Goal: Task Accomplishment & Management: Complete application form

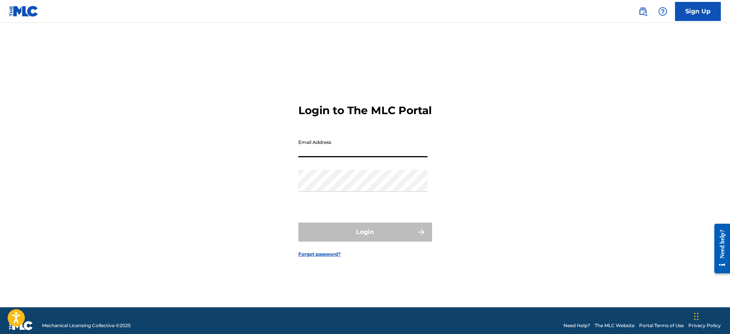
click at [350, 155] on input "Email Address" at bounding box center [362, 147] width 129 height 22
type input "[PERSON_NAME][EMAIL_ADDRESS][DOMAIN_NAME]"
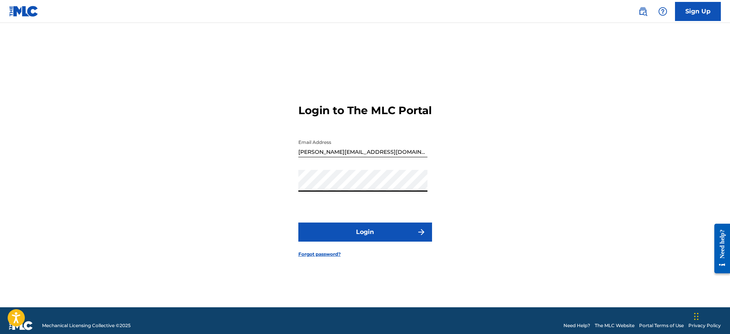
click at [388, 240] on button "Login" at bounding box center [365, 232] width 134 height 19
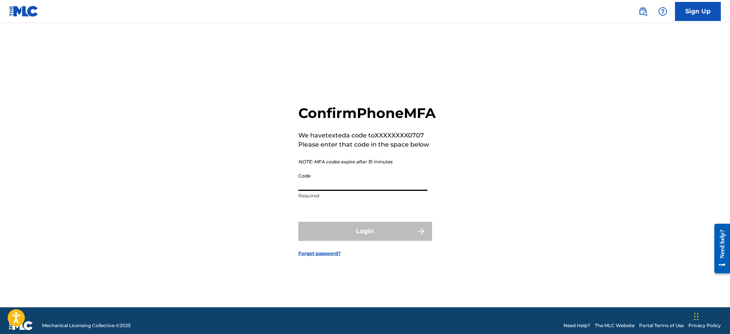
click at [340, 191] on input "Code" at bounding box center [362, 180] width 129 height 22
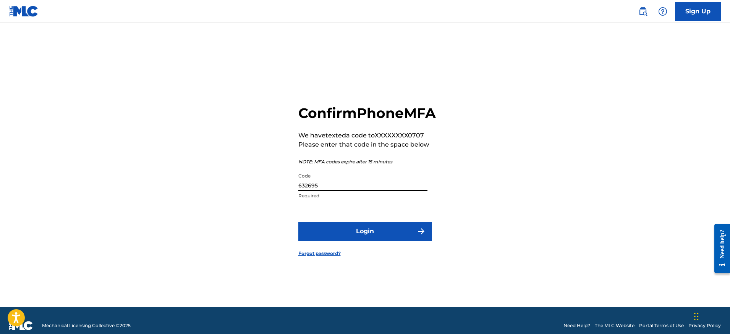
type input "632695"
click at [364, 230] on form "Confirm Phone MFA We have texted a code to XXXXXXXX0707 Please enter that code …" at bounding box center [365, 174] width 134 height 265
click at [395, 240] on button "Login" at bounding box center [365, 231] width 134 height 19
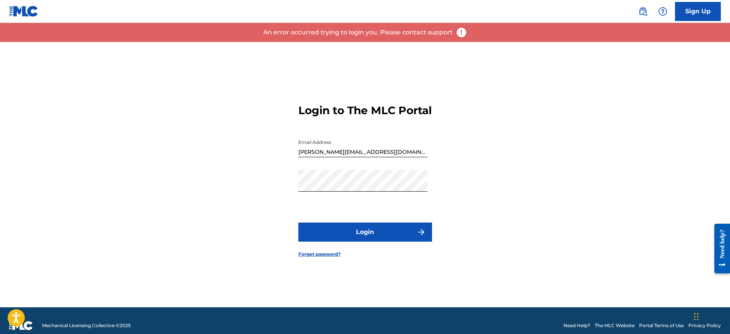
click at [393, 241] on button "Login" at bounding box center [365, 232] width 134 height 19
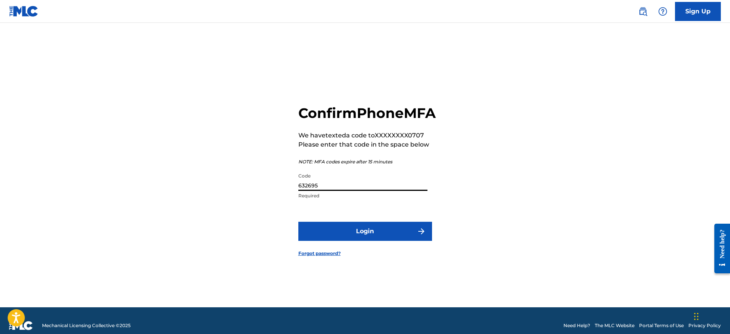
drag, startPoint x: 334, startPoint y: 196, endPoint x: 251, endPoint y: 193, distance: 83.3
click at [251, 193] on div "Confirm Phone MFA We have texted a code to XXXXXXXX0707 Please enter that code …" at bounding box center [365, 174] width 535 height 265
type input "683750"
click at [358, 238] on button "Login" at bounding box center [365, 231] width 134 height 19
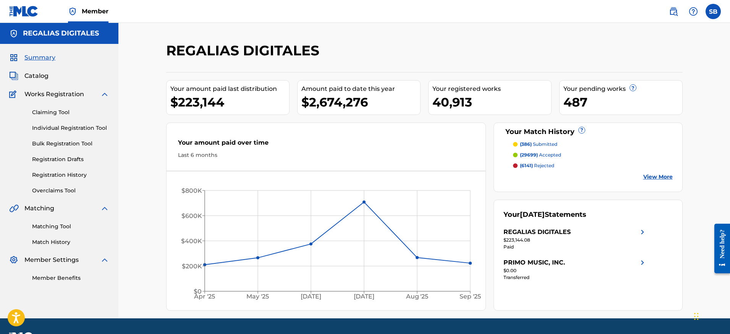
click at [110, 131] on div "Summary Catalog Works Registration Claiming Tool Individual Registration Tool B…" at bounding box center [59, 168] width 118 height 248
click at [107, 130] on link "Individual Registration Tool" at bounding box center [70, 128] width 77 height 8
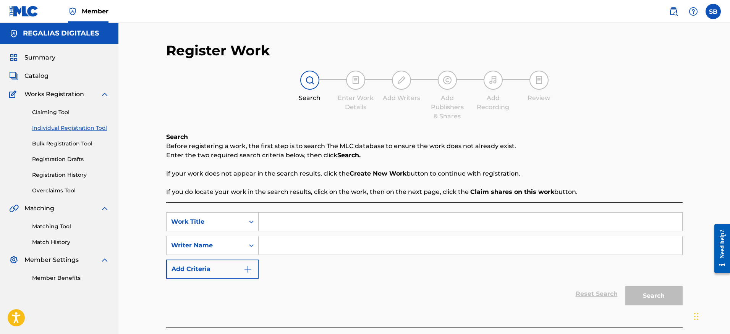
click at [312, 223] on input "Search Form" at bounding box center [471, 222] width 424 height 18
paste input "Dub With Us"
type input "Dub With Us"
click at [337, 249] on input "Search Form" at bounding box center [471, 245] width 424 height 18
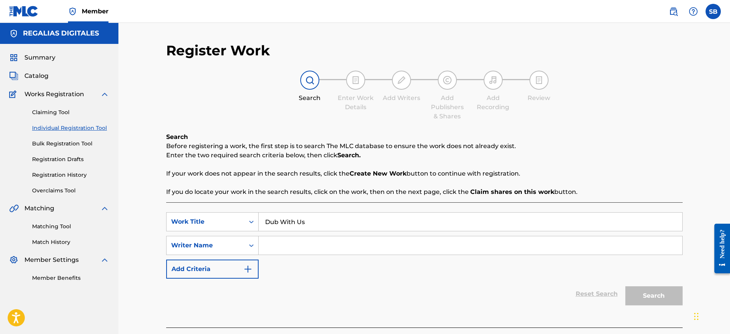
paste input "[PERSON_NAME]"
type input "[PERSON_NAME]"
click at [663, 294] on button "Search" at bounding box center [653, 295] width 57 height 19
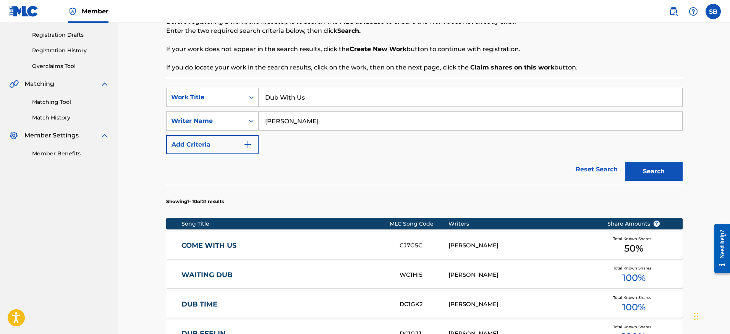
scroll to position [138, 0]
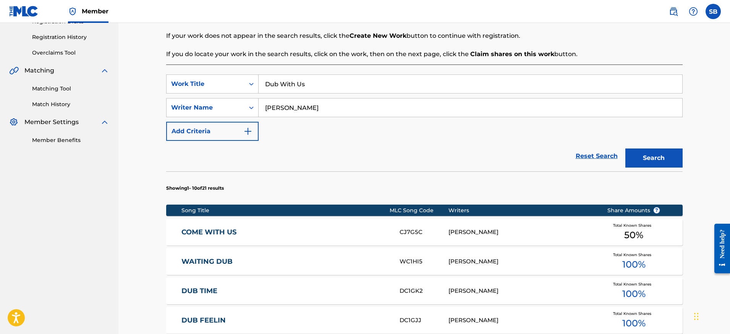
click at [480, 237] on div "COME WITH US CJ7G5C [PERSON_NAME] Total Known Shares 50 %" at bounding box center [424, 232] width 516 height 27
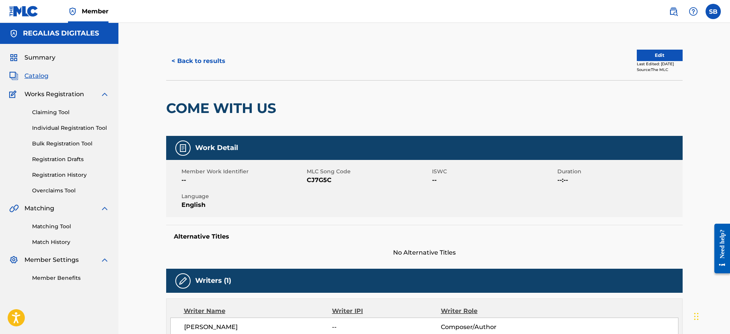
click at [208, 57] on button "< Back to results" at bounding box center [198, 61] width 65 height 19
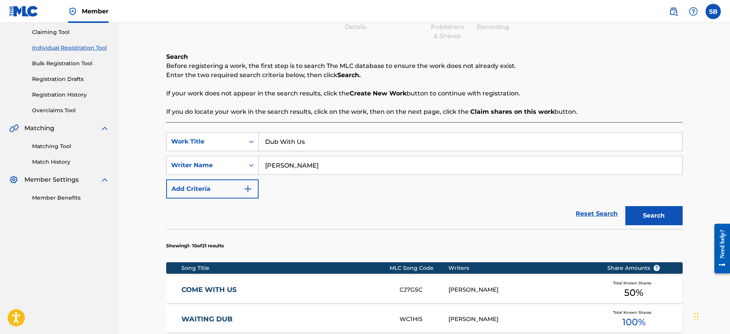
scroll to position [162, 0]
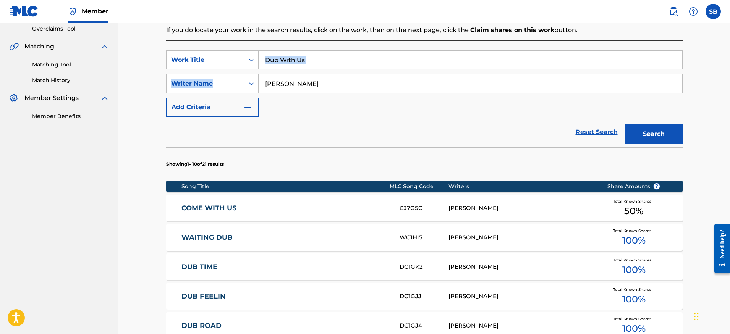
drag, startPoint x: 320, startPoint y: 70, endPoint x: 301, endPoint y: 65, distance: 20.2
click at [301, 65] on div "SearchWithCriteriac831241c-d8cd-4399-b278-48a80119cbf6 Work Title Dub With Us S…" at bounding box center [424, 83] width 516 height 66
drag, startPoint x: 314, startPoint y: 63, endPoint x: 243, endPoint y: 53, distance: 71.3
click at [243, 53] on div "SearchWithCriteriac831241c-d8cd-4399-b278-48a80119cbf6 Work Title Dub With Us" at bounding box center [424, 59] width 516 height 19
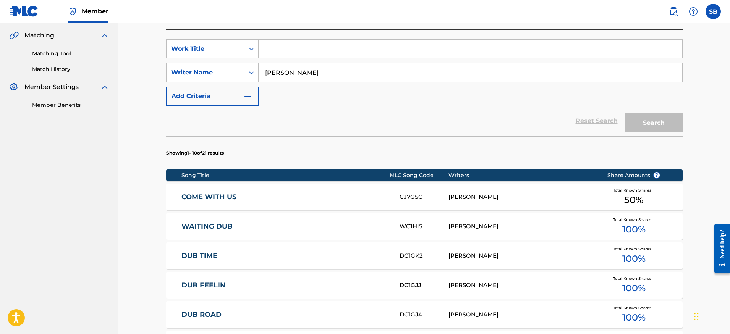
scroll to position [140, 0]
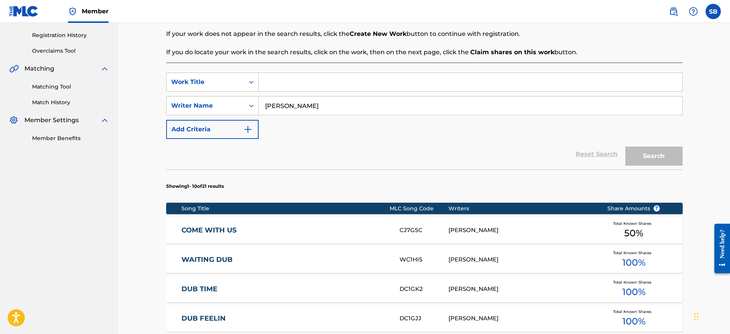
click at [353, 81] on input "Search Form" at bounding box center [471, 82] width 424 height 18
paste input "All is Ok"
type input "All is Ok"
drag, startPoint x: 317, startPoint y: 105, endPoint x: 225, endPoint y: 100, distance: 92.6
click at [224, 100] on div "SearchWithCriteria944f91bb-a089-49fe-9abf-0581b1c082ee Writer Name [PERSON_NAME]" at bounding box center [424, 105] width 516 height 19
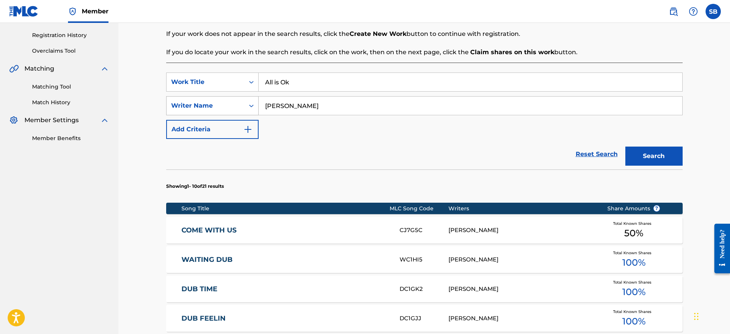
type input "[PERSON_NAME]"
click at [625, 147] on button "Search" at bounding box center [653, 156] width 57 height 19
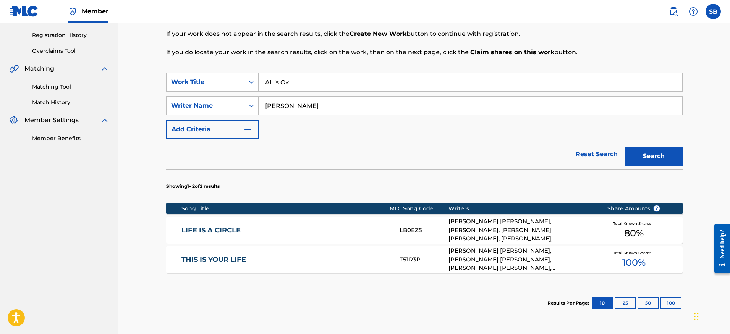
drag, startPoint x: 348, startPoint y: 109, endPoint x: 277, endPoint y: 100, distance: 71.3
click at [277, 100] on input "[PERSON_NAME]" at bounding box center [471, 106] width 424 height 18
type input "[PERSON_NAME]"
click at [625, 147] on button "Search" at bounding box center [653, 156] width 57 height 19
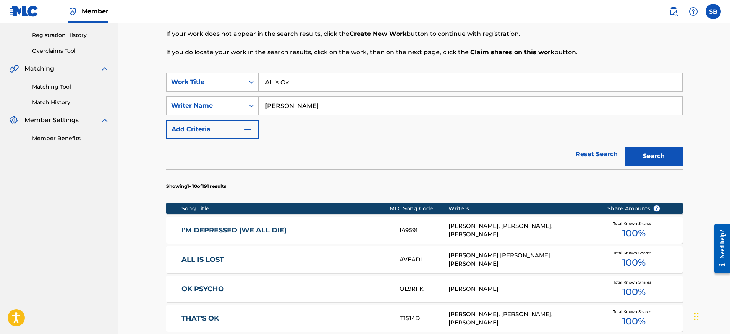
click at [460, 158] on div "Reset Search Search" at bounding box center [424, 154] width 516 height 31
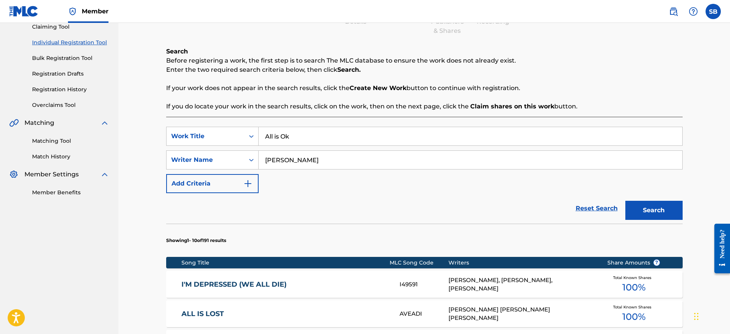
scroll to position [0, 0]
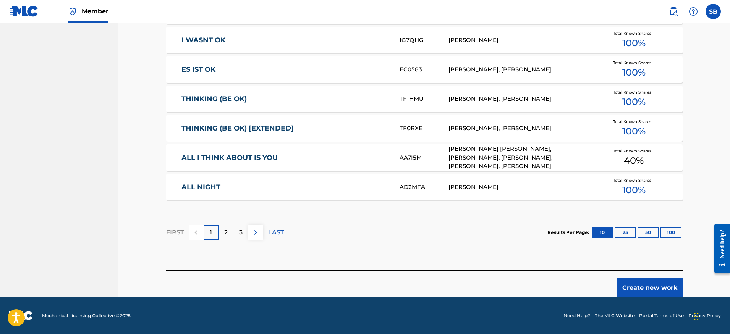
click at [639, 293] on button "Create new work" at bounding box center [650, 287] width 66 height 19
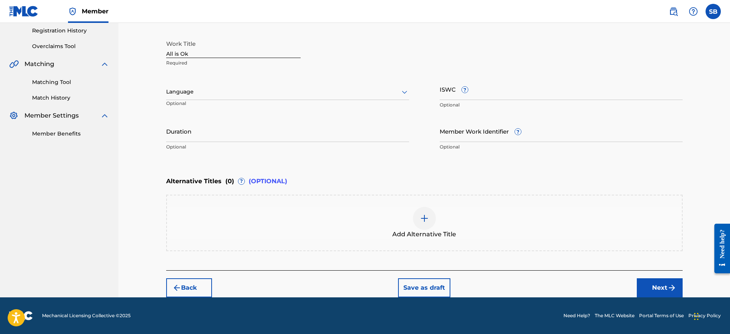
scroll to position [144, 0]
click at [235, 92] on div at bounding box center [287, 92] width 243 height 10
click at [232, 110] on div "English" at bounding box center [288, 108] width 242 height 17
click at [666, 284] on button "Next" at bounding box center [660, 287] width 46 height 19
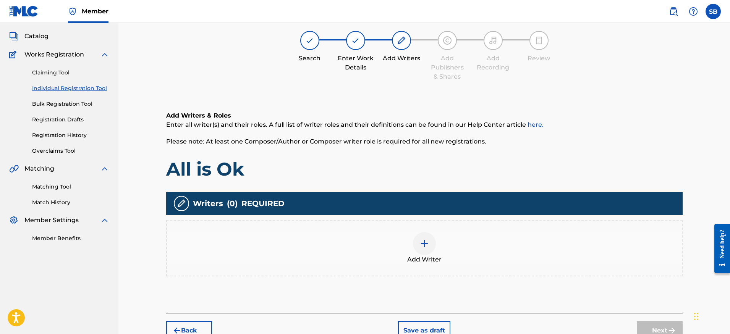
scroll to position [34, 0]
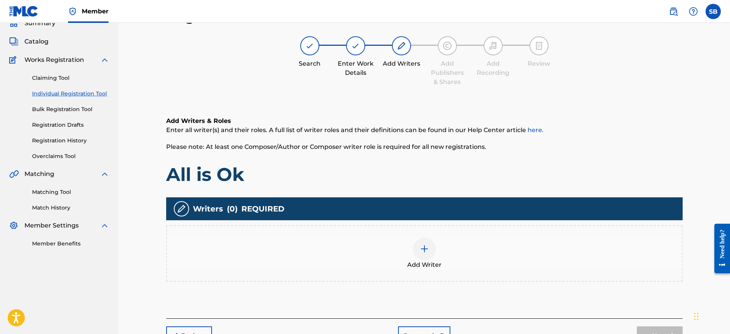
click at [405, 256] on div "Add Writer" at bounding box center [424, 254] width 515 height 32
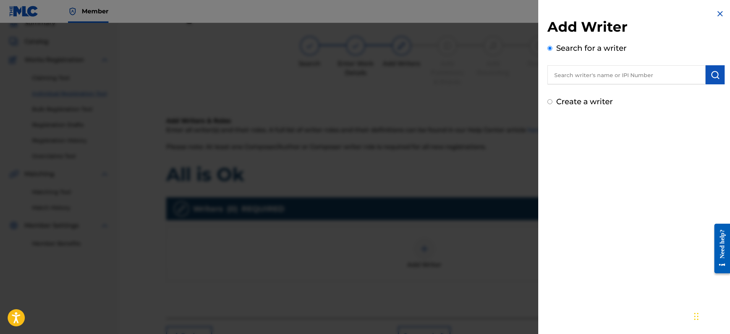
click at [636, 70] on input "text" at bounding box center [626, 74] width 158 height 19
paste input "[PERSON_NAME]"
type input "[PERSON_NAME]"
click at [714, 77] on img "submit" at bounding box center [714, 74] width 9 height 9
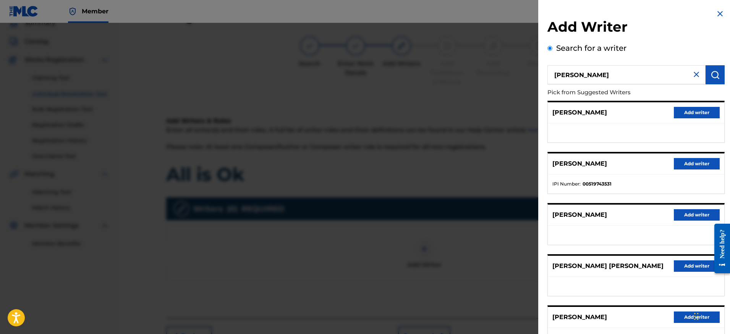
click at [687, 114] on button "Add writer" at bounding box center [697, 112] width 46 height 11
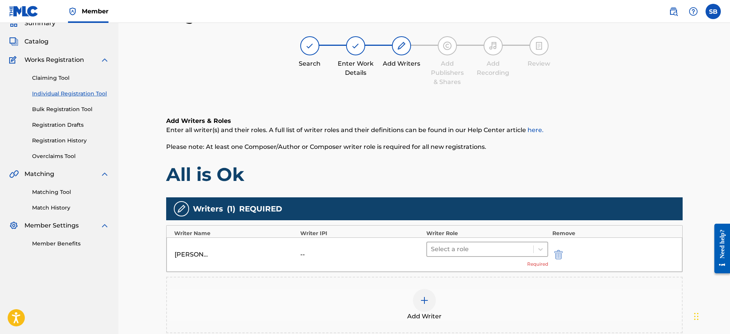
click at [464, 253] on div at bounding box center [480, 249] width 99 height 11
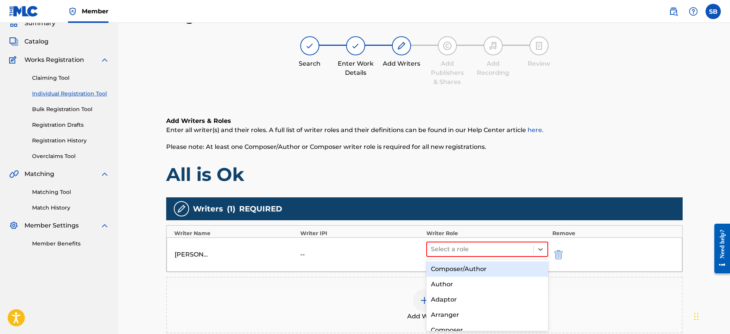
click at [469, 266] on div "Composer/Author" at bounding box center [487, 269] width 122 height 15
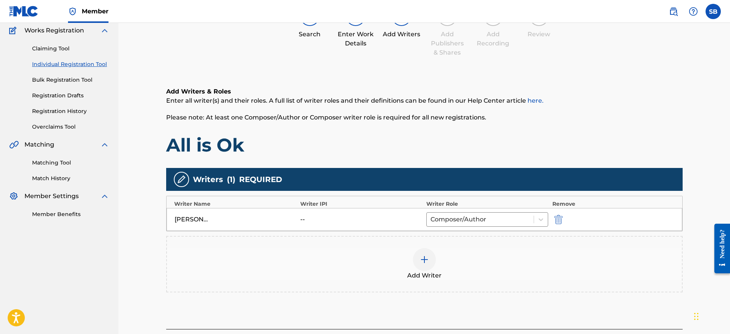
scroll to position [116, 0]
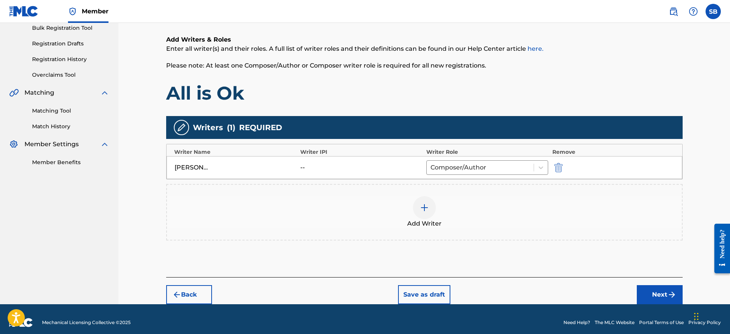
click at [422, 206] on img at bounding box center [424, 207] width 9 height 9
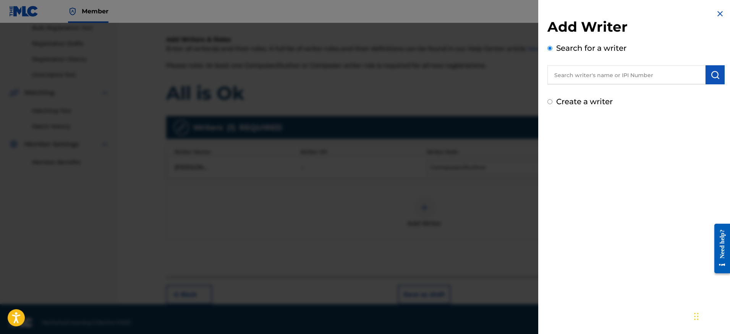
click at [635, 80] on input "text" at bounding box center [626, 74] width 158 height 19
paste input "[PERSON_NAME] [PERSON_NAME]"
type input "[PERSON_NAME] [PERSON_NAME]"
click at [710, 76] on img "submit" at bounding box center [714, 74] width 9 height 9
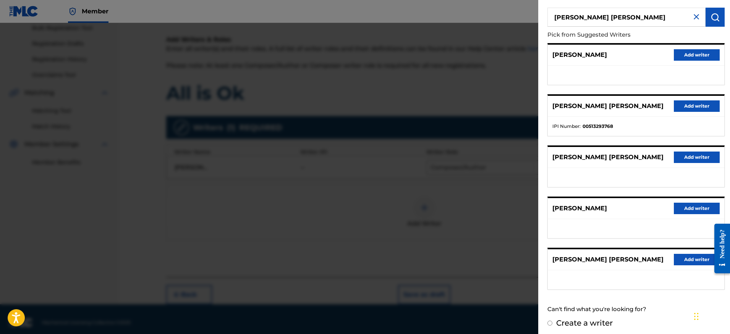
scroll to position [61, 0]
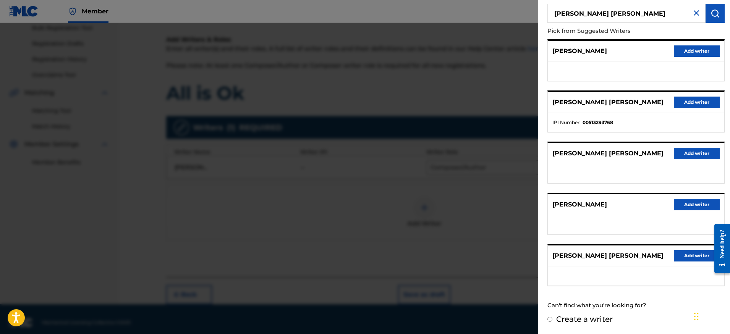
click at [687, 252] on button "Add writer" at bounding box center [697, 255] width 46 height 11
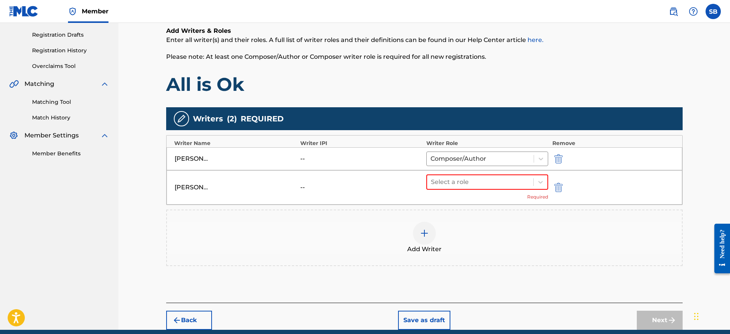
scroll to position [125, 0]
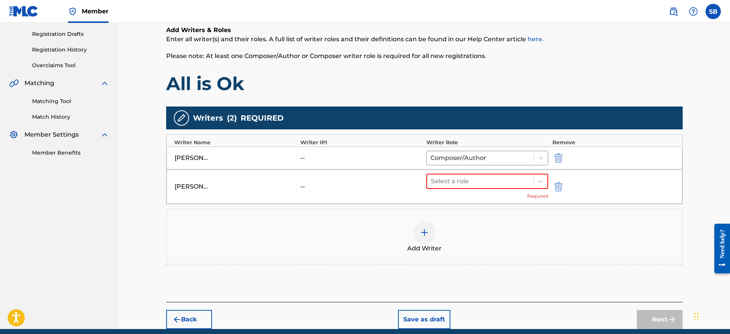
click at [480, 189] on div "Select a role Required" at bounding box center [487, 187] width 122 height 26
click at [482, 186] on div at bounding box center [480, 181] width 99 height 11
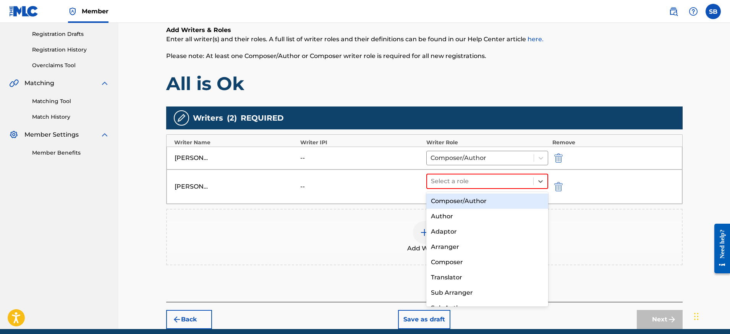
click at [485, 201] on div "Composer/Author" at bounding box center [487, 201] width 122 height 15
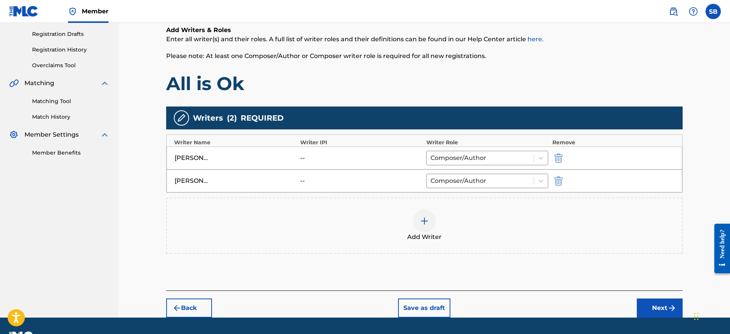
click at [433, 223] on div at bounding box center [424, 221] width 23 height 23
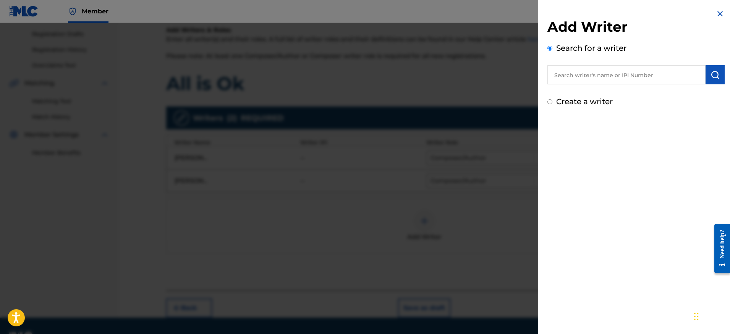
click at [645, 75] on input "text" at bounding box center [626, 74] width 158 height 19
paste input "[PERSON_NAME] [PERSON_NAME]"
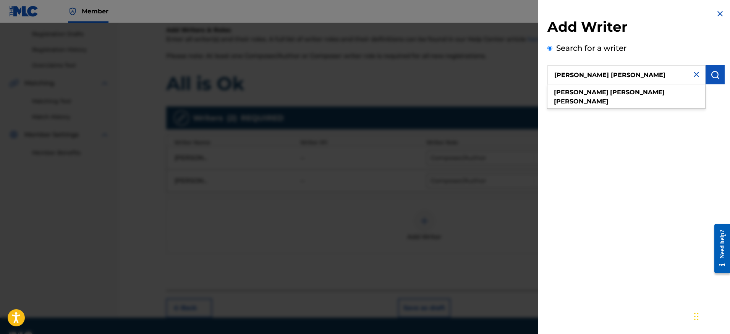
type input "[PERSON_NAME] [PERSON_NAME]"
click at [718, 75] on button "submit" at bounding box center [715, 74] width 19 height 19
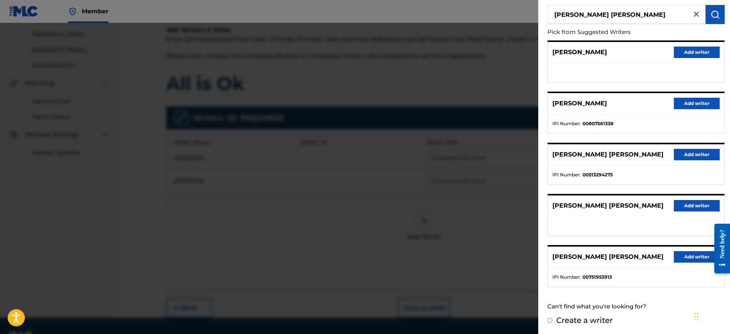
scroll to position [61, 0]
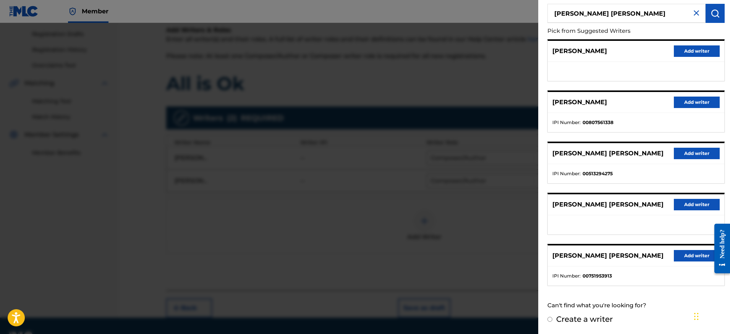
click at [704, 203] on button "Add writer" at bounding box center [697, 204] width 46 height 11
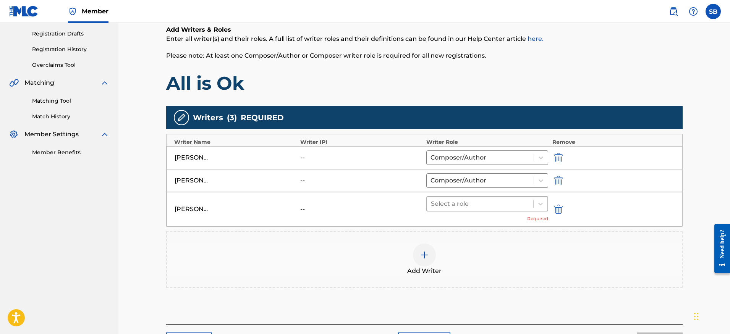
scroll to position [127, 0]
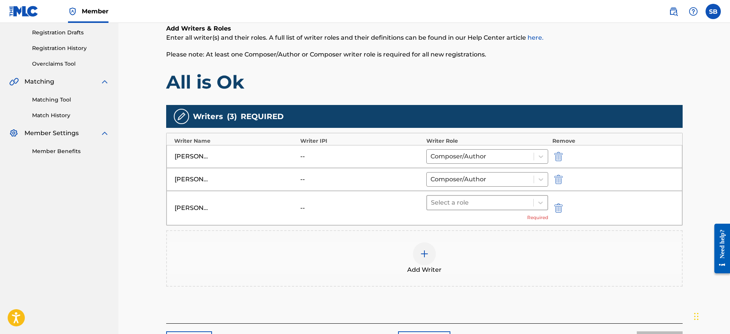
click at [506, 201] on div at bounding box center [480, 202] width 99 height 11
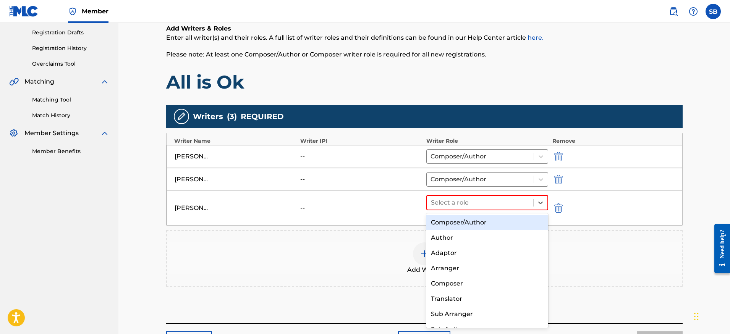
click at [498, 225] on div "Composer/Author" at bounding box center [487, 222] width 122 height 15
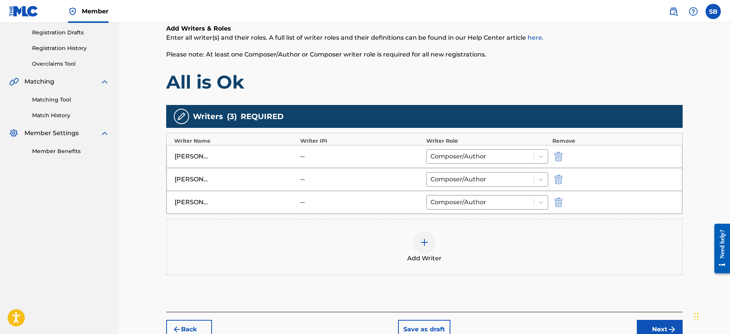
click at [432, 244] on div at bounding box center [424, 242] width 23 height 23
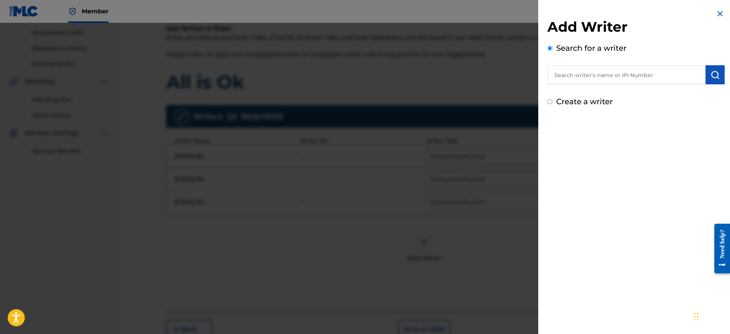
click at [644, 74] on input "text" at bounding box center [626, 74] width 158 height 19
paste input ", [PERSON_NAME] [PERSON_NAME]"
click at [559, 75] on input ", [PERSON_NAME] [PERSON_NAME]" at bounding box center [626, 74] width 158 height 19
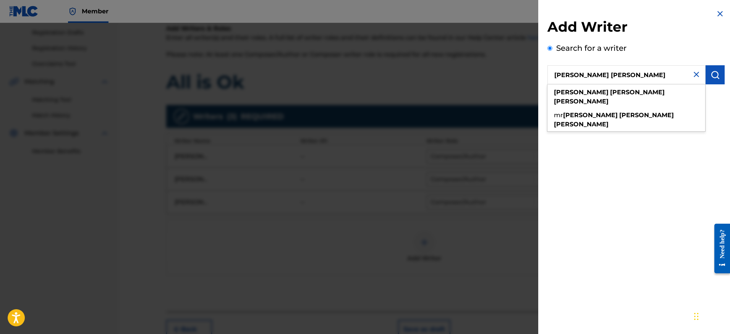
type input "[PERSON_NAME] [PERSON_NAME]"
click at [715, 81] on button "submit" at bounding box center [715, 74] width 19 height 19
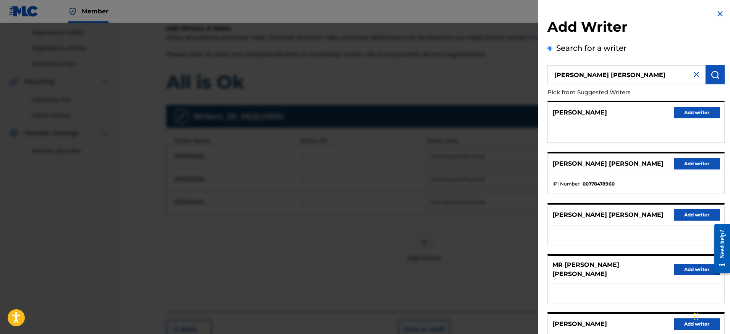
click at [698, 213] on button "Add writer" at bounding box center [697, 214] width 46 height 11
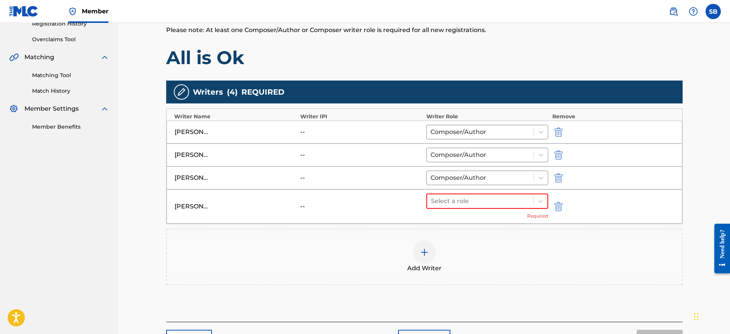
scroll to position [183, 0]
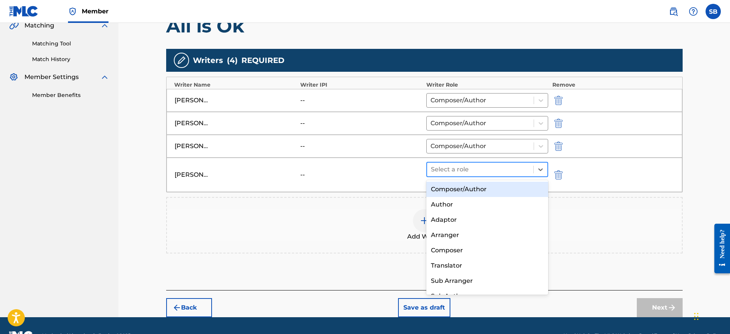
click at [446, 175] on div "Select a role" at bounding box center [480, 170] width 107 height 14
click at [458, 189] on div "Composer/Author" at bounding box center [487, 189] width 122 height 15
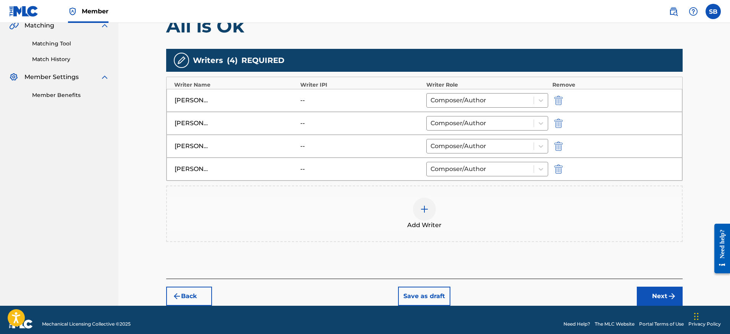
click at [646, 297] on button "Next" at bounding box center [660, 296] width 46 height 19
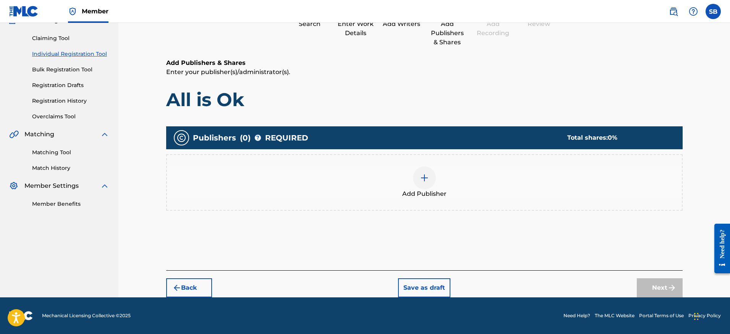
scroll to position [34, 0]
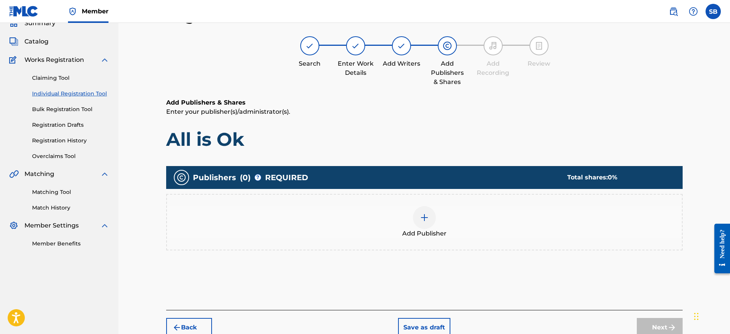
click at [398, 234] on div "Add Publisher" at bounding box center [424, 222] width 515 height 32
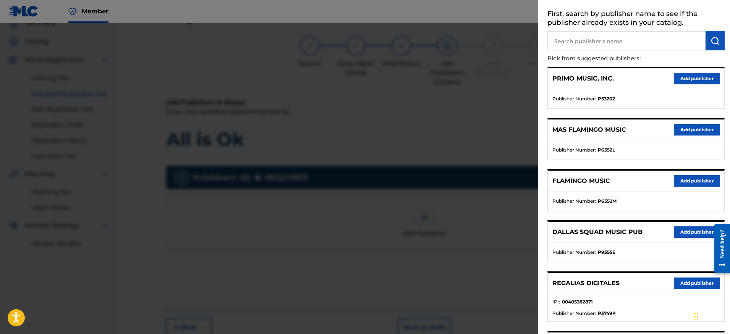
scroll to position [42, 0]
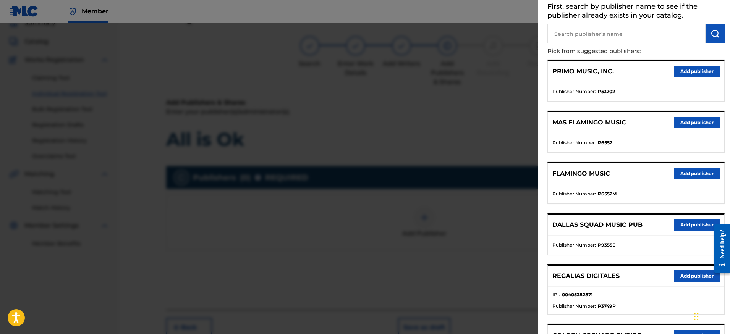
click at [692, 272] on button "Add publisher" at bounding box center [697, 275] width 46 height 11
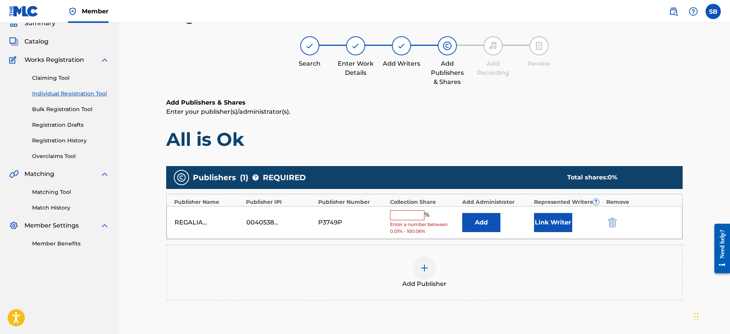
drag, startPoint x: 385, startPoint y: 213, endPoint x: 405, endPoint y: 220, distance: 20.8
click at [385, 213] on div "REGALIAS DIGITALES 00405382871 P3749P % Enter a number between 0.01% - 100.06% …" at bounding box center [425, 222] width 516 height 33
click at [406, 218] on input "text" at bounding box center [407, 215] width 34 height 10
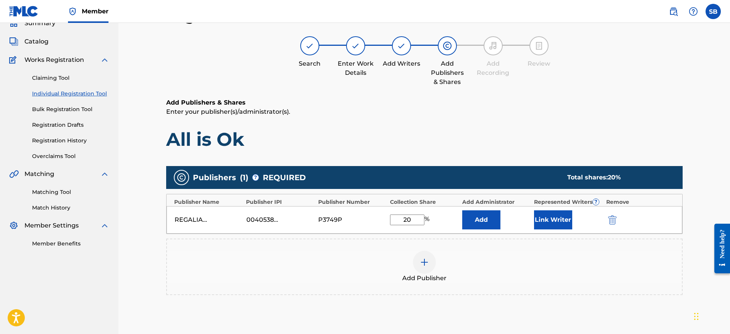
type input "20"
click at [560, 225] on button "Link Writer" at bounding box center [553, 219] width 38 height 19
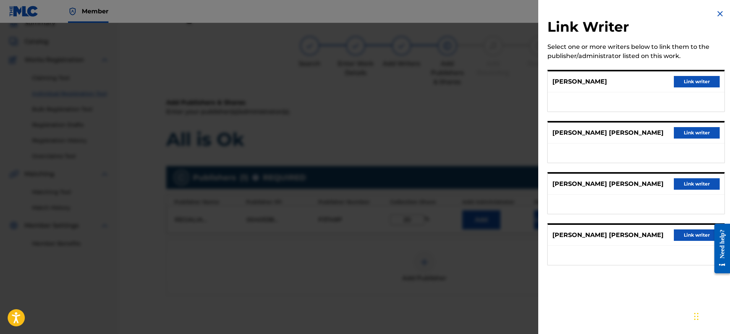
click at [703, 82] on button "Link writer" at bounding box center [697, 81] width 46 height 11
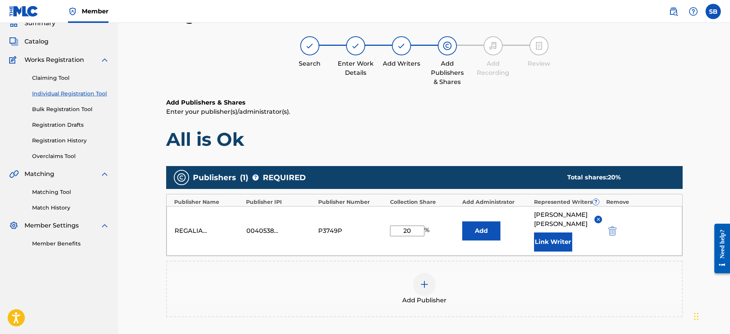
click at [563, 241] on button "Link Writer" at bounding box center [553, 242] width 38 height 19
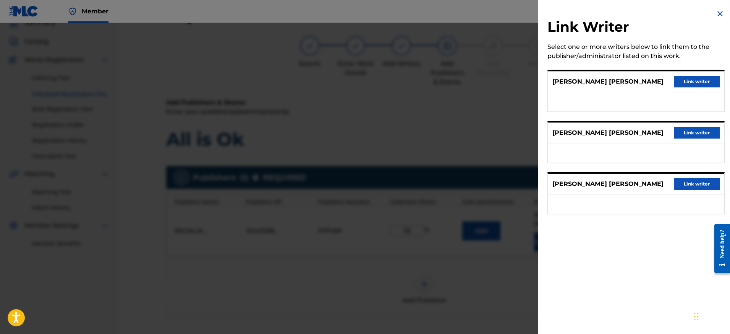
click at [682, 78] on button "Link writer" at bounding box center [697, 81] width 46 height 11
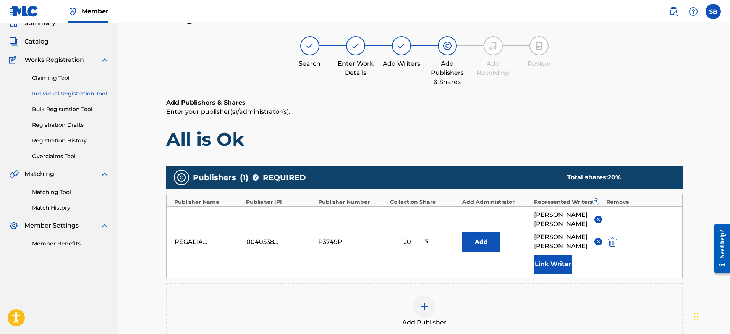
click at [559, 271] on button "Link Writer" at bounding box center [553, 264] width 38 height 19
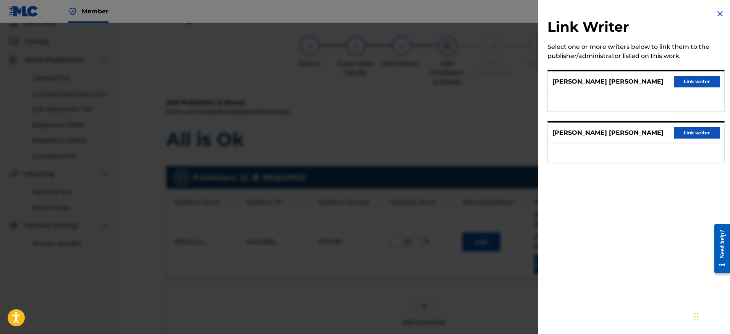
click at [697, 84] on button "Link writer" at bounding box center [697, 81] width 46 height 11
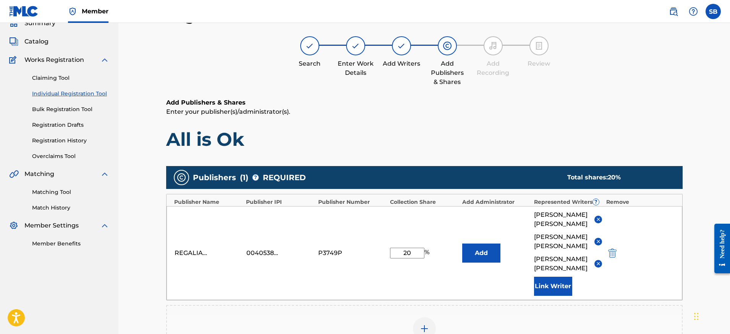
click at [555, 285] on button "Link Writer" at bounding box center [553, 286] width 38 height 19
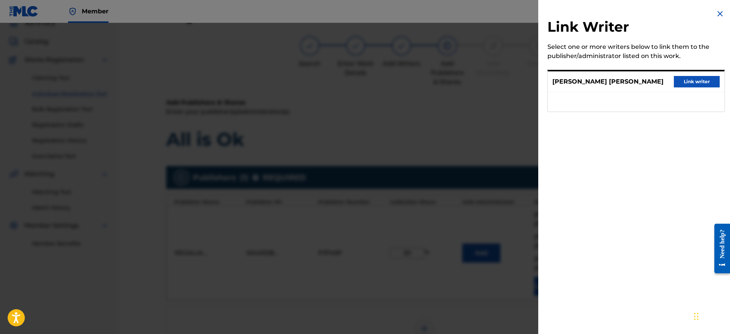
click at [709, 83] on button "Link writer" at bounding box center [697, 81] width 46 height 11
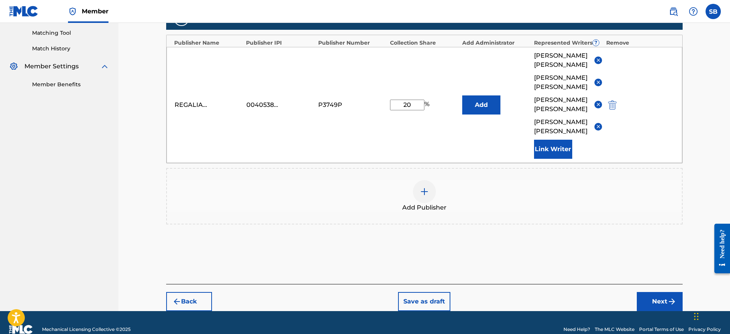
scroll to position [217, 0]
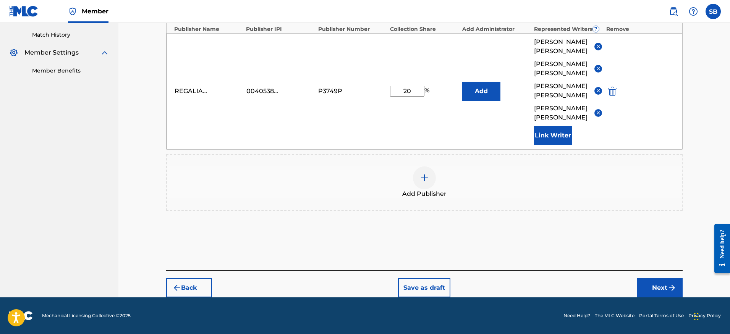
click at [657, 278] on div "Back Save as draft Next" at bounding box center [424, 283] width 516 height 27
click at [659, 282] on button "Next" at bounding box center [660, 287] width 46 height 19
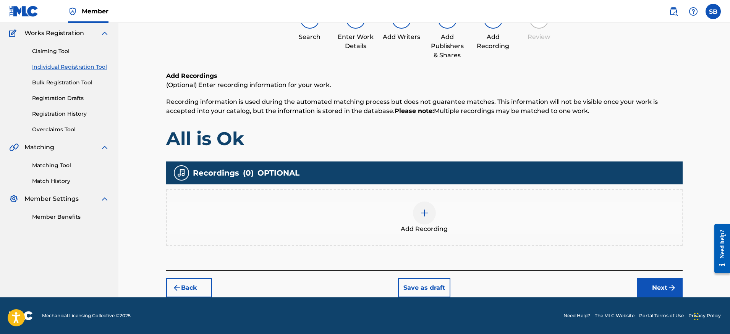
scroll to position [34, 0]
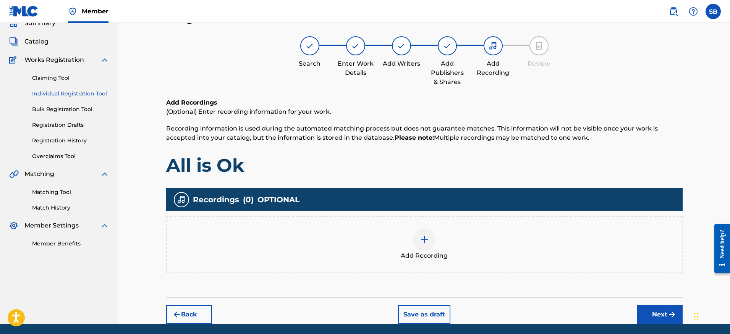
click at [452, 232] on div "Add Recording" at bounding box center [424, 244] width 515 height 32
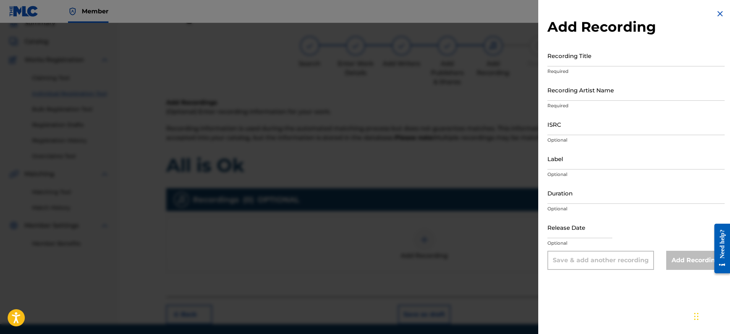
click at [578, 129] on input "ISRC" at bounding box center [635, 124] width 177 height 22
paste input "USME32400869"
type input "USME32400869"
click at [589, 94] on input "Recording Artist Name" at bounding box center [635, 90] width 177 height 22
paste input "HIRIE, The Movement"
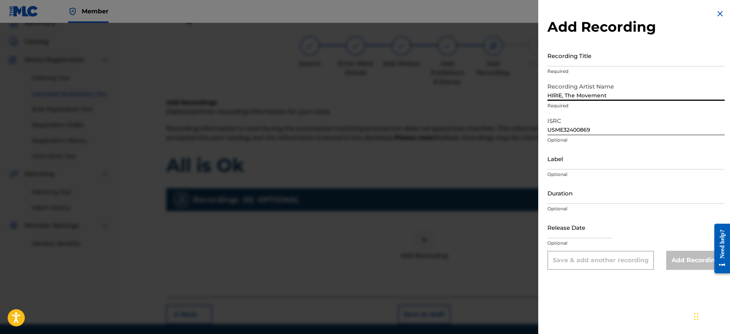
type input "HIRIE, The Movement"
click at [610, 59] on input "Recording Title" at bounding box center [635, 56] width 177 height 22
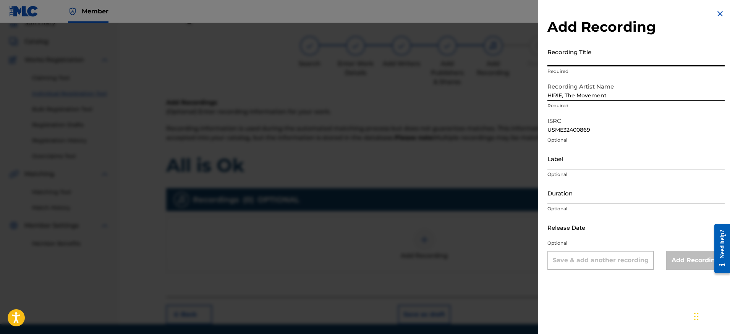
paste input "All Is OK"
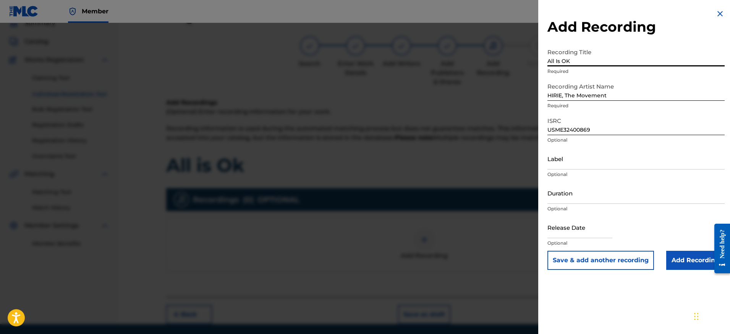
type input "All Is OK"
click at [688, 258] on input "Add Recording" at bounding box center [695, 260] width 58 height 19
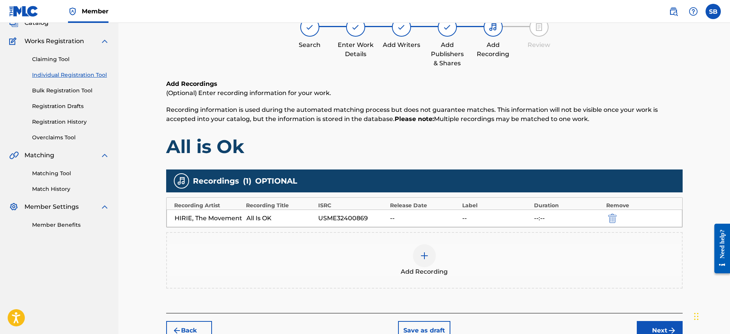
scroll to position [96, 0]
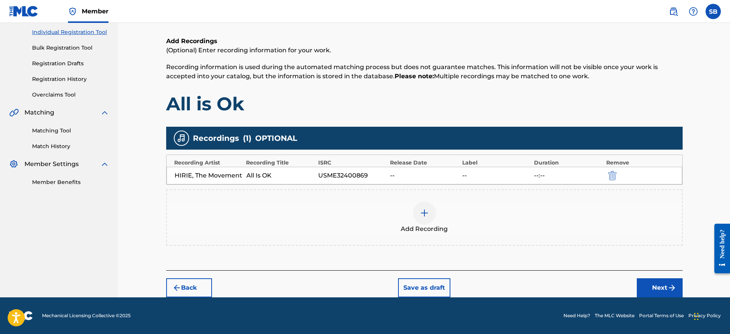
click at [665, 285] on button "Next" at bounding box center [660, 287] width 46 height 19
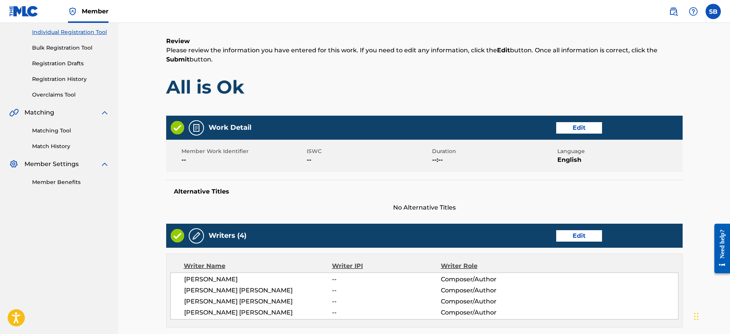
scroll to position [34, 0]
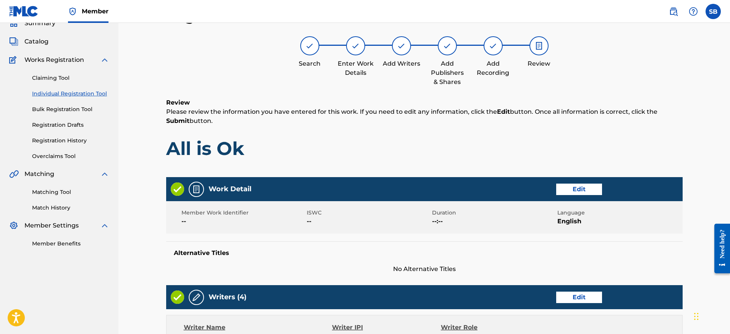
click at [496, 147] on h1 "All is Ok" at bounding box center [424, 148] width 516 height 23
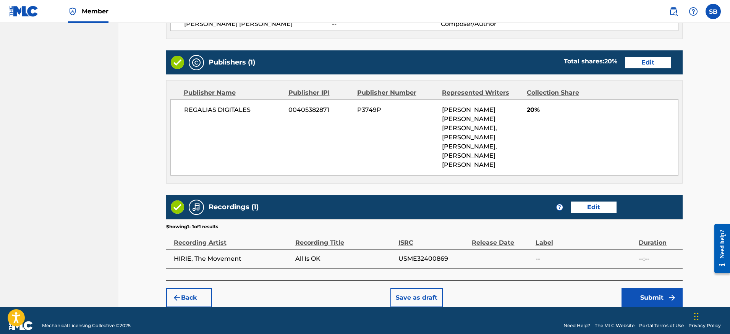
scroll to position [385, 0]
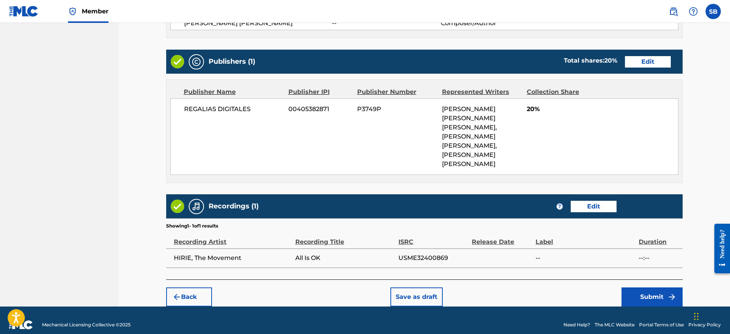
click at [652, 288] on button "Submit" at bounding box center [651, 297] width 61 height 19
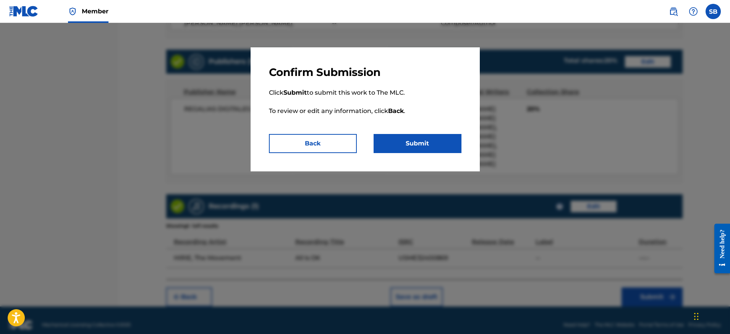
click at [450, 139] on button "Submit" at bounding box center [418, 143] width 88 height 19
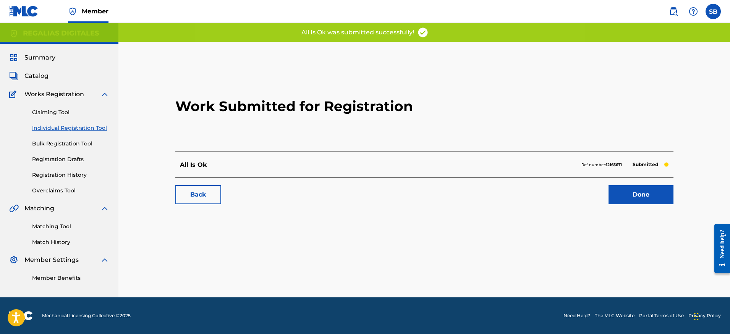
click at [640, 191] on link "Done" at bounding box center [641, 194] width 65 height 19
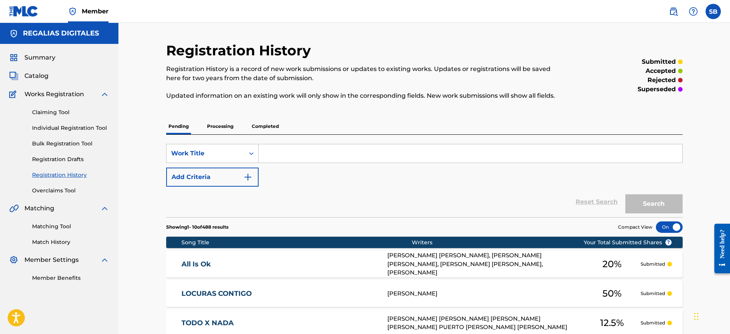
click at [100, 131] on link "Individual Registration Tool" at bounding box center [70, 128] width 77 height 8
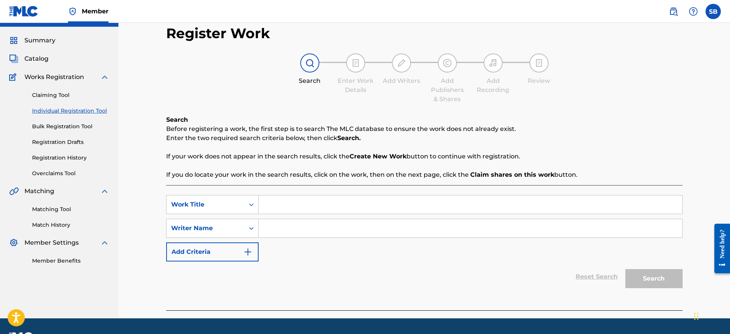
scroll to position [38, 0]
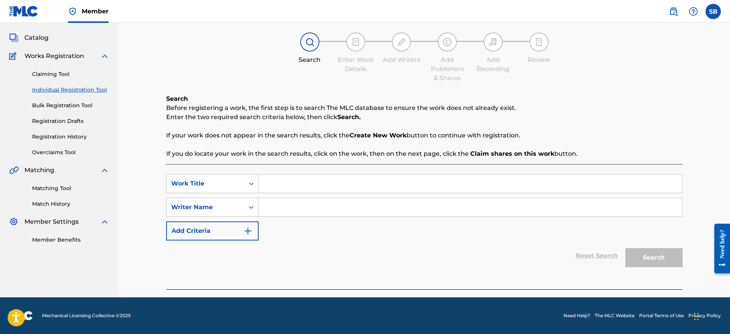
click at [315, 192] on input "Search Form" at bounding box center [471, 184] width 424 height 18
paste input "Dos Locos"
type input "Dos Locos"
click at [316, 207] on input "Search Form" at bounding box center [471, 207] width 424 height 18
click at [398, 210] on input "Search Form" at bounding box center [471, 207] width 424 height 18
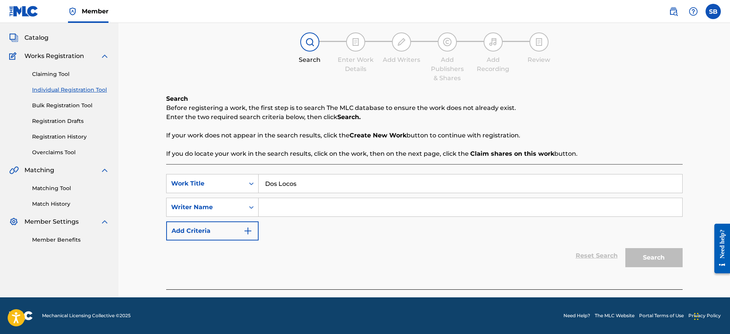
click at [398, 210] on input "Search Form" at bounding box center [471, 207] width 424 height 18
paste input "[PERSON_NAME] [PERSON_NAME] [PERSON_NAME]"
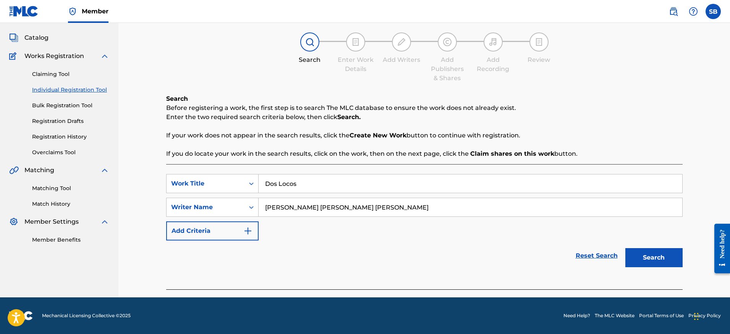
type input "[PERSON_NAME] [PERSON_NAME] [PERSON_NAME]"
click at [652, 251] on button "Search" at bounding box center [653, 257] width 57 height 19
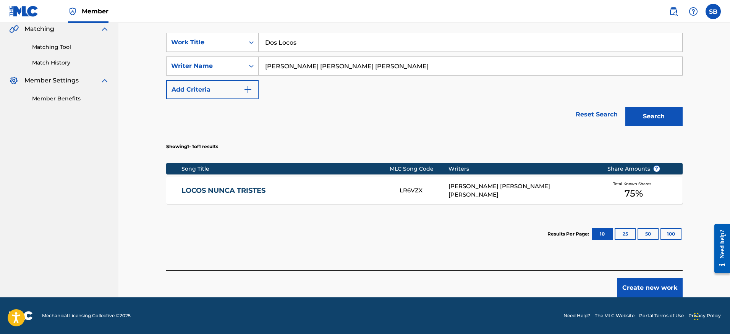
click at [643, 288] on button "Create new work" at bounding box center [650, 287] width 66 height 19
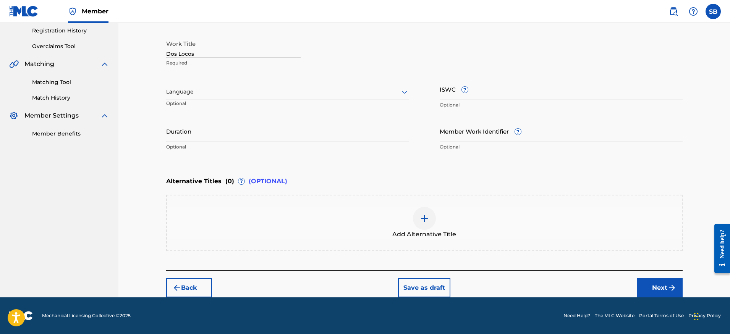
scroll to position [144, 0]
click at [239, 97] on div "Language" at bounding box center [287, 92] width 243 height 16
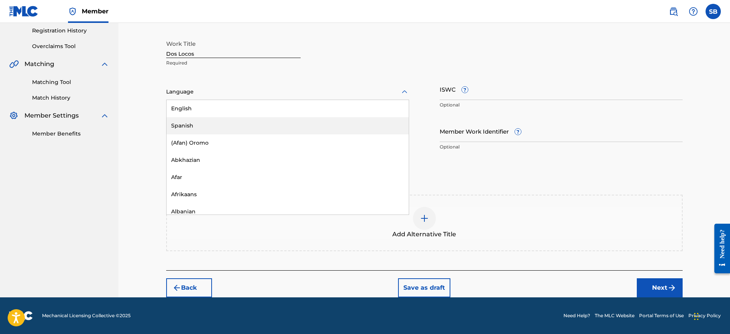
click at [228, 122] on div "Spanish" at bounding box center [288, 125] width 242 height 17
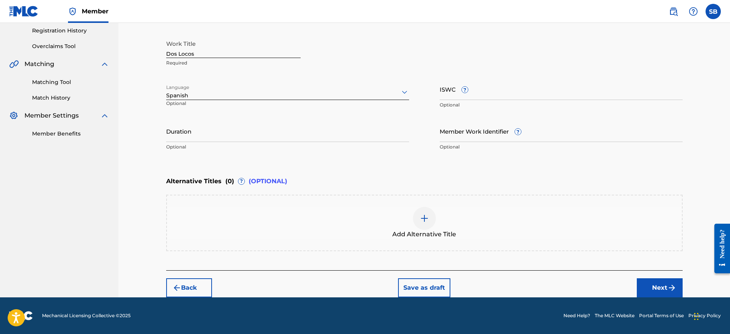
click at [664, 287] on button "Next" at bounding box center [660, 287] width 46 height 19
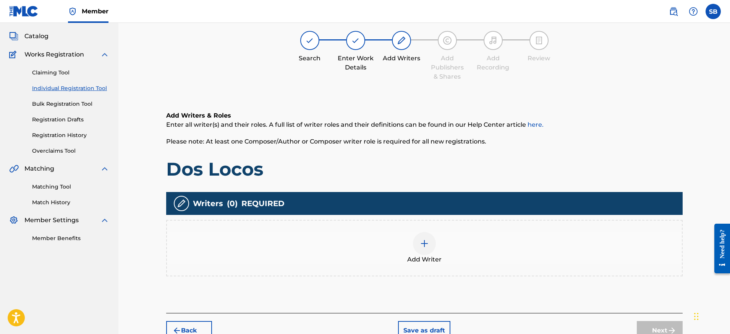
scroll to position [34, 0]
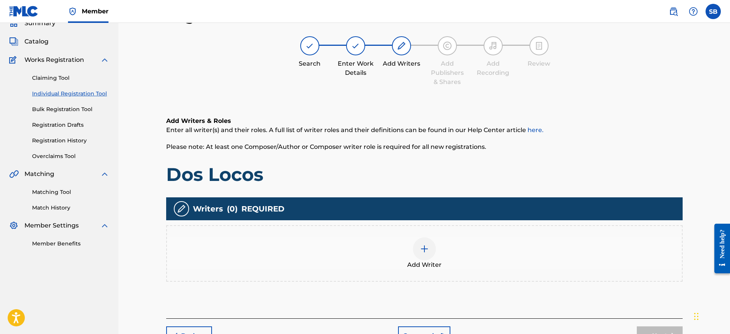
click at [376, 243] on div "Add Writer" at bounding box center [424, 254] width 515 height 32
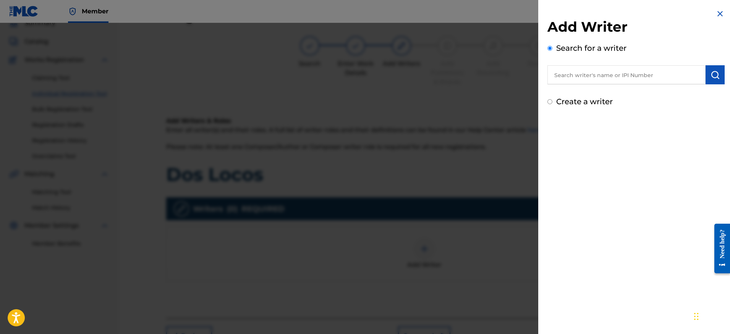
click at [645, 74] on input "text" at bounding box center [626, 74] width 158 height 19
paste input "[PERSON_NAME] [PERSON_NAME] [PERSON_NAME]"
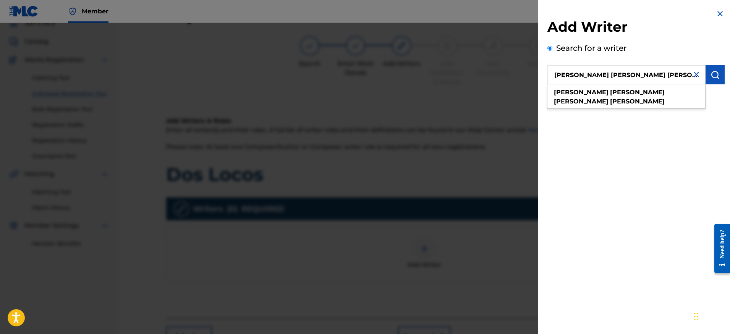
type input "[PERSON_NAME] [PERSON_NAME] [PERSON_NAME]"
click at [710, 78] on img "submit" at bounding box center [714, 74] width 9 height 9
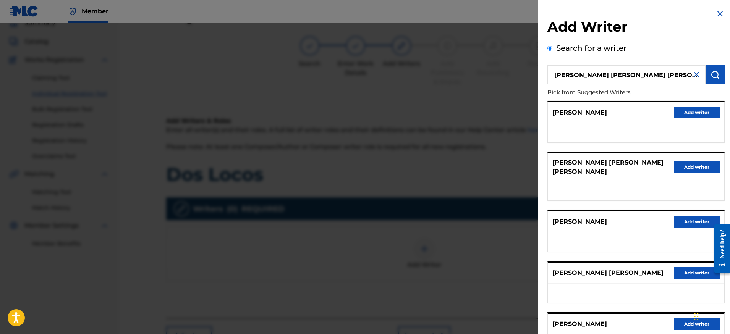
click at [688, 168] on button "Add writer" at bounding box center [697, 167] width 46 height 11
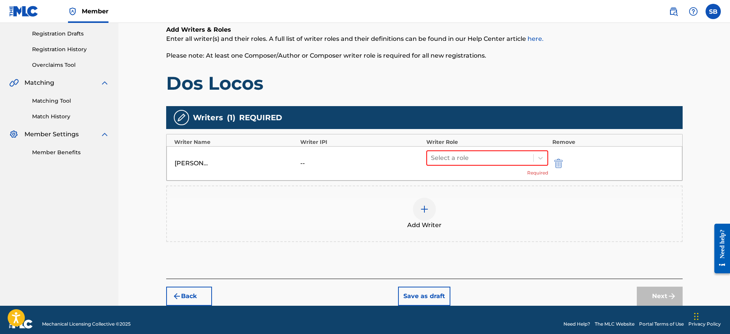
scroll to position [134, 0]
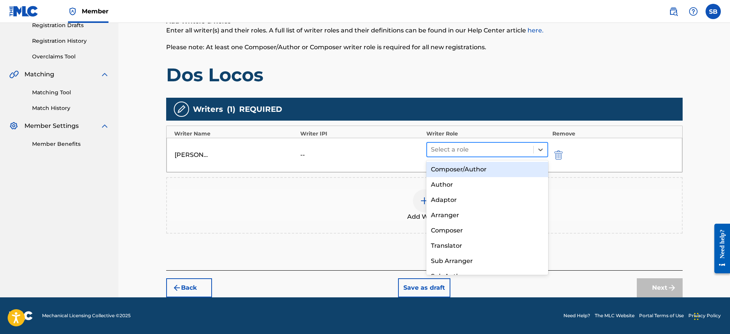
click at [481, 149] on div at bounding box center [480, 149] width 99 height 11
click at [483, 169] on div "Composer/Author" at bounding box center [487, 169] width 122 height 15
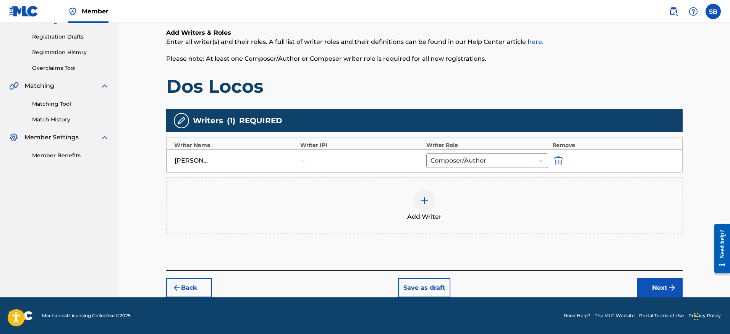
click at [657, 287] on button "Next" at bounding box center [660, 287] width 46 height 19
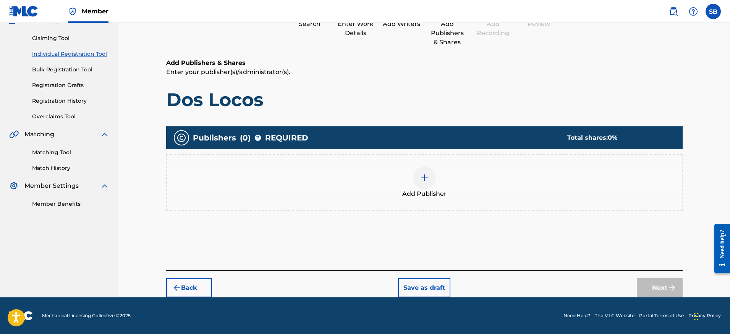
scroll to position [34, 0]
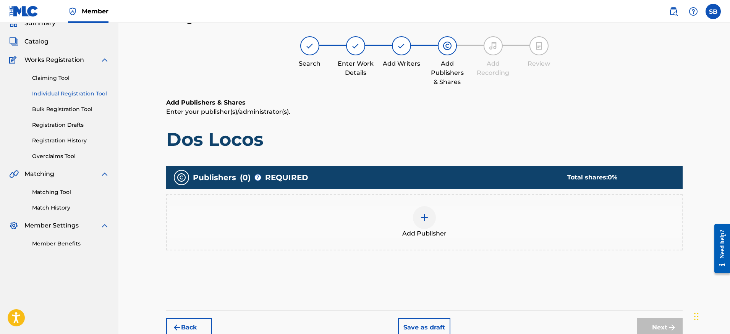
click at [430, 221] on div at bounding box center [424, 217] width 23 height 23
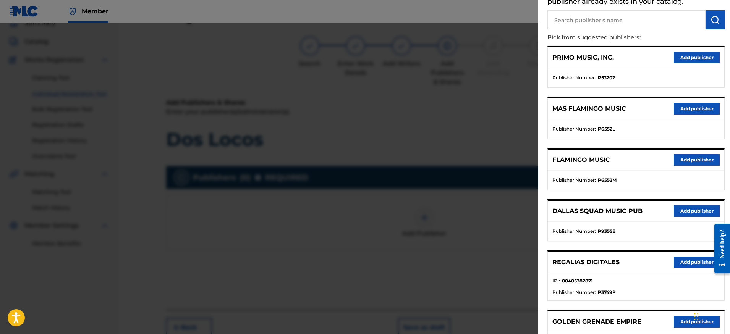
scroll to position [135, 0]
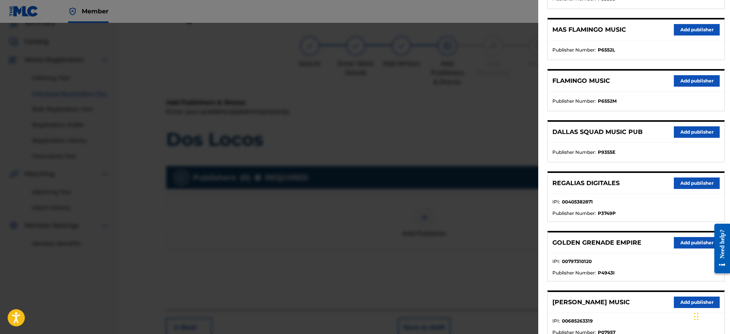
click at [698, 181] on button "Add publisher" at bounding box center [697, 183] width 46 height 11
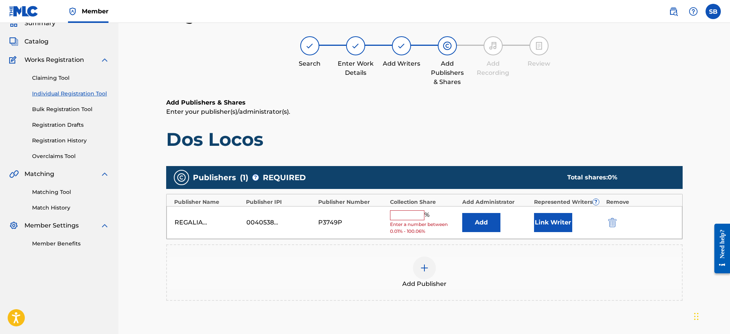
click at [404, 215] on input "text" at bounding box center [407, 215] width 34 height 10
type input "50"
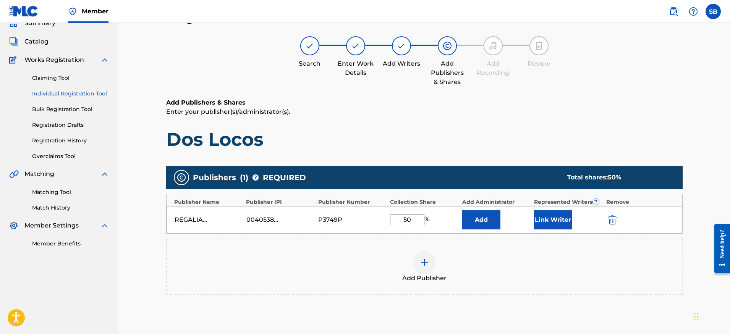
click at [552, 219] on button "Link Writer" at bounding box center [553, 219] width 38 height 19
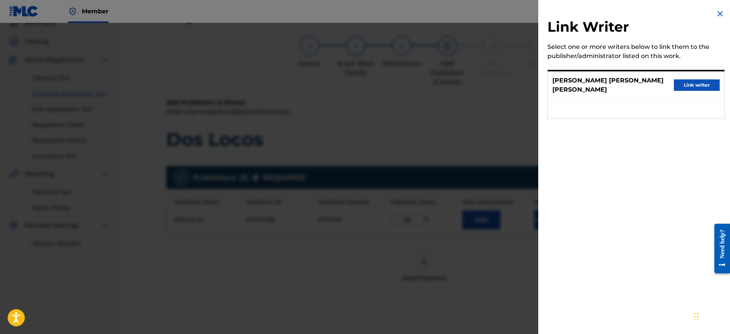
click at [694, 84] on button "Link writer" at bounding box center [697, 84] width 46 height 11
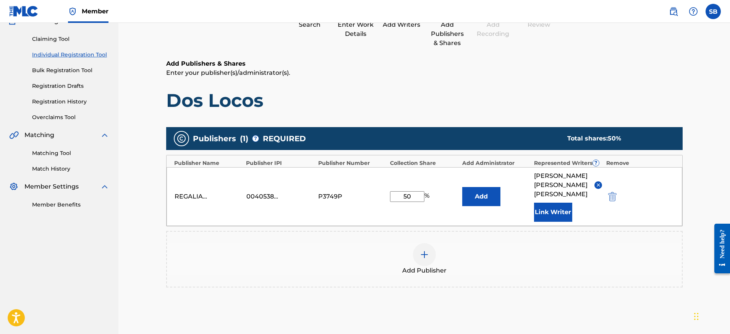
scroll to position [132, 0]
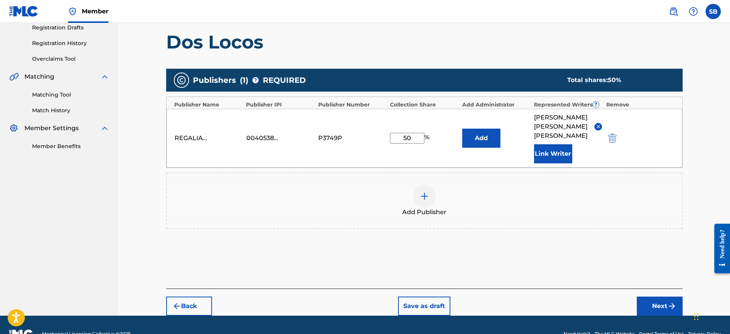
click at [660, 309] on button "Next" at bounding box center [660, 306] width 46 height 19
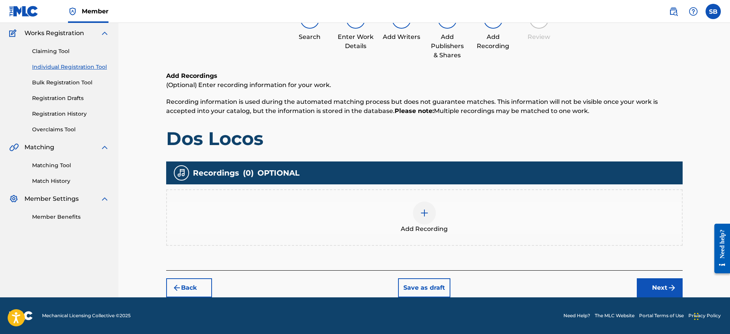
scroll to position [34, 0]
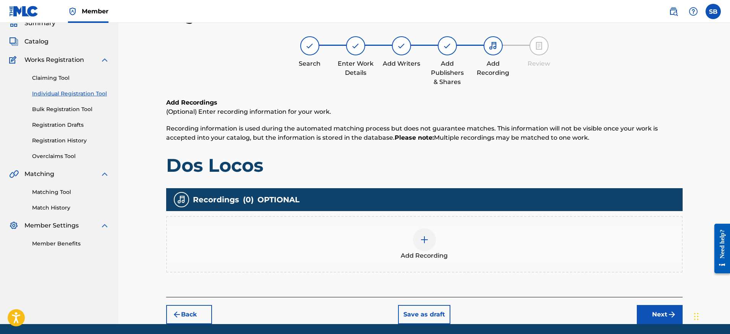
click at [434, 244] on div at bounding box center [424, 239] width 23 height 23
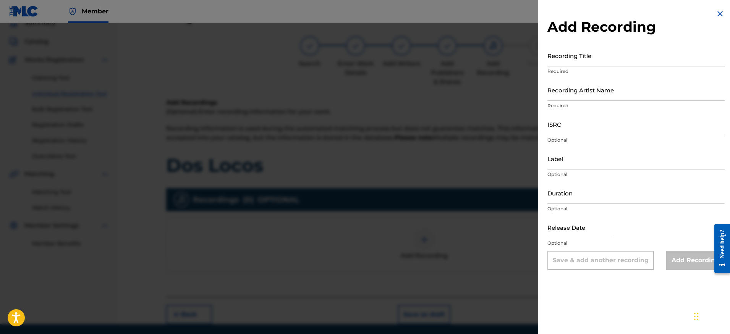
click at [572, 123] on input "ISRC" at bounding box center [635, 124] width 177 height 22
paste input "QZNJZ2589713"
type input "QZNJZ2589713"
click at [602, 89] on input "Recording Artist Name" at bounding box center [635, 90] width 177 height 22
paste input "[PERSON_NAME], [PERSON_NAME]"
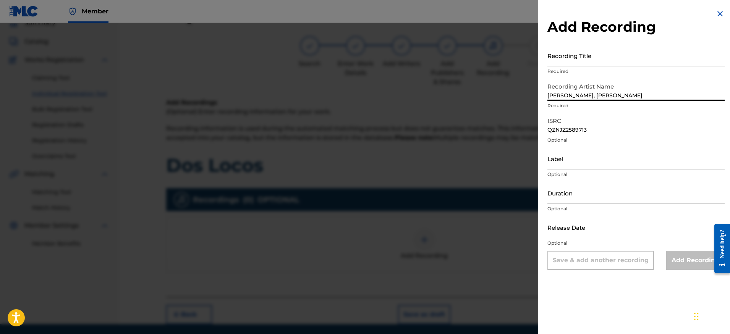
type input "[PERSON_NAME], [PERSON_NAME]"
click at [596, 61] on input "Recording Title" at bounding box center [635, 56] width 177 height 22
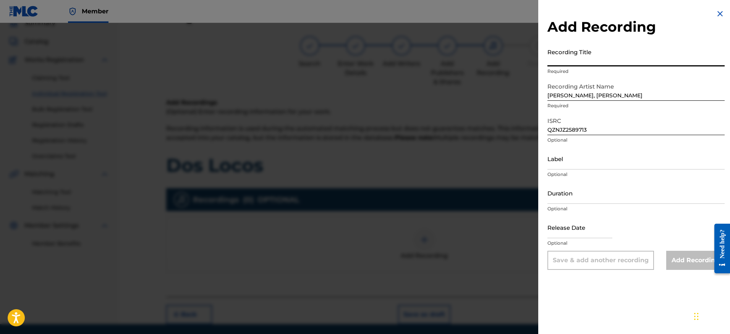
paste input "Dos Locos"
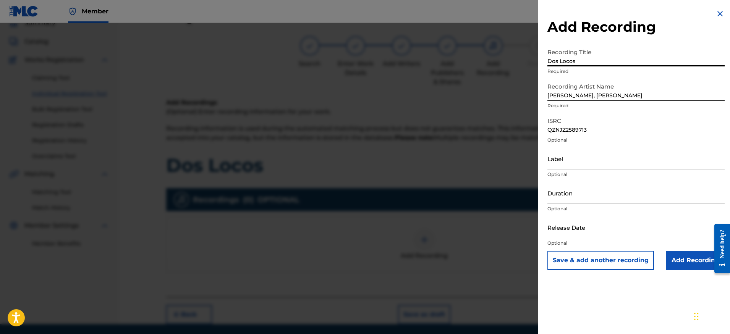
type input "Dos Locos"
click at [689, 254] on input "Add Recording" at bounding box center [695, 260] width 58 height 19
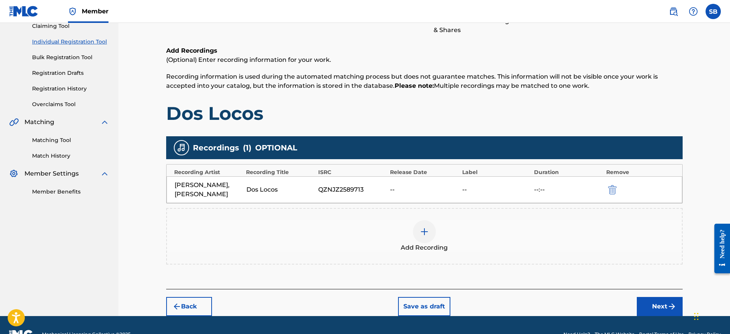
scroll to position [105, 0]
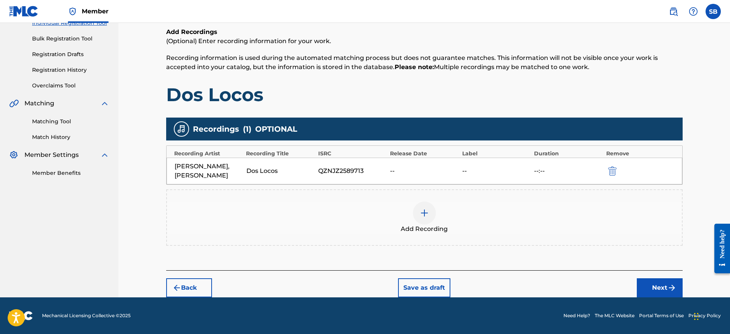
click at [660, 286] on button "Next" at bounding box center [660, 287] width 46 height 19
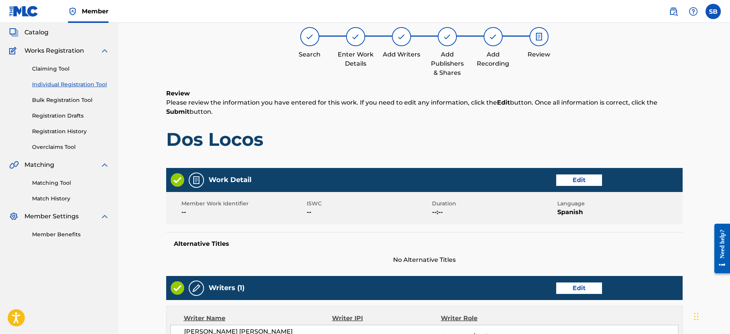
scroll to position [34, 0]
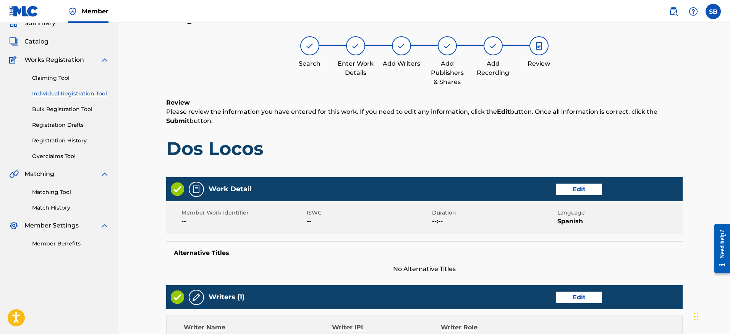
click at [516, 158] on h1 "Dos Locos" at bounding box center [424, 148] width 516 height 23
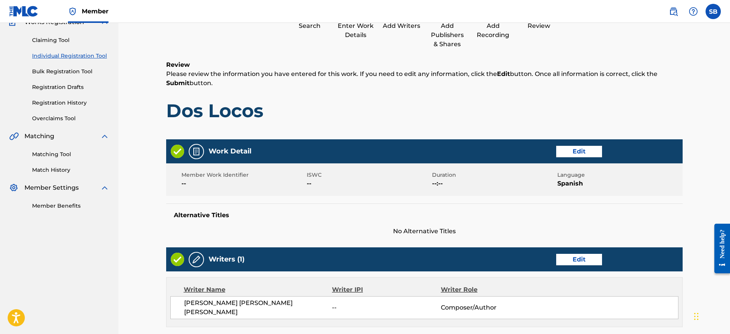
scroll to position [63, 0]
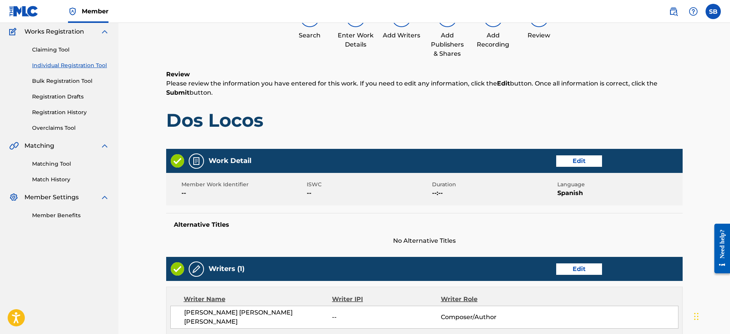
click at [364, 115] on h1 "Dos Locos" at bounding box center [424, 120] width 516 height 23
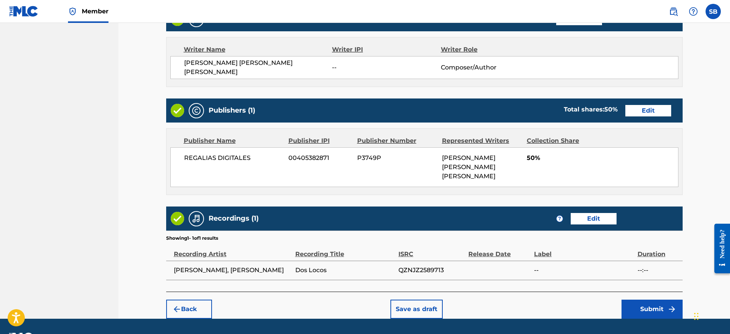
scroll to position [318, 0]
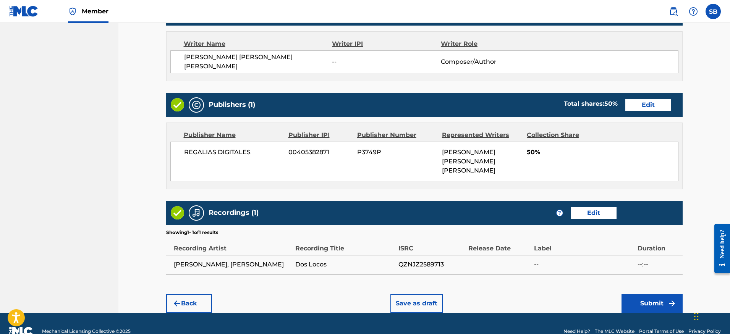
click at [644, 294] on button "Submit" at bounding box center [651, 303] width 61 height 19
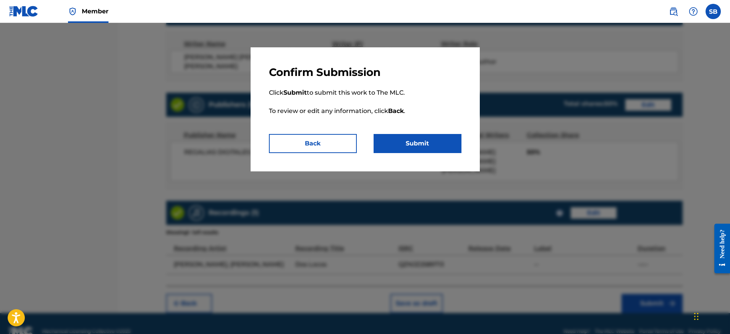
click at [425, 142] on button "Submit" at bounding box center [418, 143] width 88 height 19
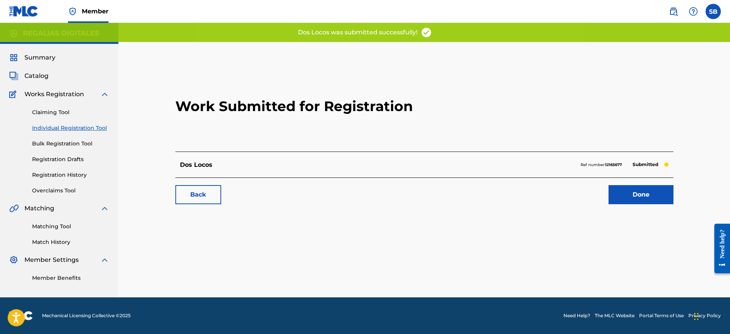
click at [639, 189] on link "Done" at bounding box center [641, 194] width 65 height 19
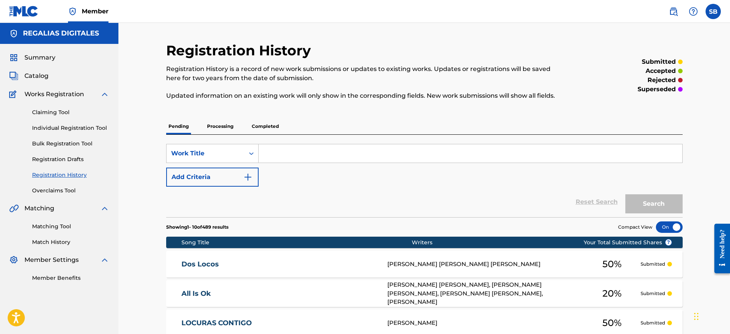
click at [74, 129] on link "Individual Registration Tool" at bounding box center [70, 128] width 77 height 8
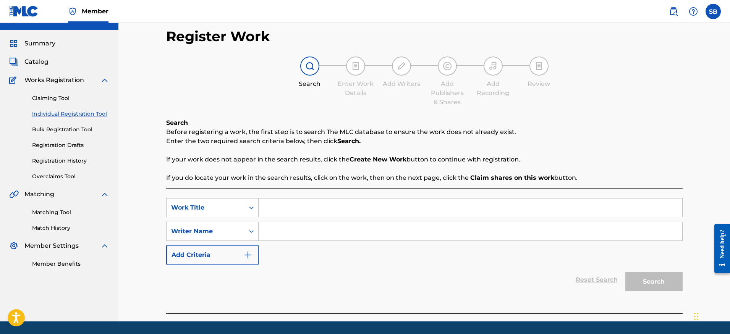
scroll to position [38, 0]
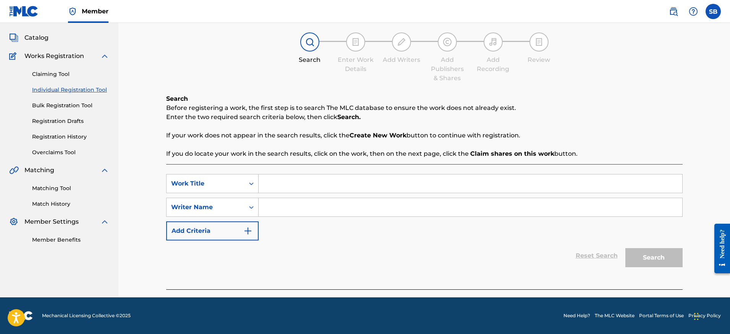
click at [335, 182] on input "Search Form" at bounding box center [471, 184] width 424 height 18
paste input "Canserbero Me Dijo"
type input "Canserbero Me Dijo"
click at [349, 207] on input "Search Form" at bounding box center [471, 207] width 424 height 18
paste input "[PERSON_NAME] [PERSON_NAME]"
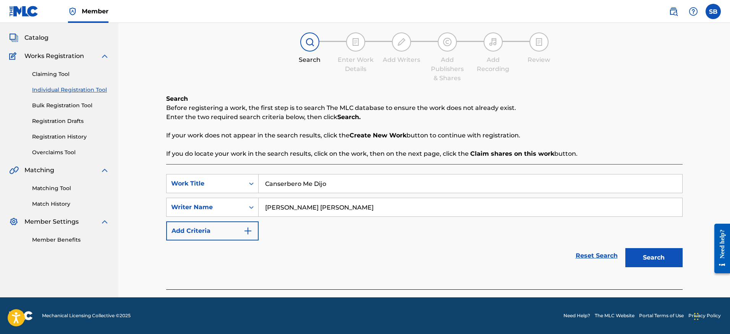
type input "[PERSON_NAME] [PERSON_NAME]"
click at [644, 257] on button "Search" at bounding box center [653, 257] width 57 height 19
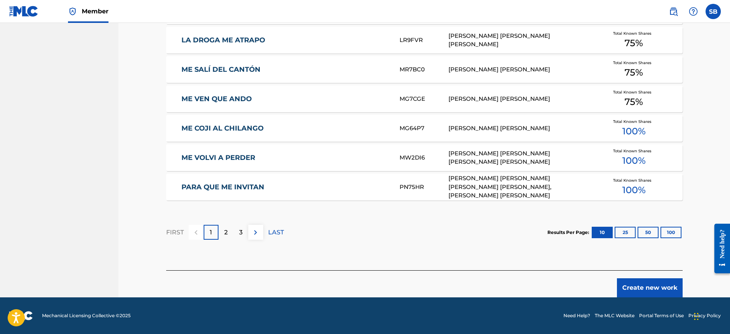
click at [639, 289] on button "Create new work" at bounding box center [650, 287] width 66 height 19
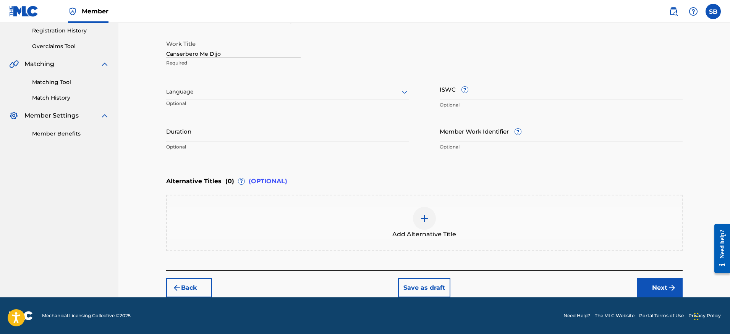
click at [281, 104] on div "Language Optional" at bounding box center [287, 95] width 243 height 34
click at [280, 100] on div "Language Optional" at bounding box center [287, 95] width 243 height 34
click at [278, 94] on div at bounding box center [287, 92] width 243 height 10
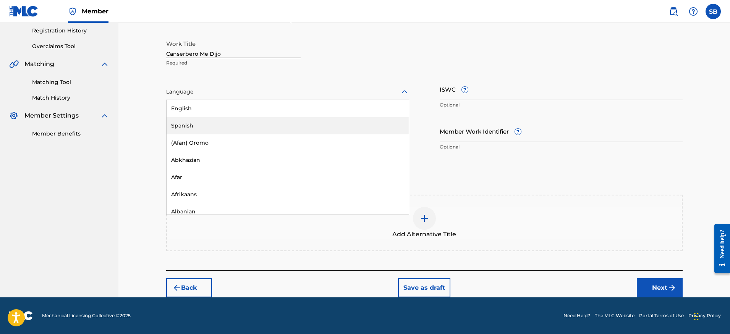
click at [259, 118] on div "Spanish" at bounding box center [288, 125] width 242 height 17
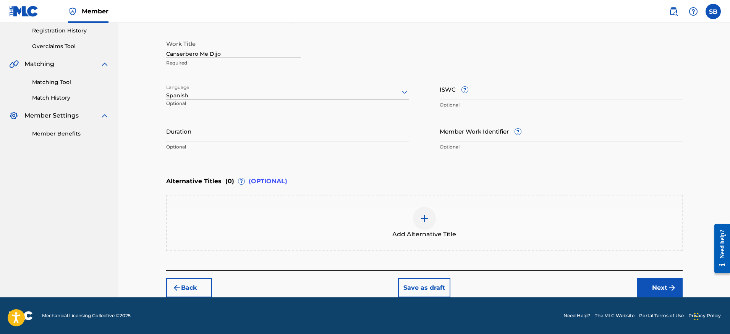
click at [655, 285] on button "Next" at bounding box center [660, 287] width 46 height 19
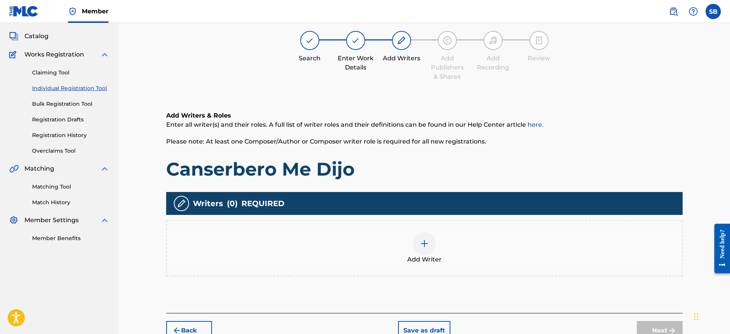
scroll to position [34, 0]
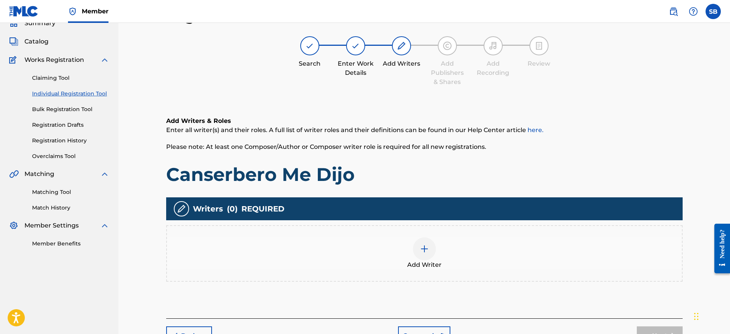
click at [459, 241] on div "Add Writer" at bounding box center [424, 254] width 515 height 32
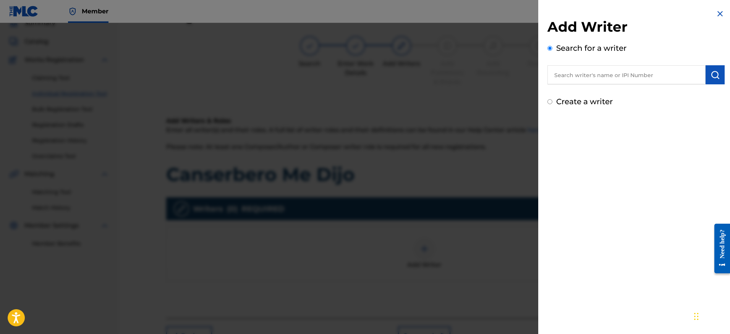
click at [623, 76] on input "text" at bounding box center [626, 74] width 158 height 19
paste input "[PERSON_NAME] [PERSON_NAME]"
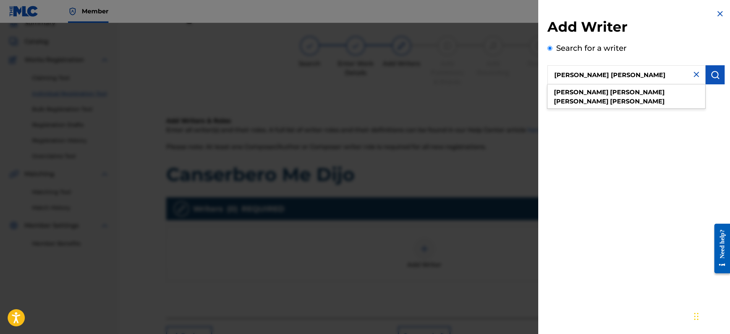
type input "[PERSON_NAME] [PERSON_NAME]"
click at [710, 77] on img "submit" at bounding box center [714, 74] width 9 height 9
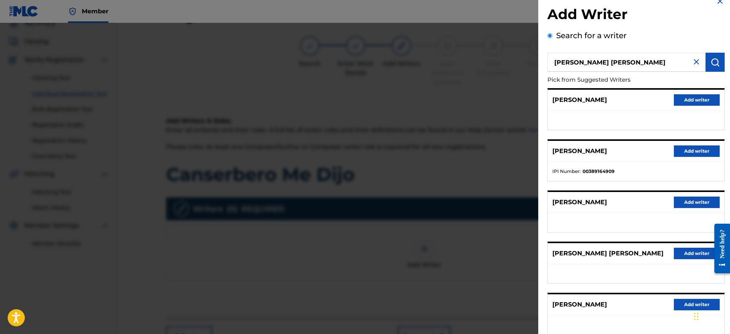
scroll to position [61, 0]
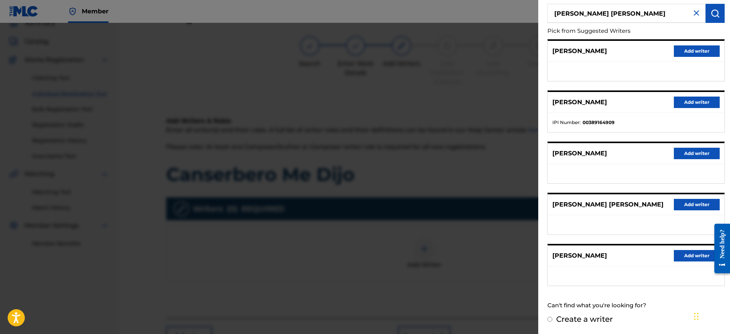
click at [680, 204] on button "Add writer" at bounding box center [697, 204] width 46 height 11
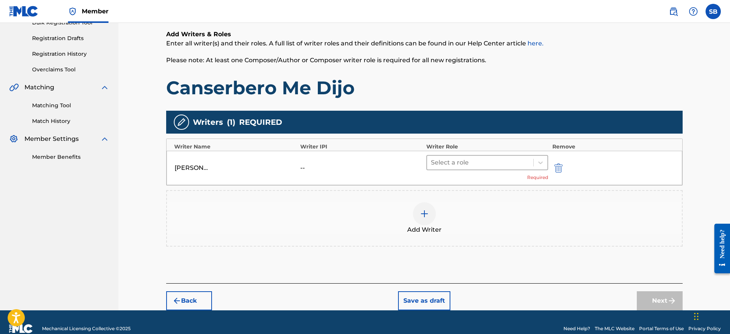
scroll to position [134, 0]
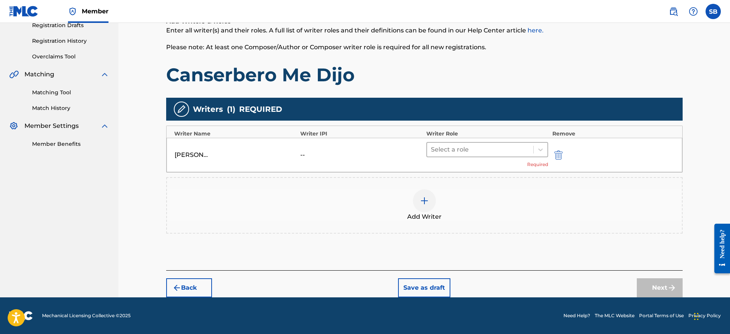
click at [464, 155] on div "Select a role" at bounding box center [480, 150] width 107 height 14
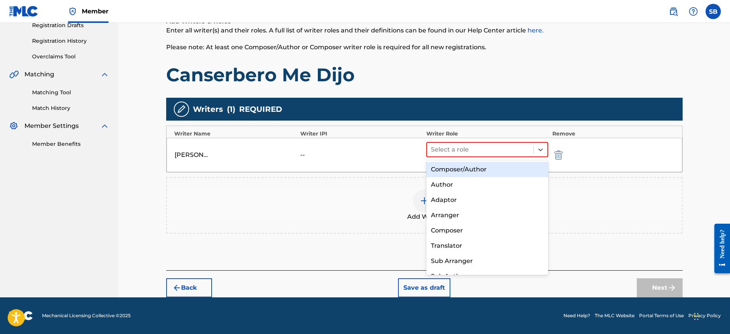
click at [474, 166] on div "Composer/Author" at bounding box center [487, 169] width 122 height 15
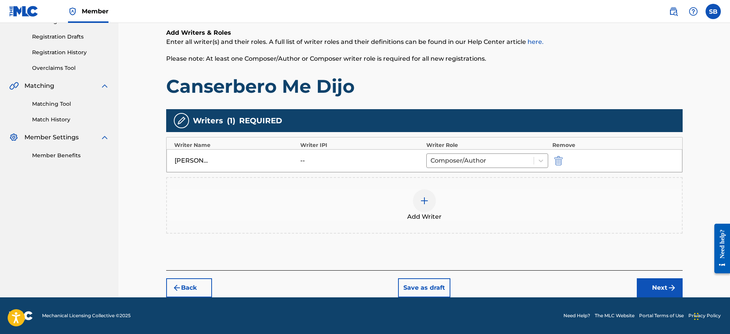
click at [427, 200] on img at bounding box center [424, 200] width 9 height 9
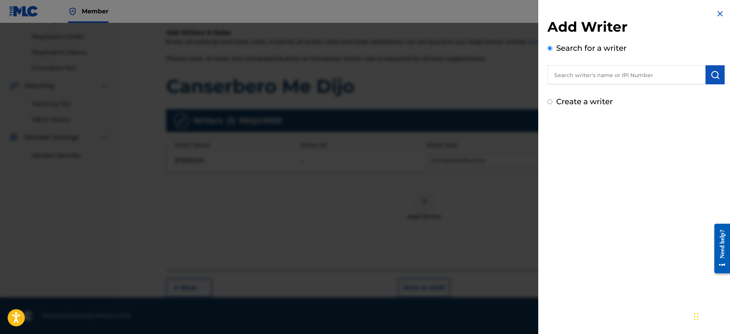
click at [619, 78] on input "text" at bounding box center [626, 74] width 158 height 19
paste input "[PERSON_NAME] [PERSON_NAME] [PERSON_NAME]"
type input "[PERSON_NAME] [PERSON_NAME] [PERSON_NAME]"
click at [713, 76] on img "submit" at bounding box center [714, 74] width 9 height 9
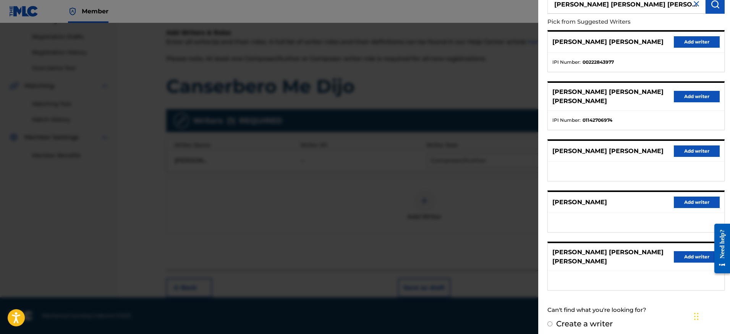
scroll to position [72, 0]
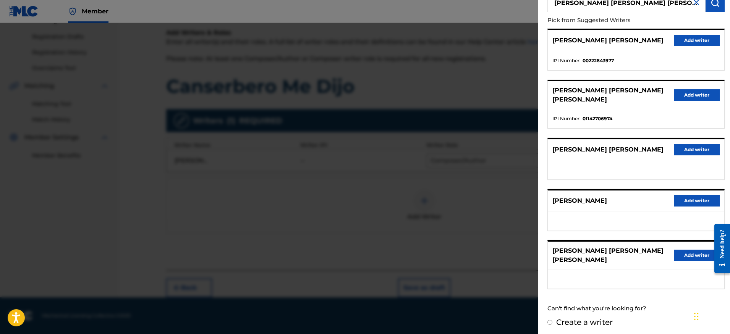
click at [684, 261] on button "Add writer" at bounding box center [697, 255] width 46 height 11
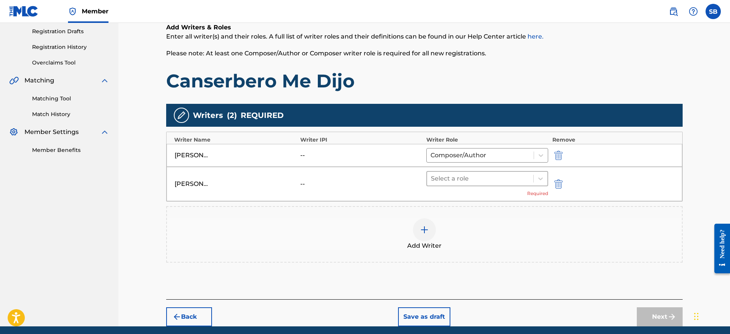
scroll to position [136, 0]
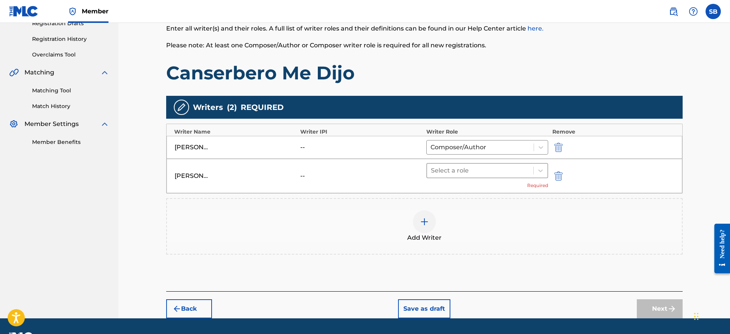
click at [476, 175] on div at bounding box center [480, 170] width 99 height 11
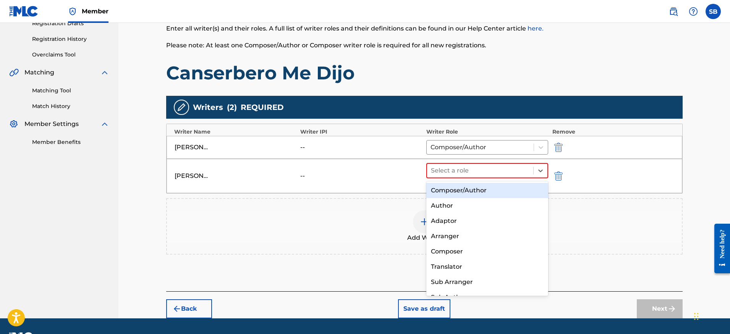
click at [474, 189] on div "Composer/Author" at bounding box center [487, 190] width 122 height 15
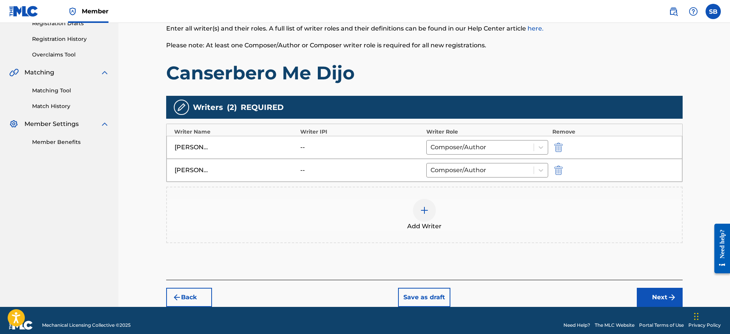
click at [663, 297] on button "Next" at bounding box center [660, 297] width 46 height 19
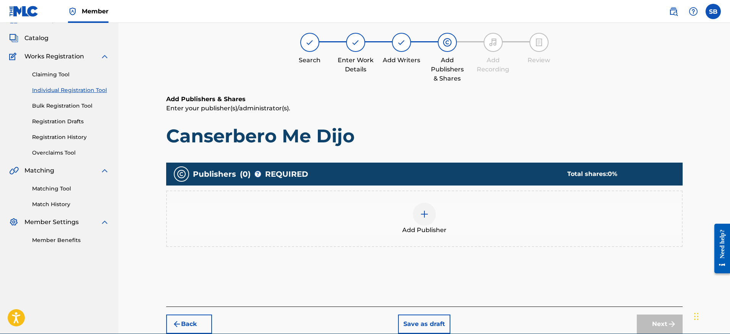
scroll to position [34, 0]
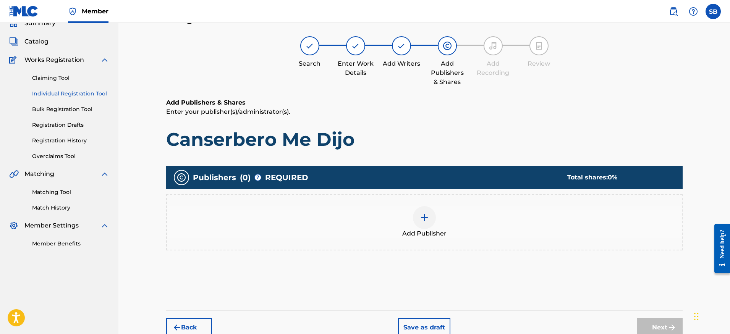
click at [430, 225] on div at bounding box center [424, 217] width 23 height 23
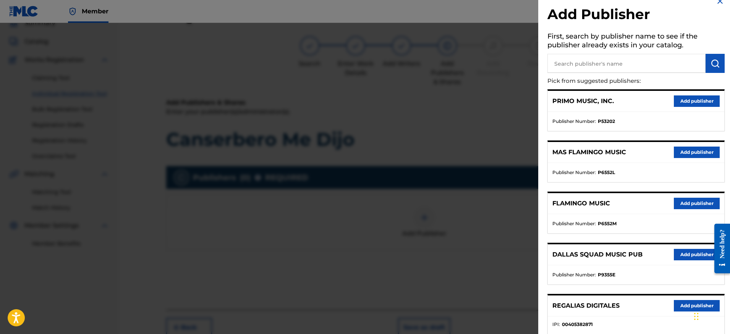
scroll to position [199, 0]
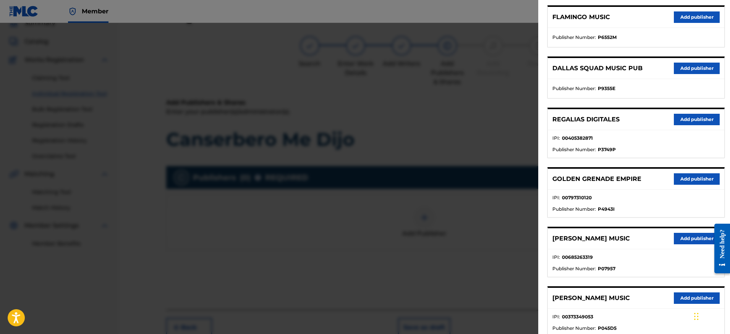
click at [686, 117] on button "Add publisher" at bounding box center [697, 119] width 46 height 11
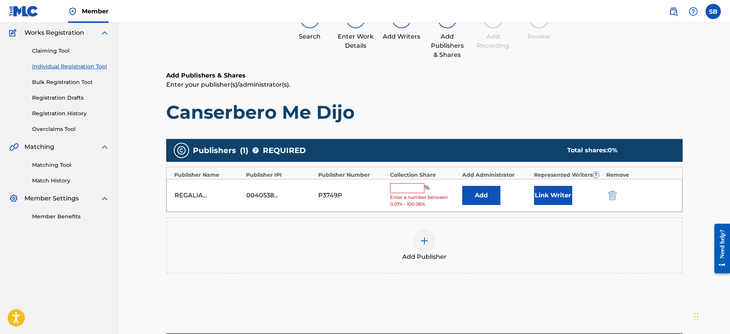
scroll to position [96, 0]
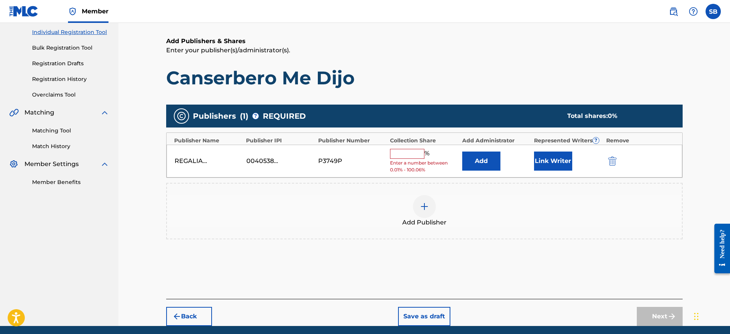
click at [407, 160] on span "Enter a number between 0.01% - 100.06%" at bounding box center [424, 167] width 68 height 14
click at [405, 158] on input "text" at bounding box center [407, 154] width 34 height 10
type input "100"
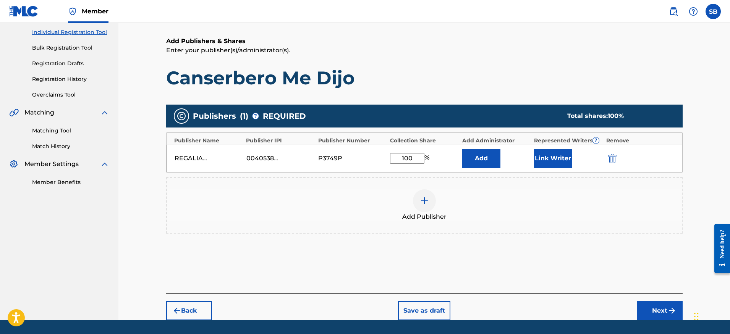
click at [551, 158] on button "Link Writer" at bounding box center [553, 158] width 38 height 19
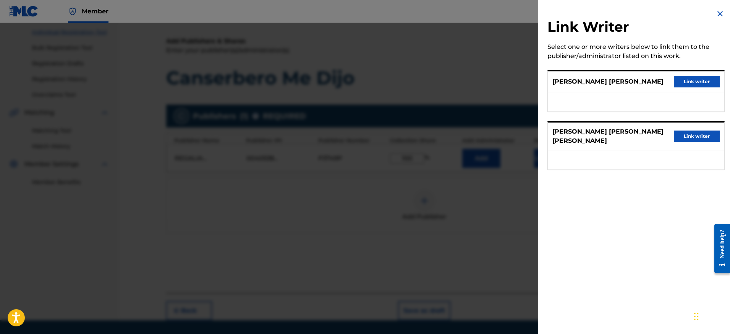
click at [689, 83] on button "Link writer" at bounding box center [697, 81] width 46 height 11
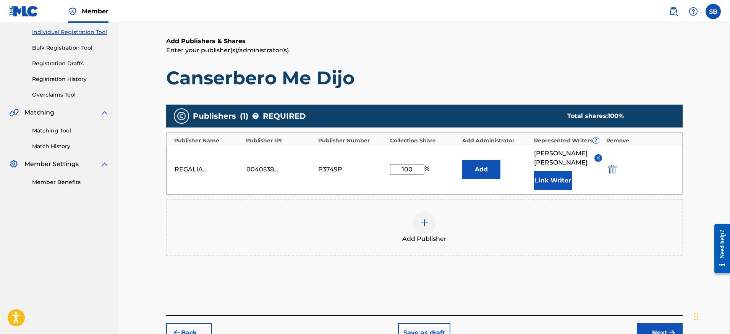
click at [549, 177] on button "Link Writer" at bounding box center [553, 180] width 38 height 19
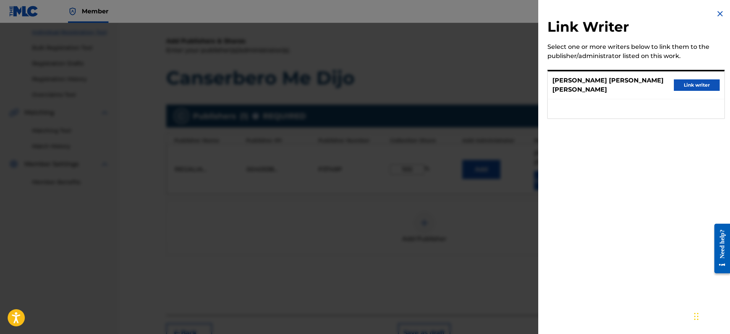
click at [689, 84] on button "Link writer" at bounding box center [697, 84] width 46 height 11
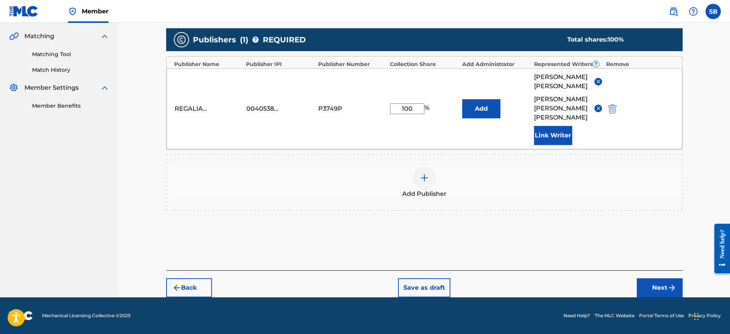
click at [664, 285] on button "Next" at bounding box center [660, 287] width 46 height 19
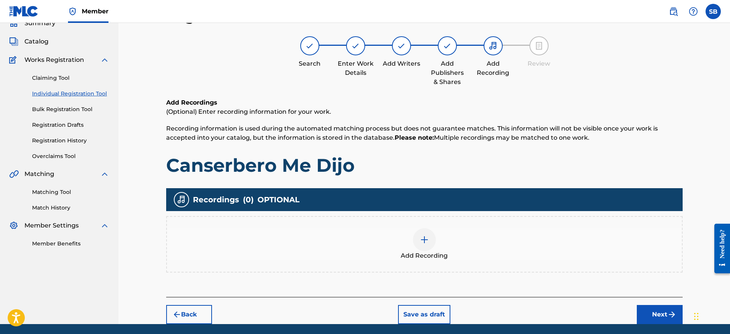
scroll to position [36, 0]
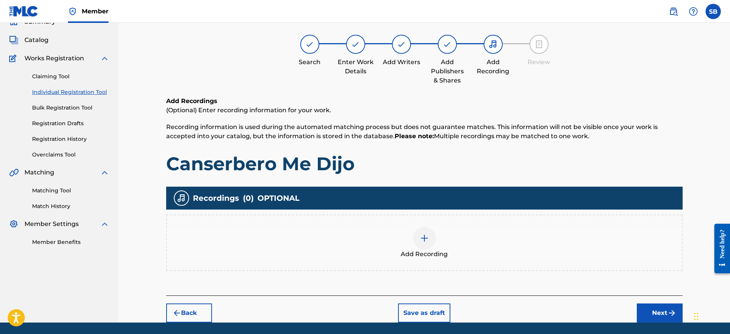
click at [406, 238] on div "Add Recording" at bounding box center [424, 243] width 515 height 32
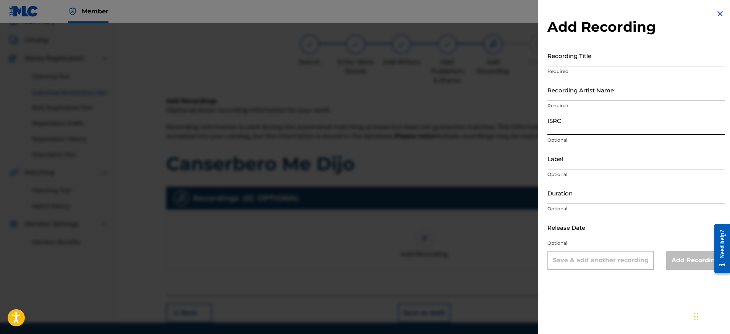
click at [638, 128] on input "ISRC" at bounding box center [635, 124] width 177 height 22
paste input "QZNJZ2590183"
type input "QZNJZ2590183"
click at [676, 94] on input "Recording Artist Name" at bounding box center [635, 90] width 177 height 22
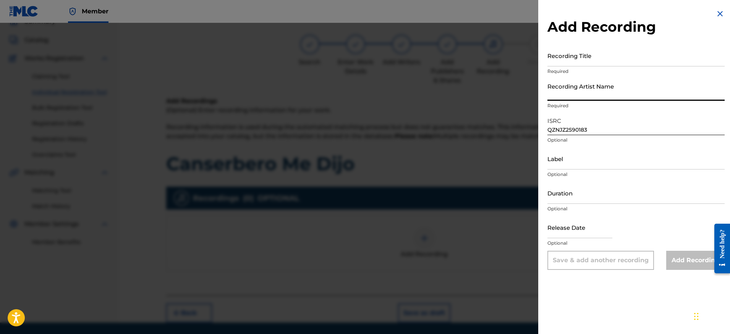
paste input "[PERSON_NAME]"
type input "[PERSON_NAME]"
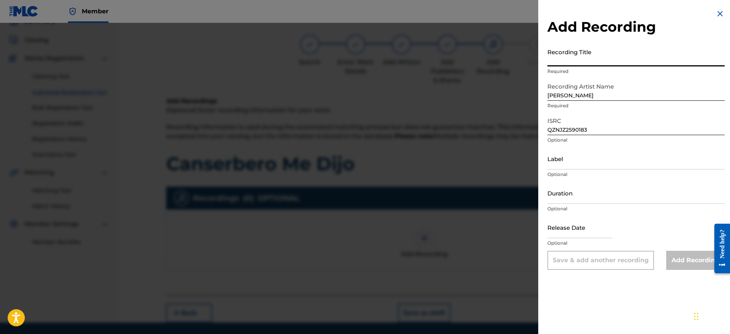
click at [634, 60] on input "Recording Title" at bounding box center [635, 56] width 177 height 22
paste input "Canserbero Me Dijo"
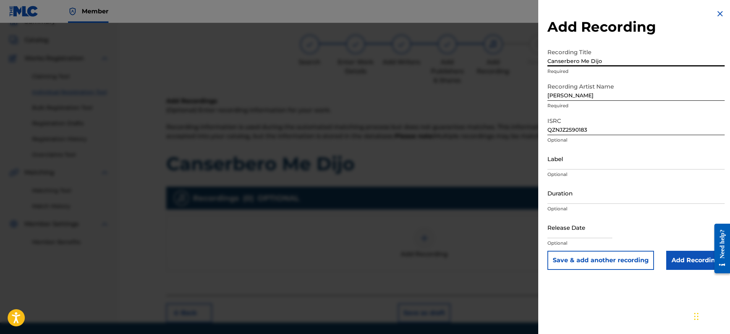
type input "Canserbero Me Dijo"
click at [681, 259] on input "Add Recording" at bounding box center [695, 260] width 58 height 19
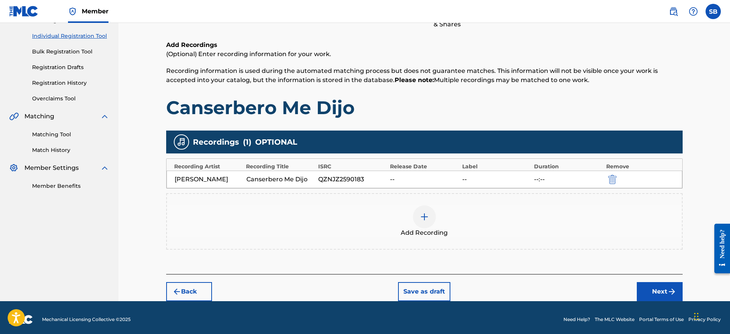
scroll to position [96, 0]
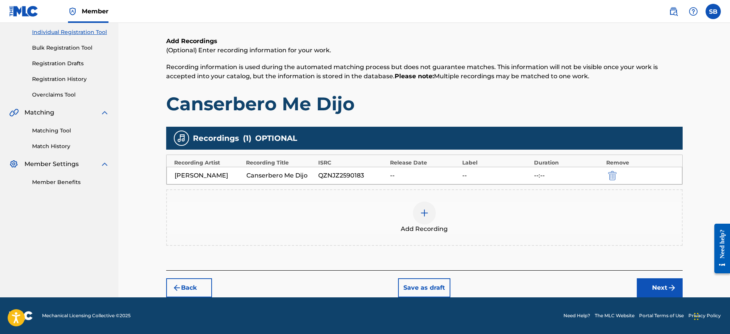
click at [660, 281] on button "Next" at bounding box center [660, 287] width 46 height 19
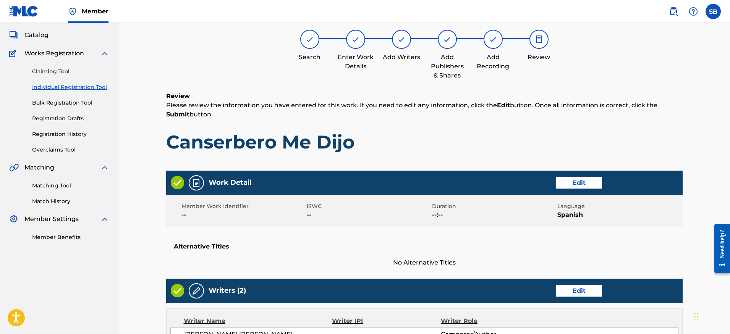
scroll to position [34, 0]
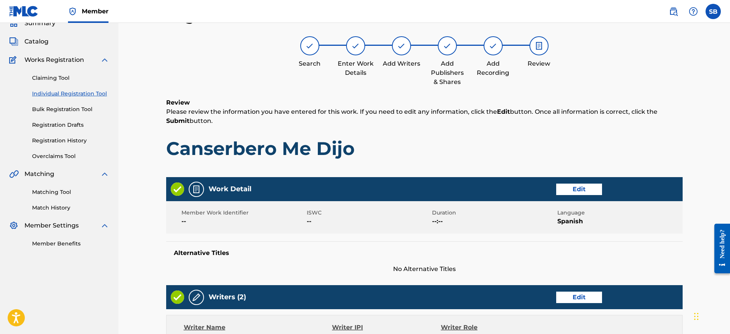
click at [483, 140] on h1 "Canserbero Me Dijo" at bounding box center [424, 148] width 516 height 23
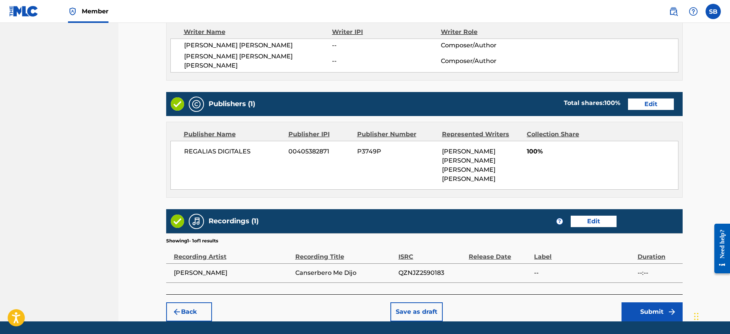
scroll to position [345, 0]
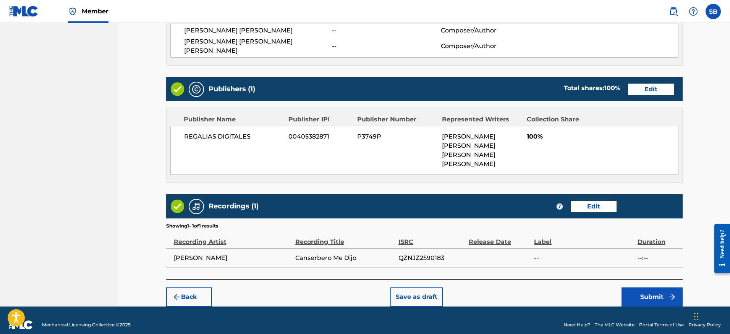
click at [645, 288] on button "Submit" at bounding box center [651, 297] width 61 height 19
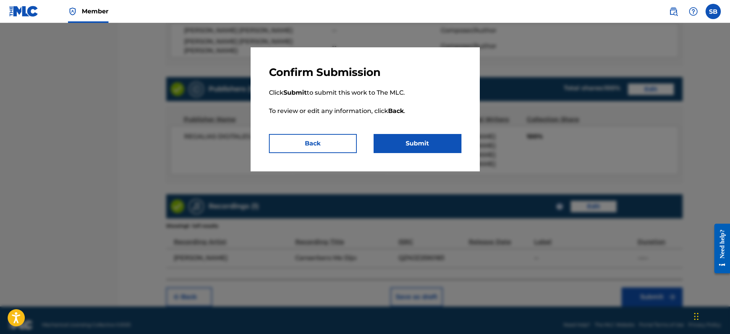
click at [450, 148] on button "Submit" at bounding box center [418, 143] width 88 height 19
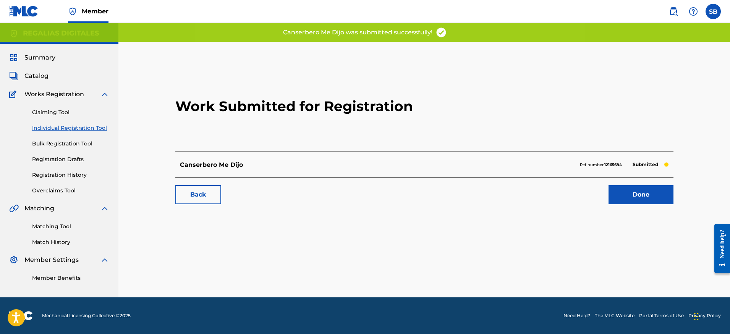
click at [651, 198] on link "Done" at bounding box center [641, 194] width 65 height 19
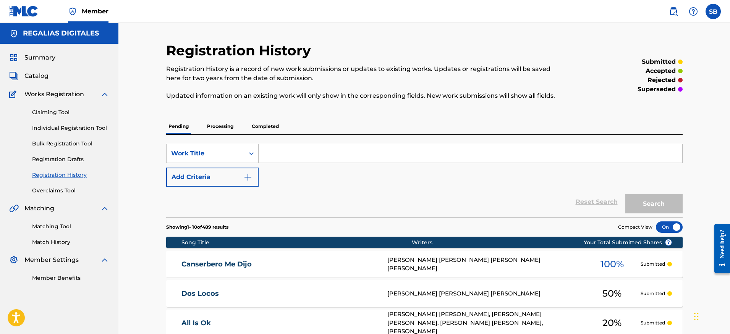
click at [86, 122] on div "Claiming Tool Individual Registration Tool Bulk Registration Tool Registration …" at bounding box center [59, 147] width 100 height 96
click at [94, 129] on link "Individual Registration Tool" at bounding box center [70, 128] width 77 height 8
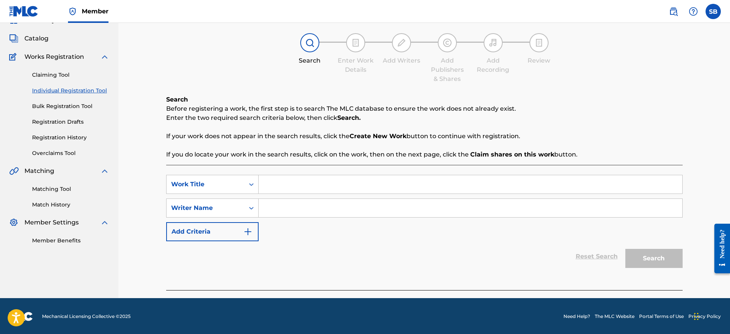
scroll to position [38, 0]
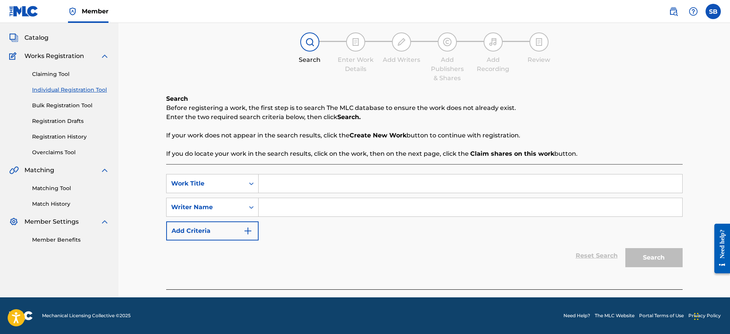
click at [292, 186] on input "Search Form" at bounding box center [471, 184] width 424 height 18
paste input "Un Castigo Conocerte"
type input "Un Castigo Conocerte"
click at [306, 200] on input "Search Form" at bounding box center [471, 207] width 424 height 18
paste input "[PERSON_NAME] [PERSON_NAME] [PERSON_NAME]"
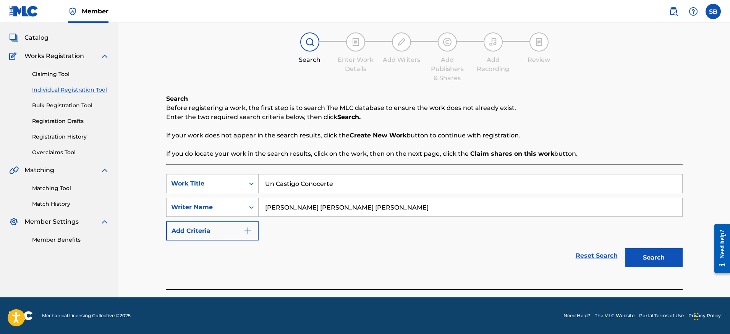
type input "[PERSON_NAME] [PERSON_NAME] [PERSON_NAME]"
click at [653, 260] on button "Search" at bounding box center [653, 257] width 57 height 19
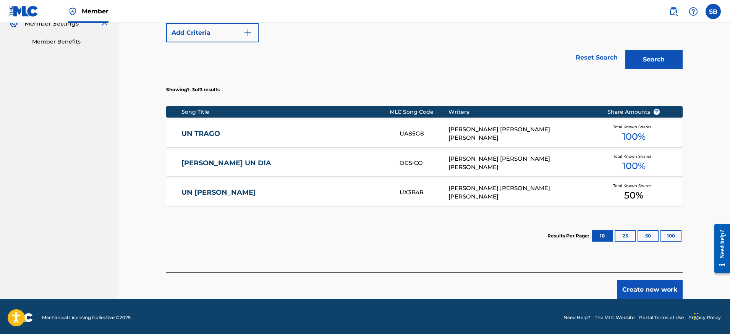
scroll to position [238, 0]
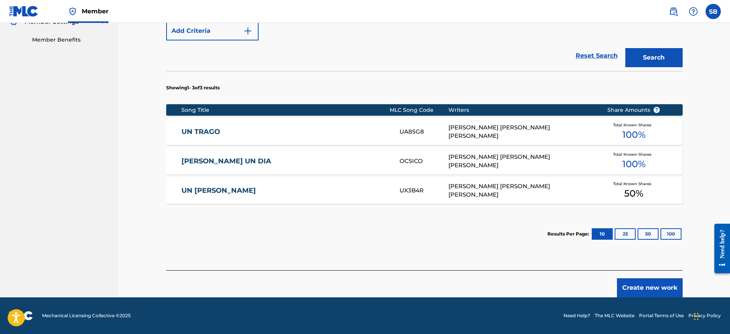
click at [634, 285] on button "Create new work" at bounding box center [650, 287] width 66 height 19
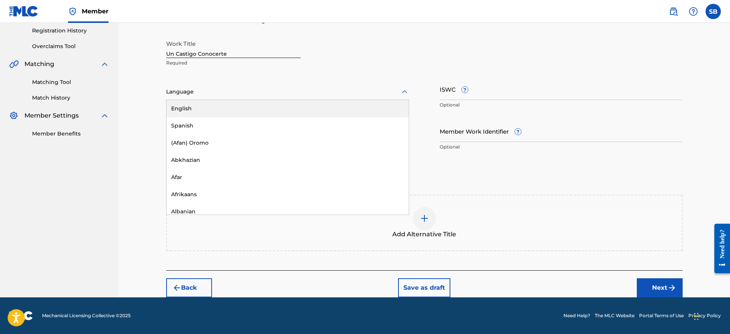
click at [230, 95] on div at bounding box center [287, 92] width 243 height 10
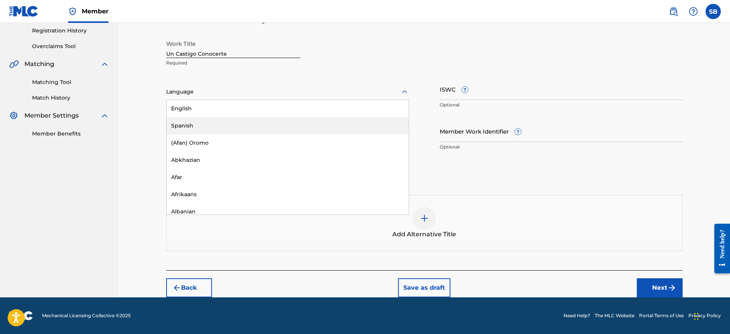
click at [235, 125] on div "Spanish" at bounding box center [288, 125] width 242 height 17
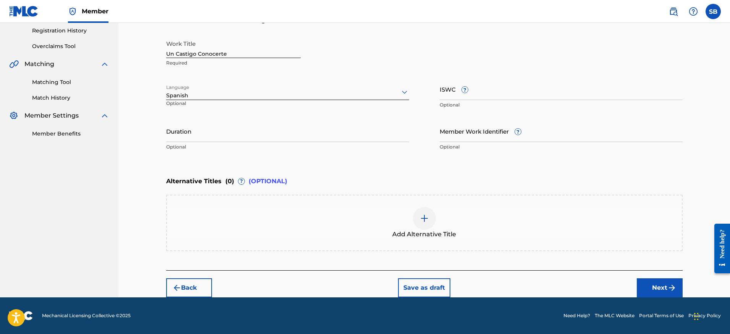
click at [654, 289] on button "Next" at bounding box center [660, 287] width 46 height 19
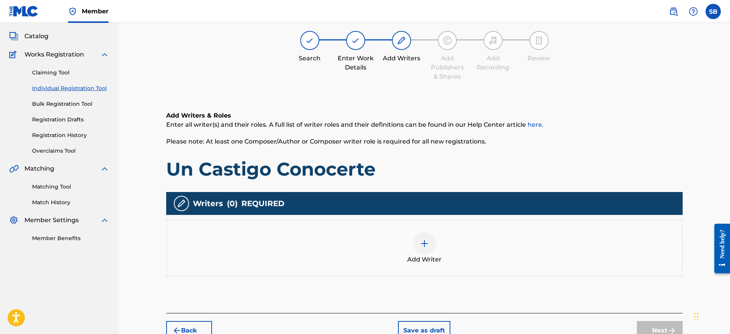
scroll to position [34, 0]
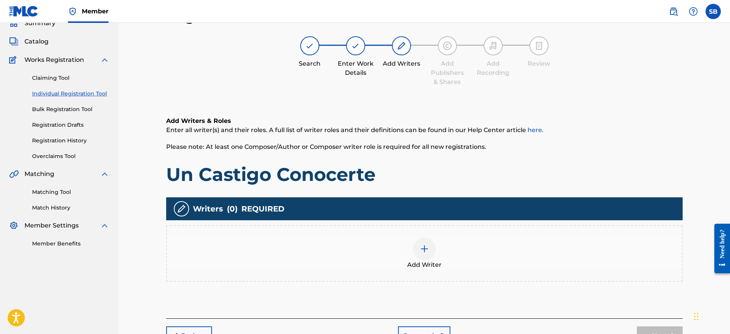
click at [457, 245] on div "Add Writer" at bounding box center [424, 254] width 515 height 32
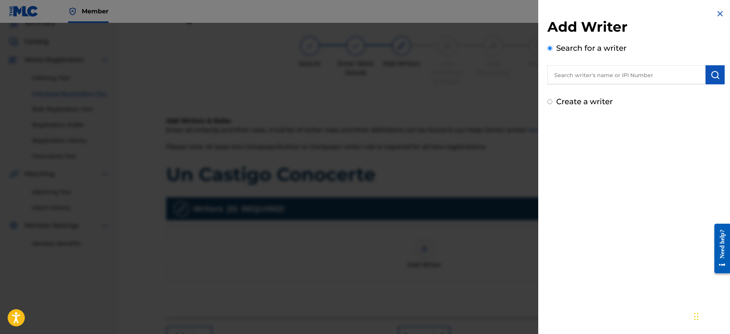
click at [634, 78] on input "text" at bounding box center [626, 74] width 158 height 19
paste input "[PERSON_NAME] [PERSON_NAME] [PERSON_NAME]"
type input "[PERSON_NAME] [PERSON_NAME] [PERSON_NAME]"
click at [706, 72] on button "submit" at bounding box center [715, 74] width 19 height 19
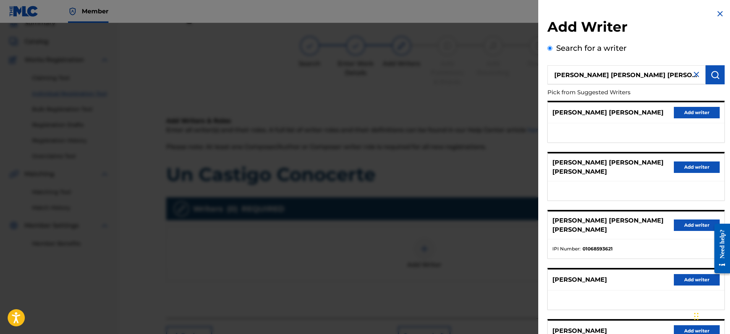
click at [701, 166] on button "Add writer" at bounding box center [697, 167] width 46 height 11
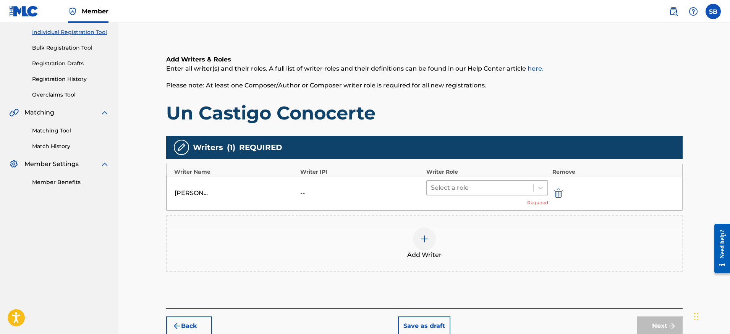
scroll to position [96, 0]
click at [495, 187] on div at bounding box center [480, 187] width 99 height 11
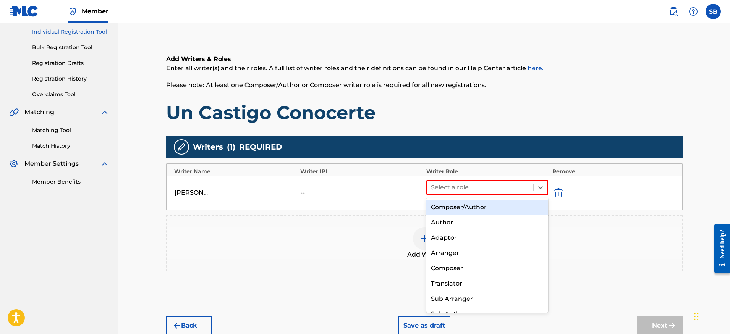
click at [494, 206] on div "Composer/Author" at bounding box center [487, 207] width 122 height 15
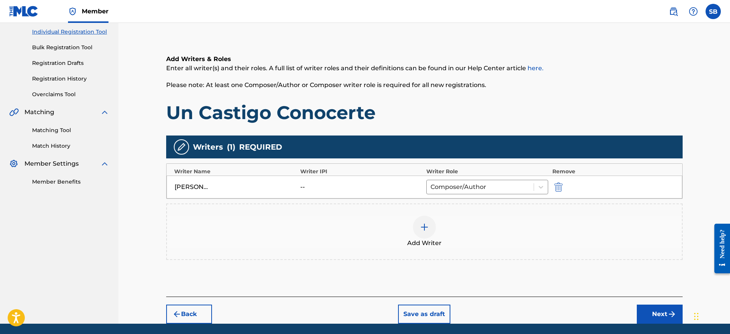
click at [428, 231] on img at bounding box center [424, 227] width 9 height 9
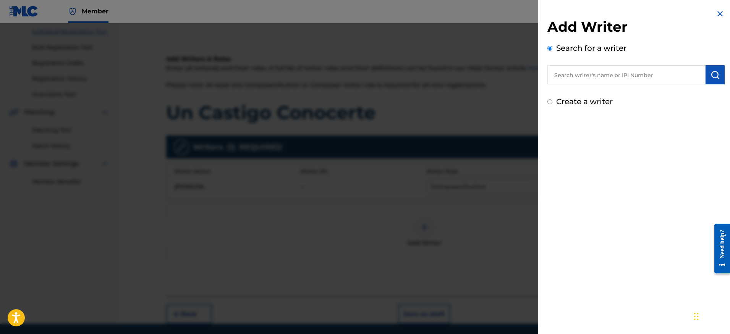
click at [639, 69] on input "text" at bounding box center [626, 74] width 158 height 19
paste input "[PERSON_NAME] [PERSON_NAME]"
type input "[PERSON_NAME] [PERSON_NAME]"
click at [714, 75] on img "submit" at bounding box center [714, 74] width 9 height 9
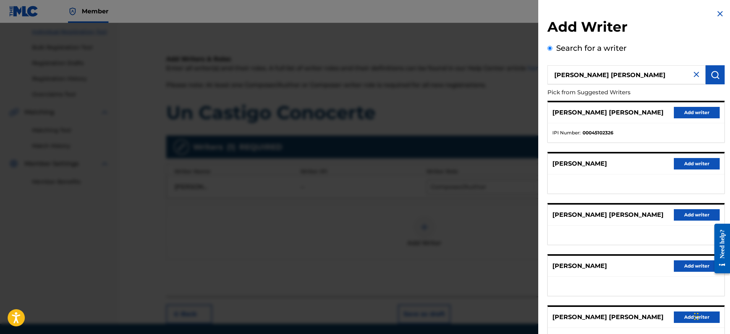
click at [679, 217] on button "Add writer" at bounding box center [697, 214] width 46 height 11
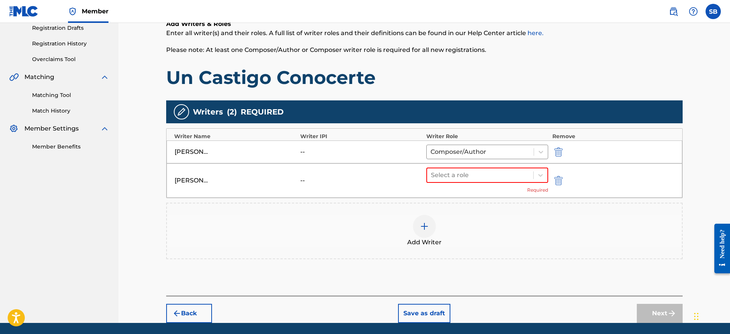
scroll to position [138, 0]
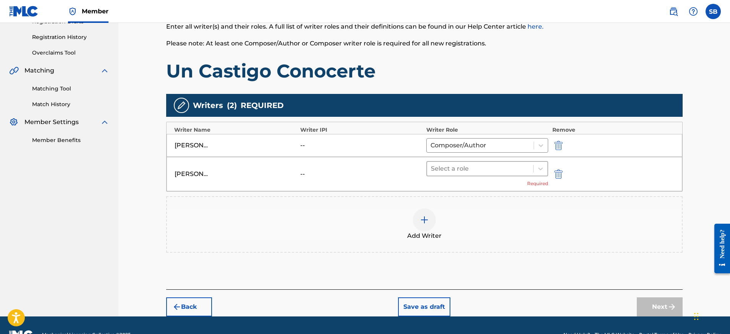
click at [471, 171] on div at bounding box center [480, 168] width 99 height 11
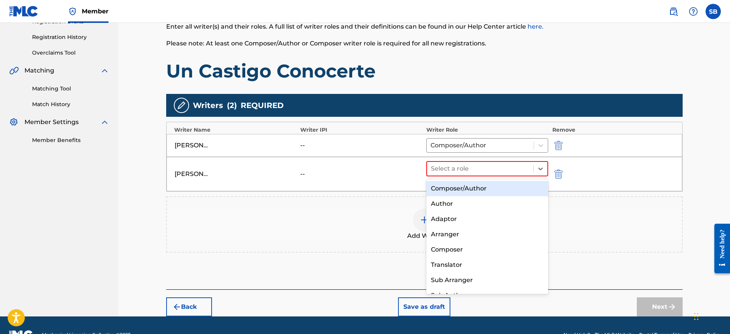
drag, startPoint x: 473, startPoint y: 189, endPoint x: 458, endPoint y: 198, distance: 17.7
click at [473, 189] on div "Composer/Author" at bounding box center [487, 188] width 122 height 15
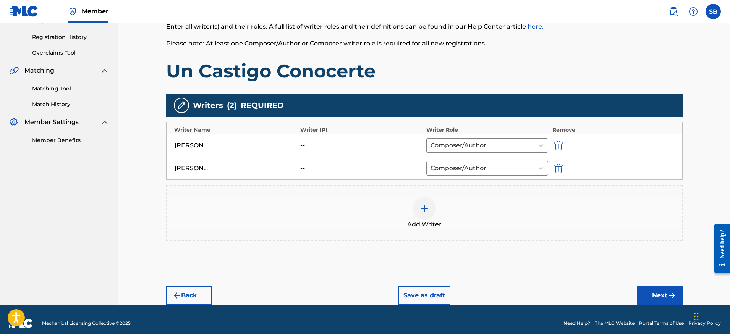
click at [433, 209] on div at bounding box center [424, 208] width 23 height 23
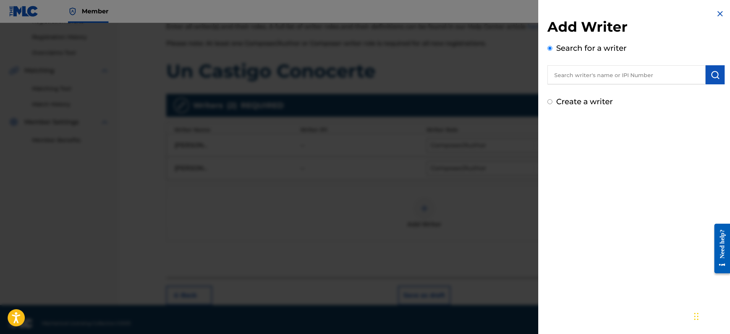
click at [600, 75] on input "text" at bounding box center [626, 74] width 158 height 19
click at [601, 75] on input "text" at bounding box center [626, 74] width 158 height 19
paste input "[PERSON_NAME] [PERSON_NAME] [PERSON_NAME]"
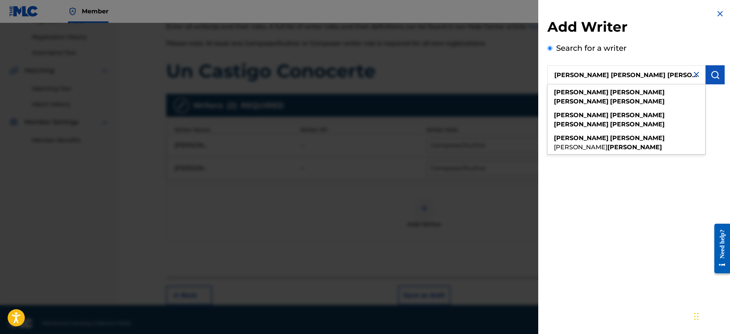
type input "[PERSON_NAME] [PERSON_NAME] [PERSON_NAME]"
click at [707, 74] on button "submit" at bounding box center [715, 74] width 19 height 19
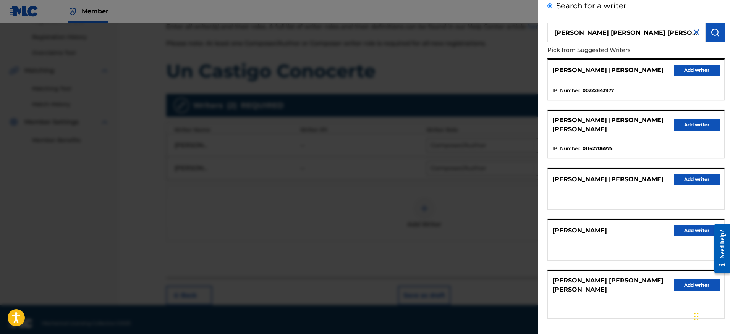
scroll to position [89, 0]
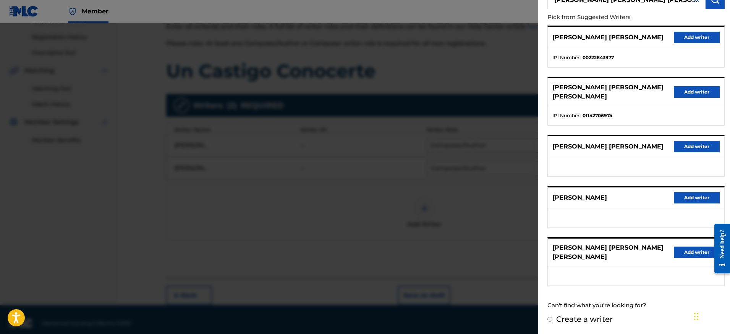
click at [693, 244] on div "[PERSON_NAME] [PERSON_NAME] [PERSON_NAME] Add writer" at bounding box center [636, 253] width 176 height 28
click at [684, 252] on button "Add writer" at bounding box center [697, 252] width 46 height 11
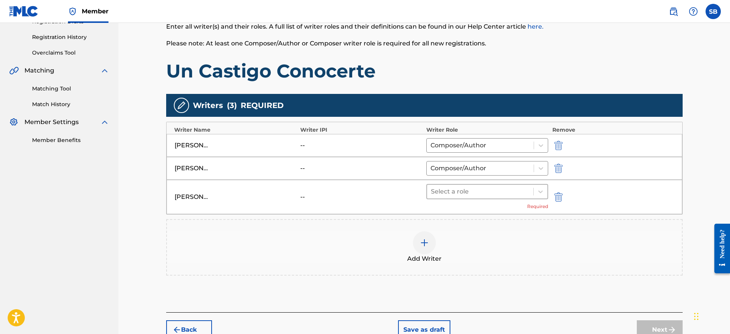
click at [513, 188] on div at bounding box center [480, 191] width 99 height 11
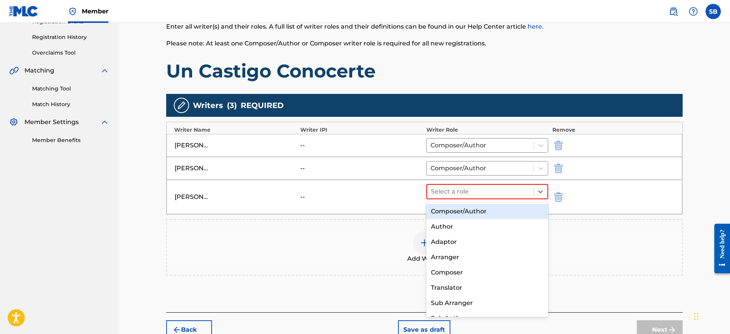
click at [508, 210] on div "Composer/Author" at bounding box center [487, 211] width 122 height 15
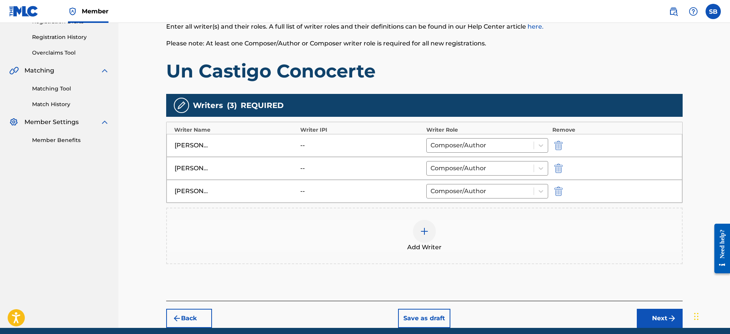
click at [637, 316] on button "Next" at bounding box center [660, 318] width 46 height 19
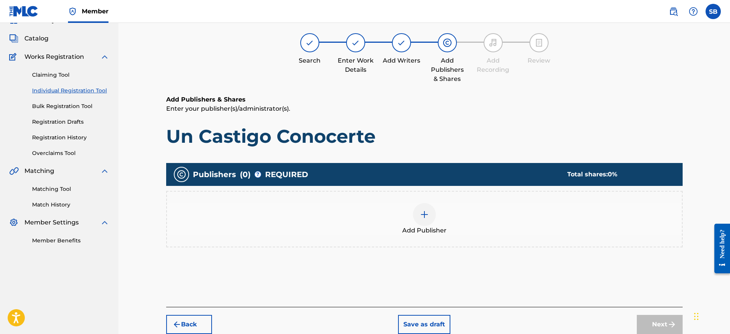
scroll to position [34, 0]
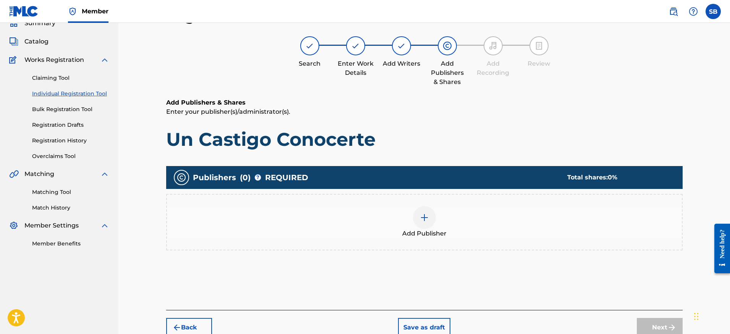
click at [469, 257] on div "Publishers ( 0 ) ? REQUIRED Total shares: 0 % Add Publisher" at bounding box center [424, 212] width 516 height 92
click at [434, 230] on span "Add Publisher" at bounding box center [424, 233] width 44 height 9
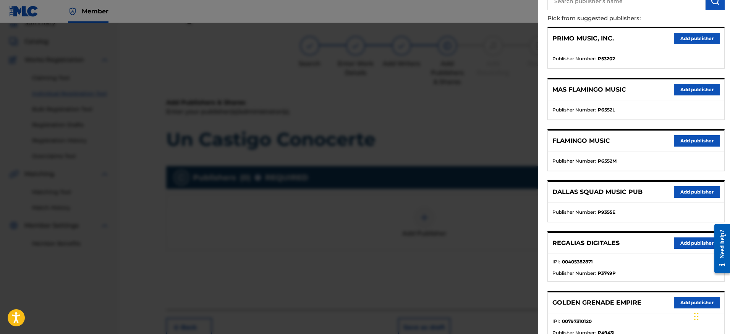
scroll to position [225, 0]
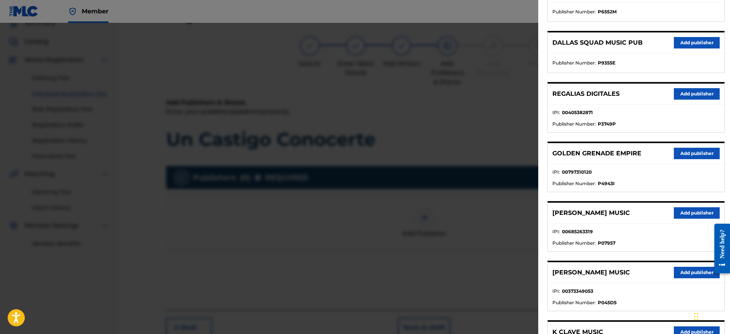
click at [681, 93] on button "Add publisher" at bounding box center [697, 93] width 46 height 11
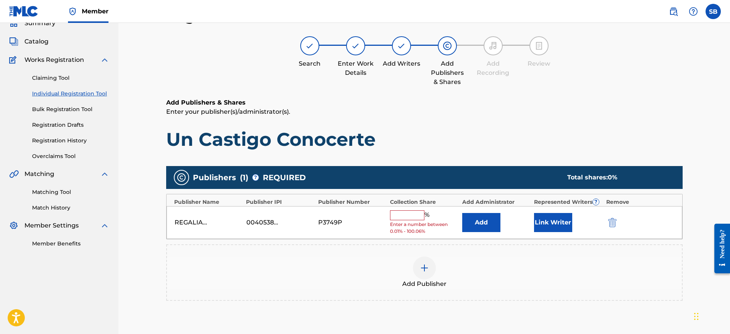
click at [409, 217] on input "text" at bounding box center [407, 215] width 34 height 10
type input "100"
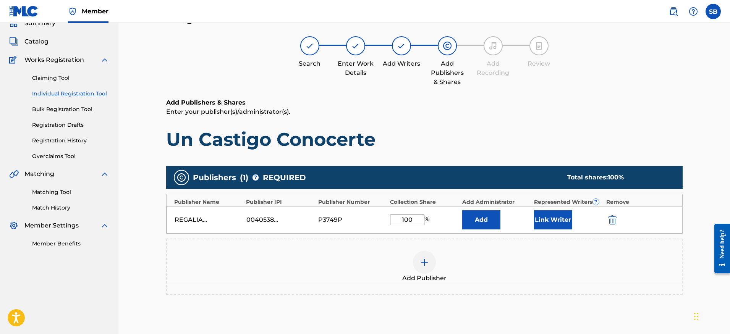
click at [562, 224] on button "Link Writer" at bounding box center [553, 219] width 38 height 19
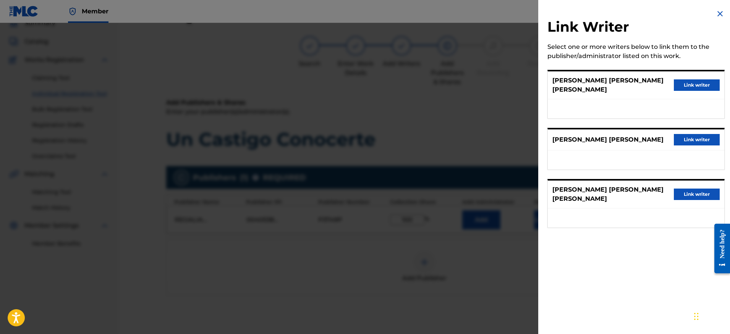
click at [691, 81] on button "Link writer" at bounding box center [697, 84] width 46 height 11
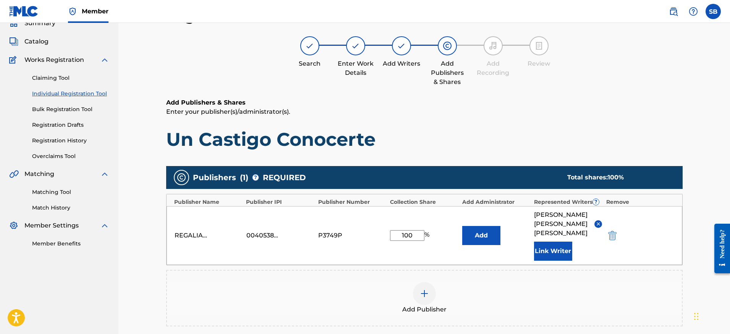
click at [560, 255] on button "Link Writer" at bounding box center [553, 251] width 38 height 19
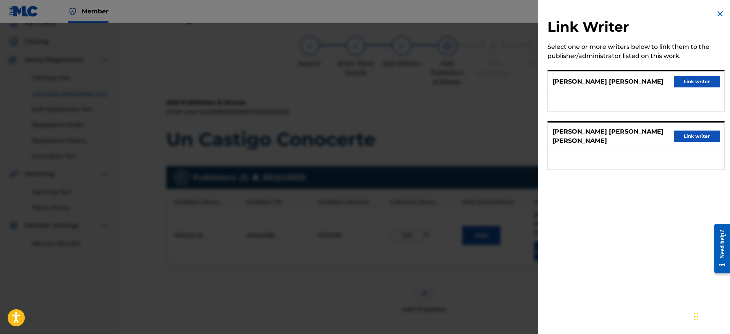
click at [700, 84] on button "Link writer" at bounding box center [697, 81] width 46 height 11
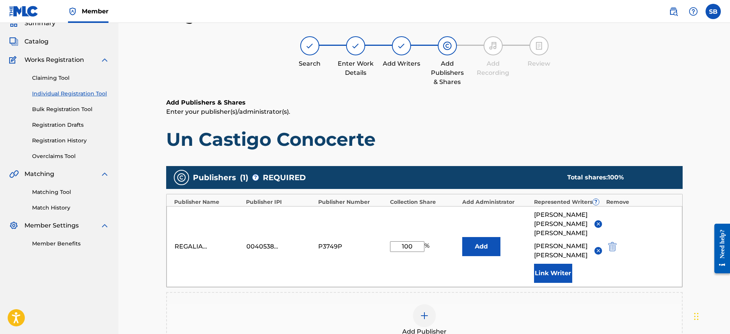
click at [544, 280] on button "Link Writer" at bounding box center [553, 273] width 38 height 19
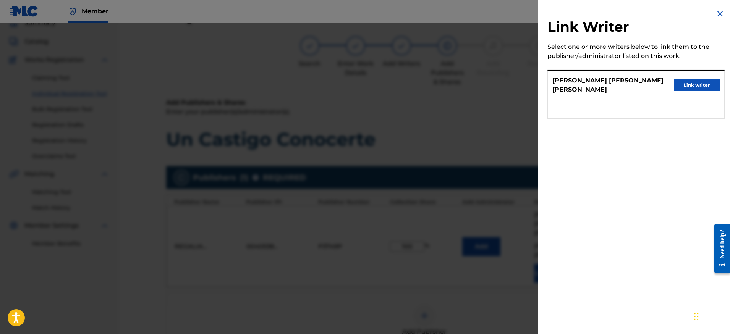
click at [695, 88] on button "Link writer" at bounding box center [697, 84] width 46 height 11
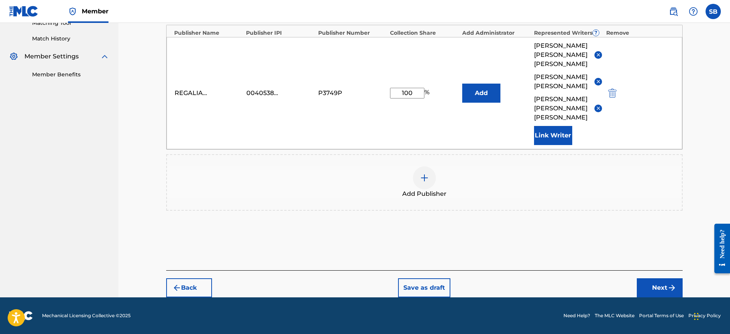
click at [653, 286] on button "Next" at bounding box center [660, 287] width 46 height 19
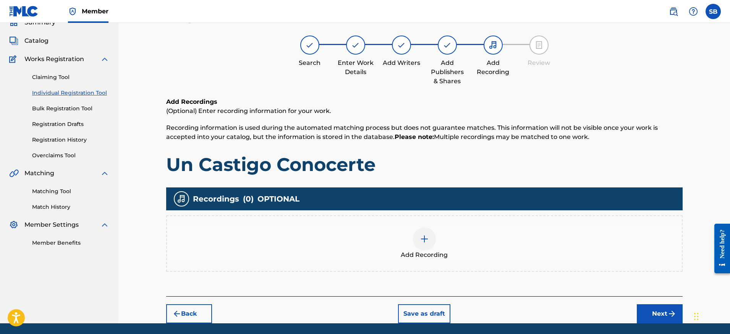
scroll to position [34, 0]
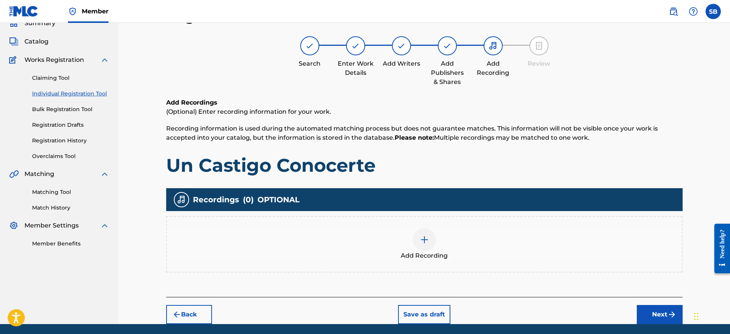
click at [434, 243] on div at bounding box center [424, 239] width 23 height 23
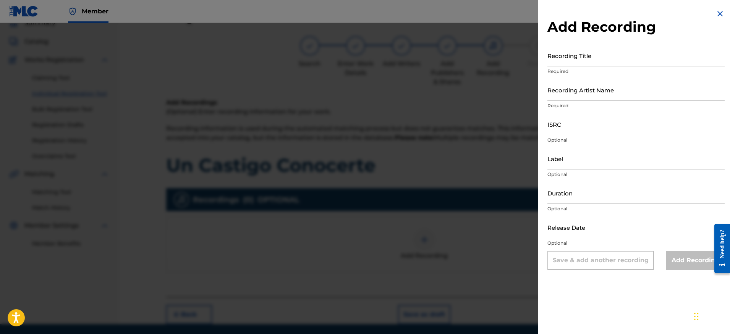
click at [603, 115] on input "ISRC" at bounding box center [635, 124] width 177 height 22
paste input "QZNJZ2595395"
type input "QZNJZ2595395"
click at [595, 95] on input "Recording Artist Name" at bounding box center [635, 90] width 177 height 22
paste input "Neztor mvl, [PERSON_NAME]"
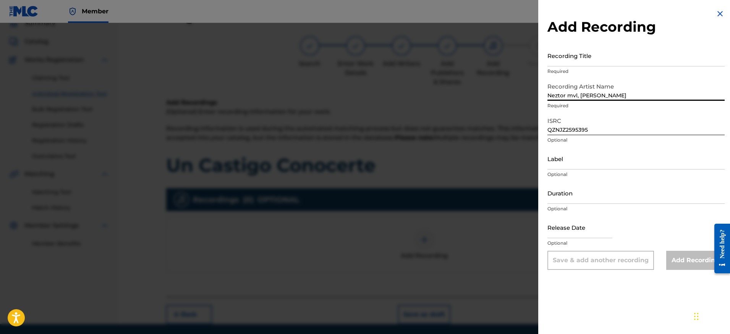
type input "Neztor mvl, [PERSON_NAME]"
click at [616, 58] on input "Recording Title" at bounding box center [635, 56] width 177 height 22
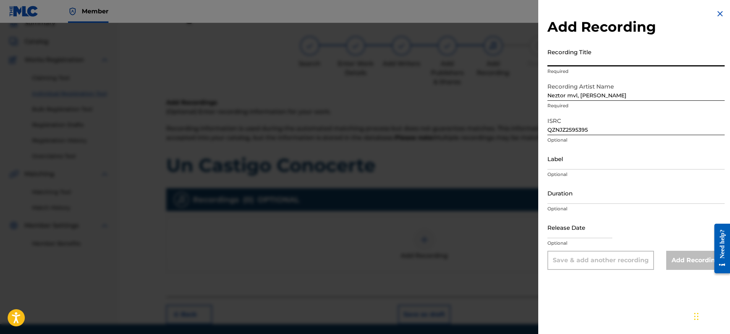
paste input "Un Castigo Conocerte"
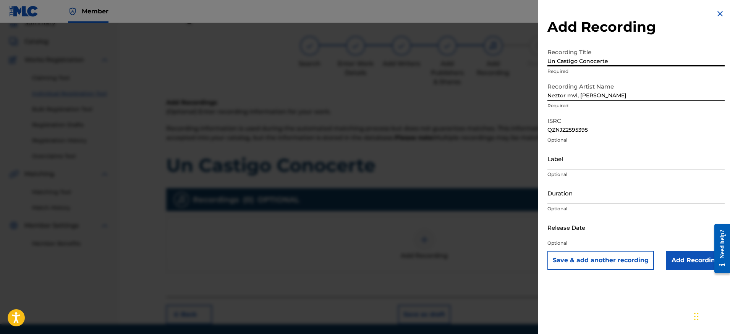
type input "Un Castigo Conocerte"
click at [690, 261] on input "Add Recording" at bounding box center [695, 260] width 58 height 19
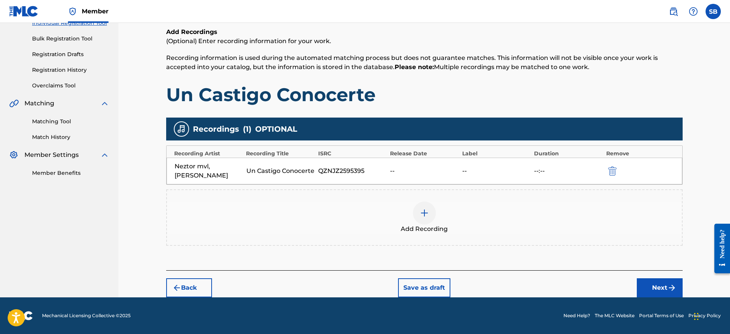
click at [661, 290] on button "Next" at bounding box center [660, 287] width 46 height 19
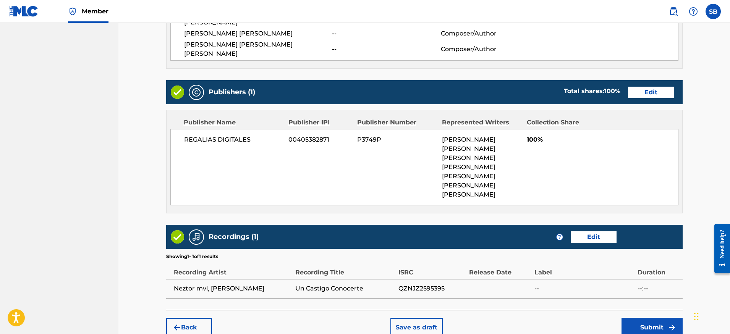
scroll to position [374, 0]
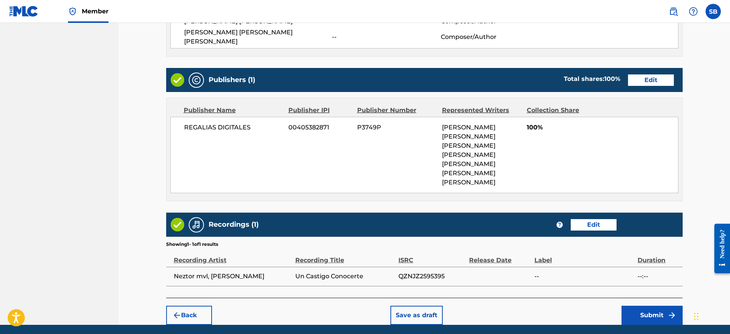
click at [657, 306] on button "Submit" at bounding box center [651, 315] width 61 height 19
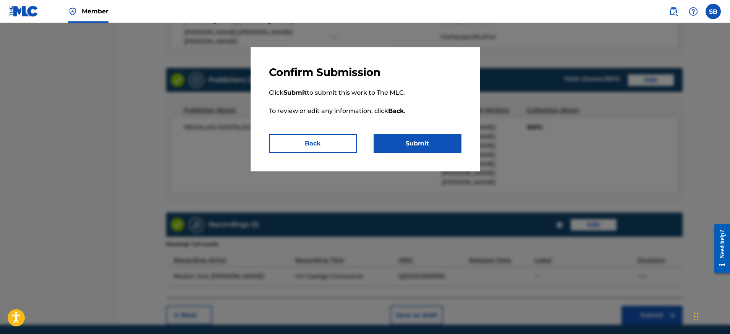
click at [439, 141] on button "Submit" at bounding box center [418, 143] width 88 height 19
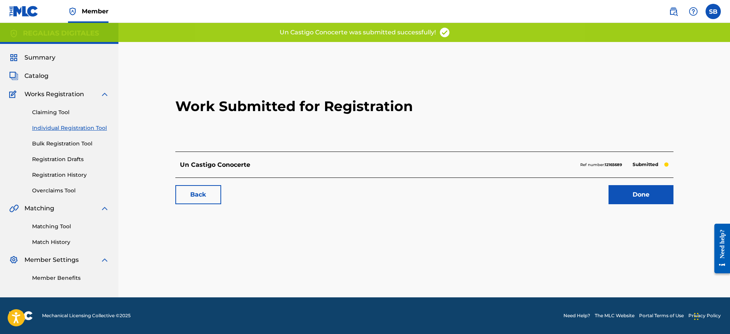
click at [643, 199] on link "Done" at bounding box center [641, 194] width 65 height 19
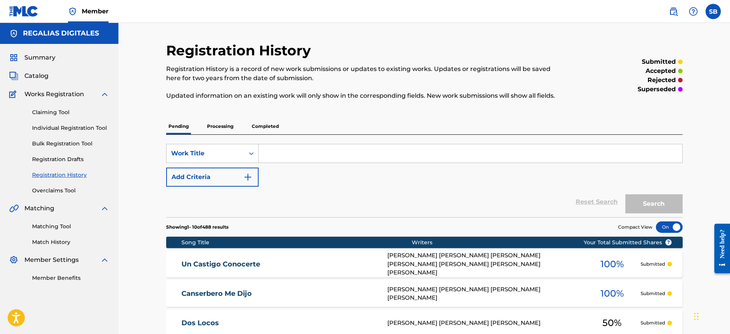
click at [66, 129] on link "Individual Registration Tool" at bounding box center [70, 128] width 77 height 8
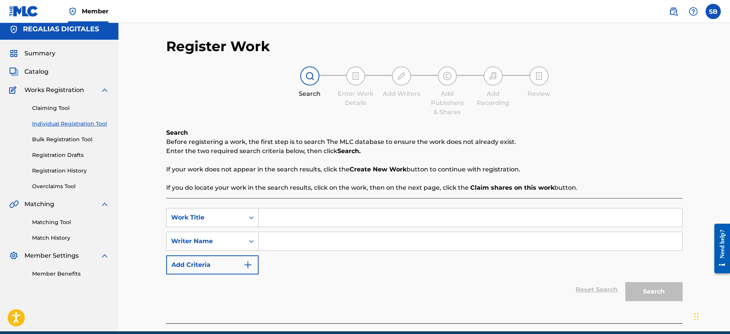
scroll to position [38, 0]
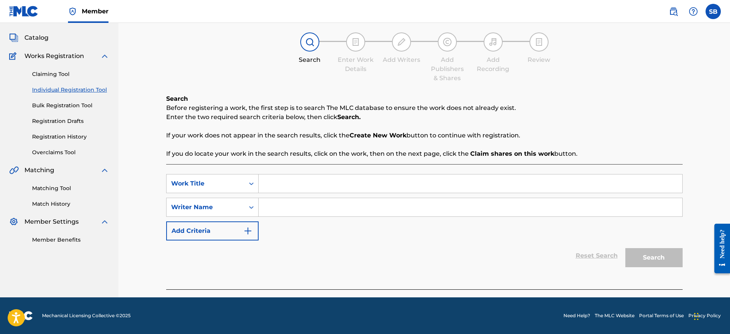
click at [376, 194] on div "SearchWithCriteriac831241c-d8cd-4399-b278-48a80119cbf6 Work Title SearchWithCri…" at bounding box center [424, 207] width 516 height 66
click at [375, 192] on input "Search Form" at bounding box center [471, 184] width 424 height 18
paste input "Neztor mvl"
type input "Neztor mvl"
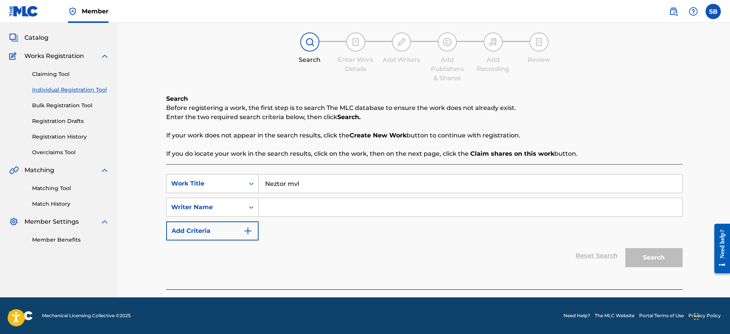
drag, startPoint x: 324, startPoint y: 186, endPoint x: 254, endPoint y: 181, distance: 70.5
click at [254, 182] on div "SearchWithCriteriac831241c-d8cd-4399-b278-48a80119cbf6 Work Title Neztor mvl" at bounding box center [424, 183] width 516 height 19
click at [333, 180] on input "Search Form" at bounding box center [471, 184] width 424 height 18
paste input "RED WHITE GREEN"
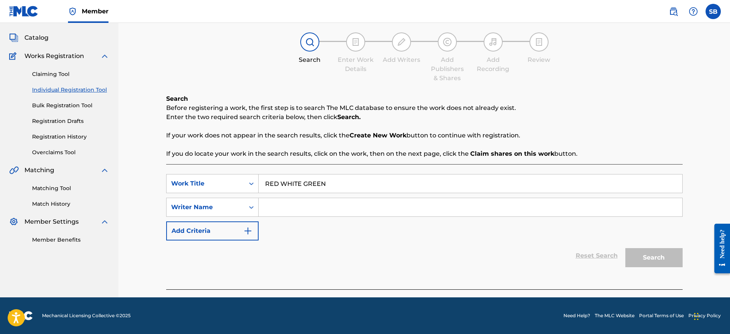
type input "RED WHITE GREEN"
click at [370, 205] on input "Search Form" at bounding box center [471, 207] width 424 height 18
paste input "[PERSON_NAME] [PERSON_NAME] [PERSON_NAME]"
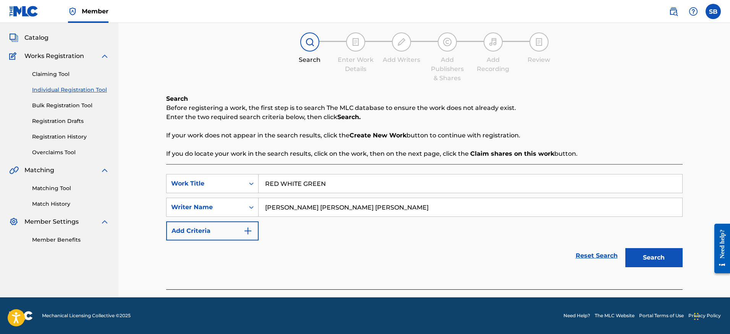
type input "[PERSON_NAME] [PERSON_NAME] [PERSON_NAME]"
click at [653, 258] on button "Search" at bounding box center [653, 257] width 57 height 19
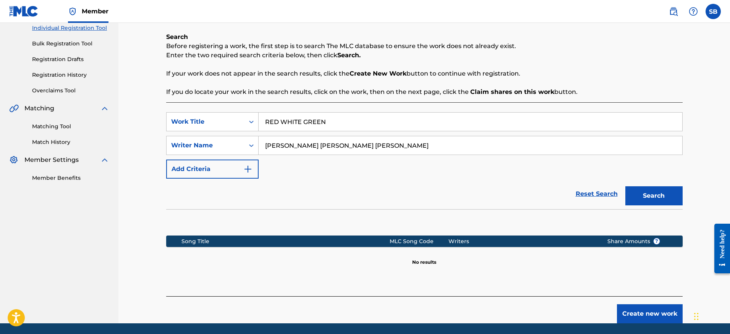
scroll to position [126, 0]
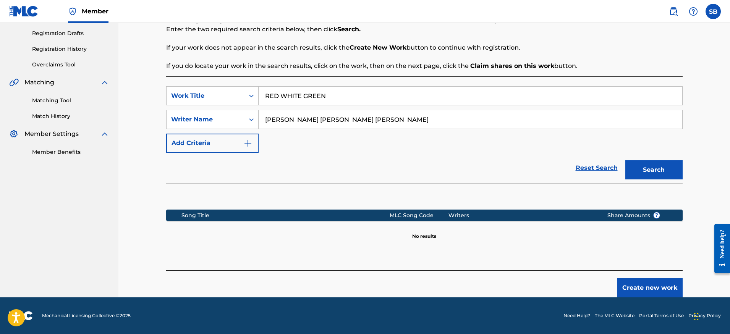
click at [648, 283] on button "Create new work" at bounding box center [650, 287] width 66 height 19
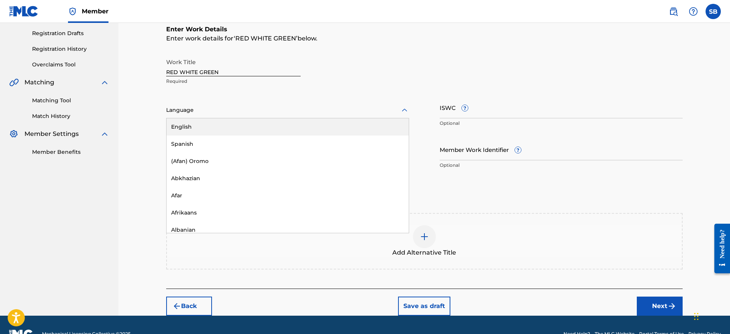
click at [282, 114] on div at bounding box center [287, 110] width 243 height 10
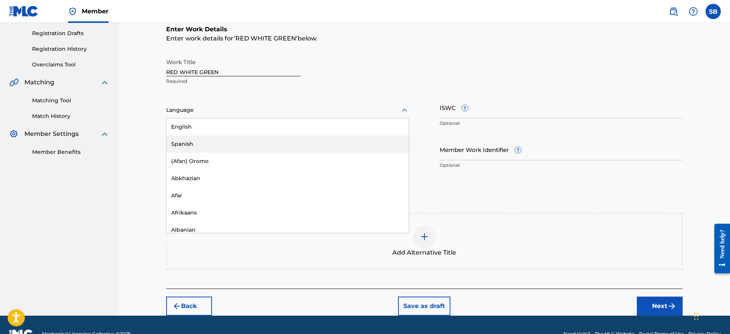
click at [262, 136] on div "Spanish" at bounding box center [288, 144] width 242 height 17
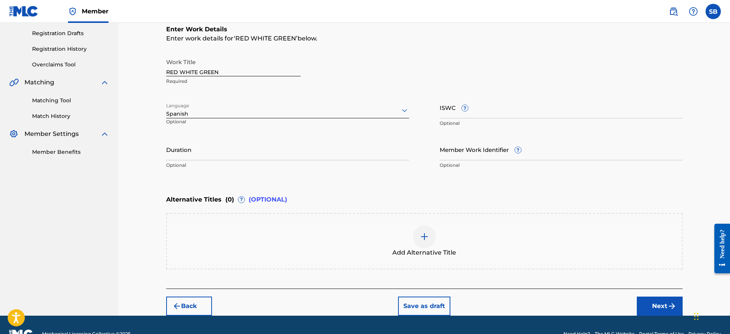
click at [659, 304] on button "Next" at bounding box center [660, 306] width 46 height 19
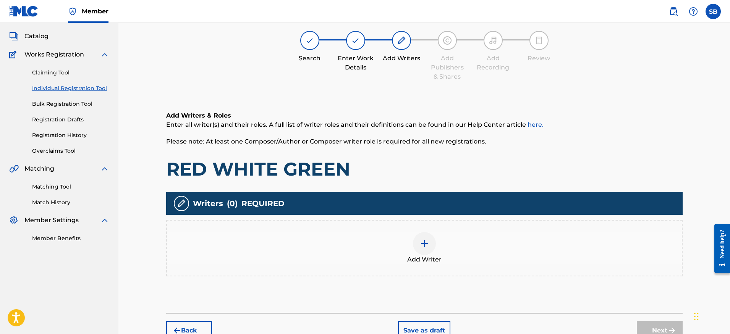
scroll to position [34, 0]
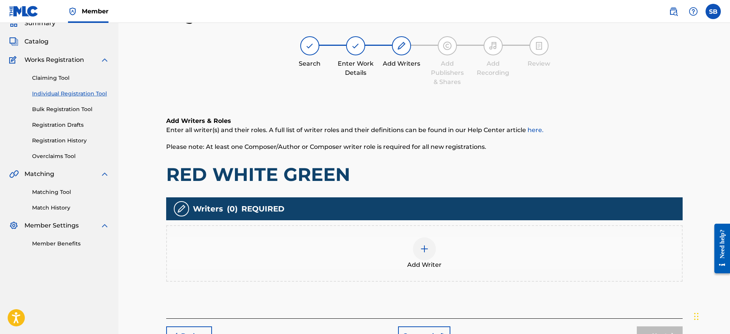
click at [422, 256] on div at bounding box center [424, 249] width 23 height 23
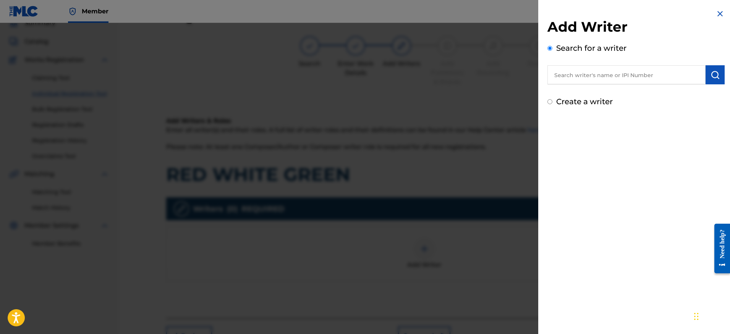
click at [626, 71] on input "text" at bounding box center [626, 74] width 158 height 19
paste input "[PERSON_NAME] [PERSON_NAME] [PERSON_NAME]"
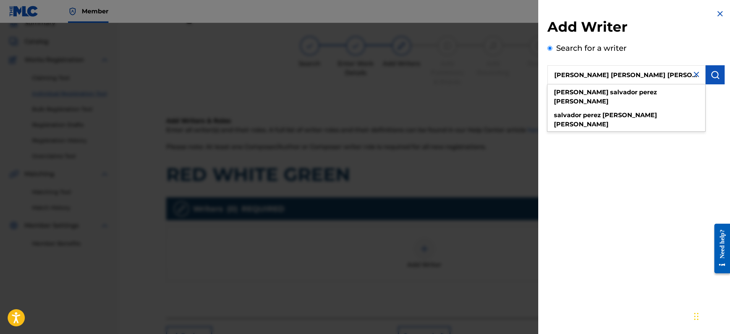
type input "[PERSON_NAME] [PERSON_NAME] [PERSON_NAME]"
click at [718, 76] on button "submit" at bounding box center [715, 74] width 19 height 19
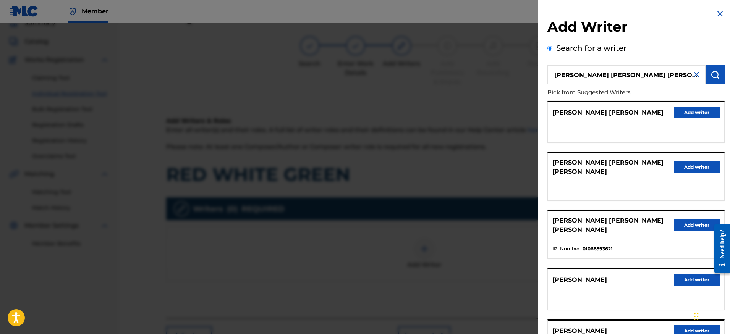
click at [693, 165] on button "Add writer" at bounding box center [697, 167] width 46 height 11
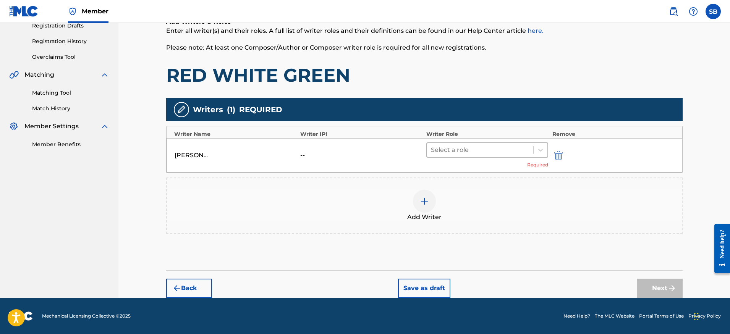
scroll to position [134, 0]
click at [511, 145] on div at bounding box center [480, 149] width 99 height 11
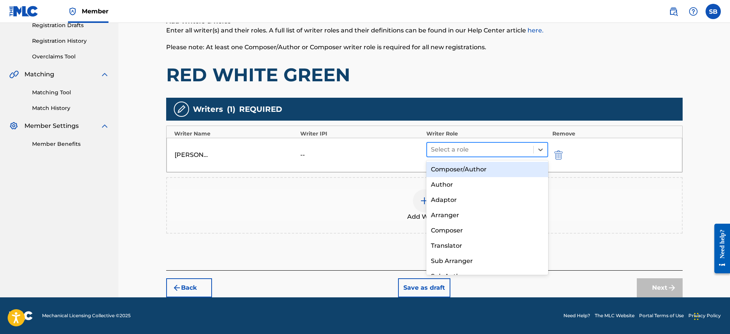
click at [488, 167] on div "Composer/Author" at bounding box center [487, 169] width 122 height 15
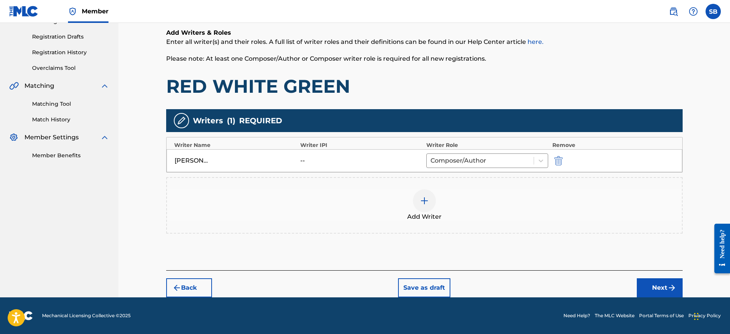
click at [653, 280] on button "Next" at bounding box center [660, 287] width 46 height 19
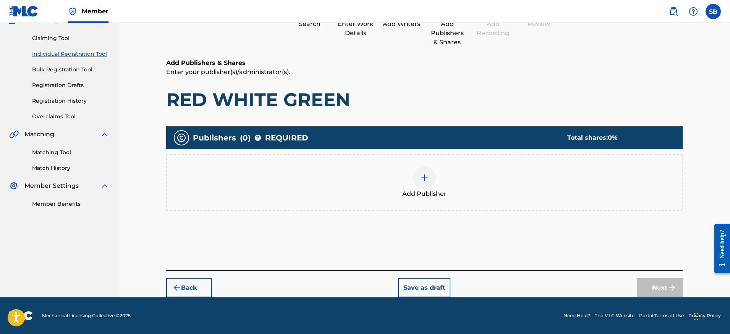
scroll to position [34, 0]
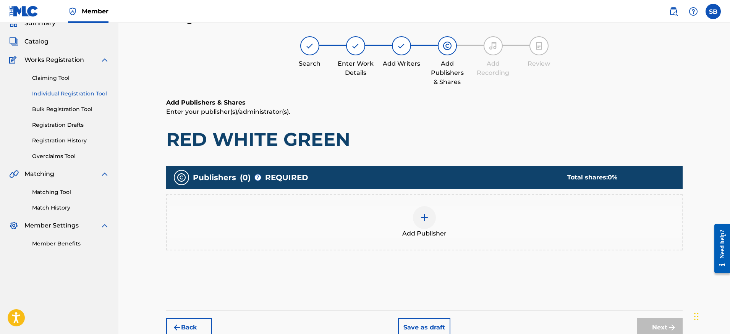
click at [468, 222] on div "Add Publisher" at bounding box center [424, 222] width 515 height 32
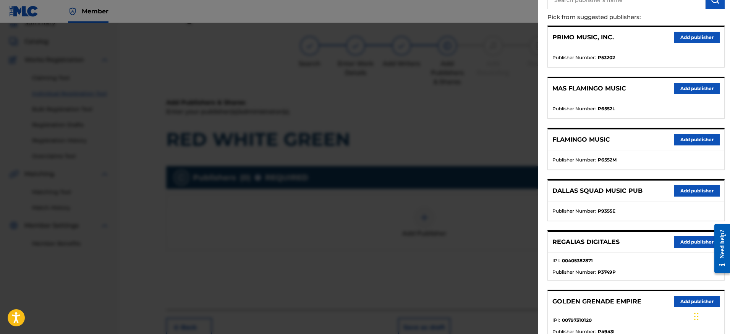
scroll to position [78, 0]
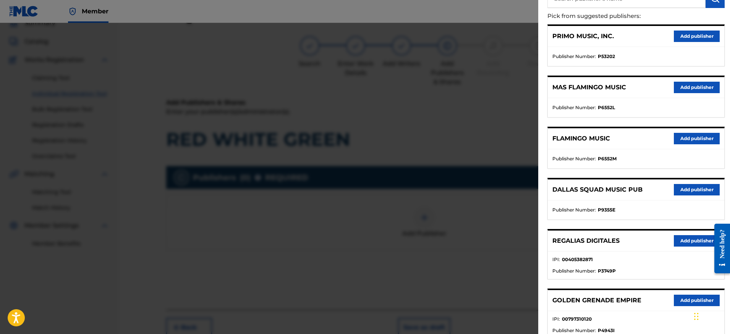
click at [688, 245] on button "Add publisher" at bounding box center [697, 240] width 46 height 11
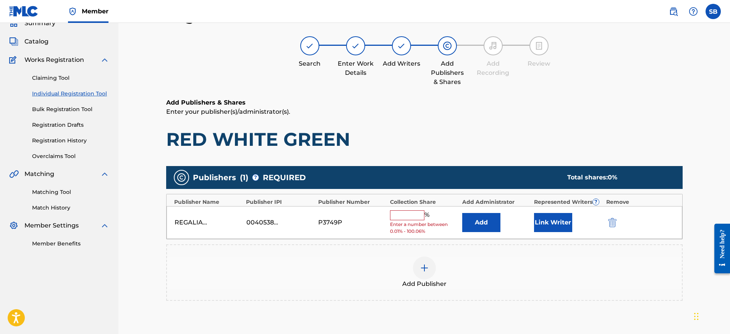
click at [401, 218] on input "text" at bounding box center [407, 215] width 34 height 10
type input "50"
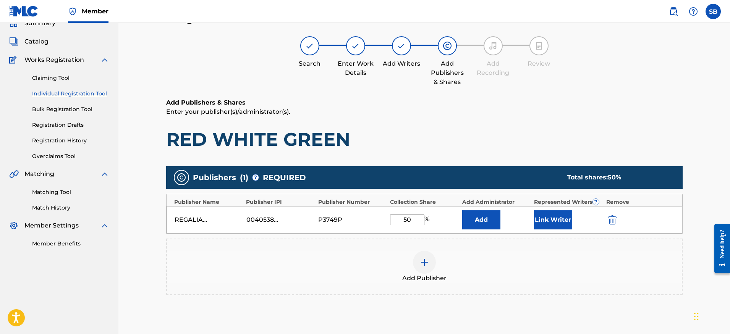
click at [555, 218] on button "Link Writer" at bounding box center [553, 219] width 38 height 19
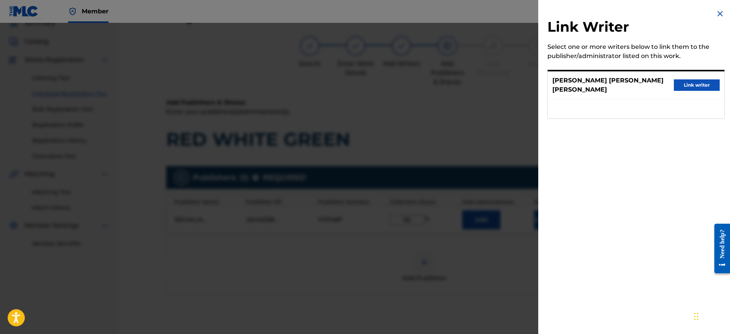
click at [691, 82] on button "Link writer" at bounding box center [697, 84] width 46 height 11
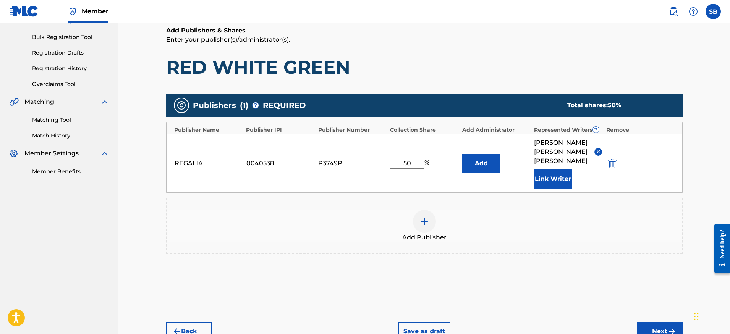
scroll to position [137, 0]
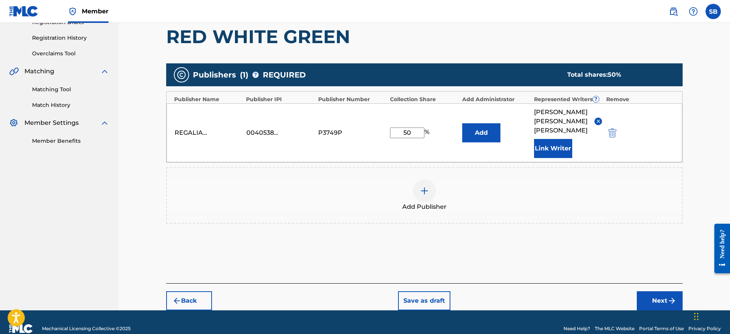
click at [666, 297] on button "Next" at bounding box center [660, 300] width 46 height 19
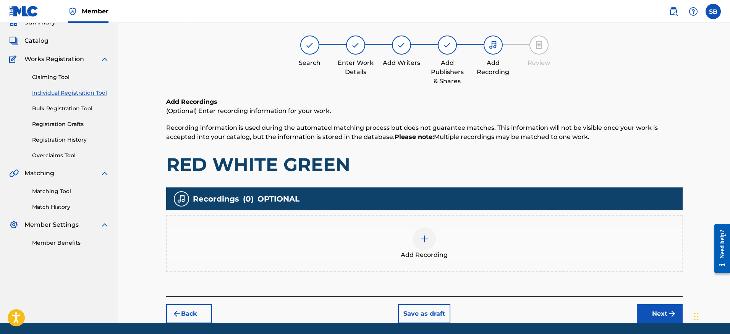
scroll to position [34, 0]
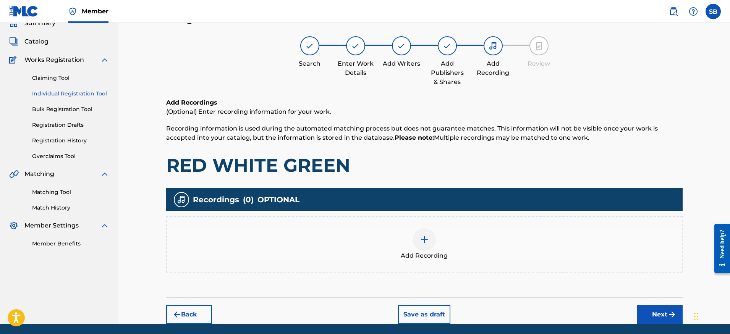
click at [428, 238] on img at bounding box center [424, 239] width 9 height 9
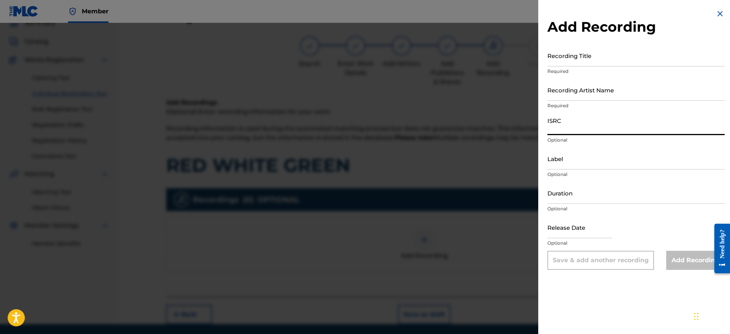
click at [587, 116] on input "ISRC" at bounding box center [635, 124] width 177 height 22
paste input "QZLBC2513008"
type input "QZLBC2513008"
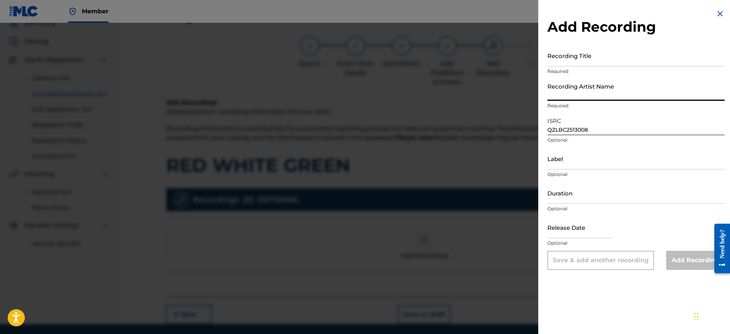
click at [603, 87] on input "Recording Artist Name" at bounding box center [635, 90] width 177 height 22
paste input "JFLO, Neztor mvl"
type input "JFLO, Neztor mvl"
click at [645, 56] on input "Recording Title" at bounding box center [635, 56] width 177 height 22
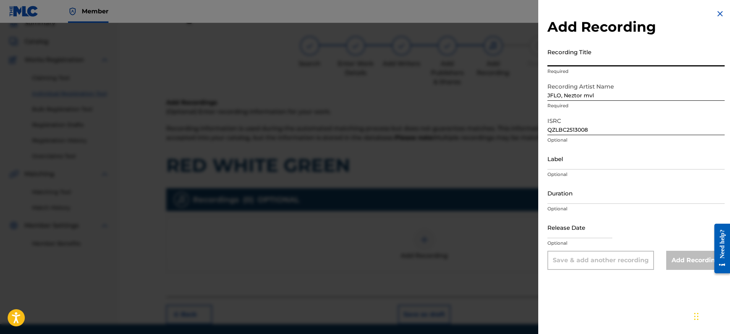
paste input "RED WHITE GREEN"
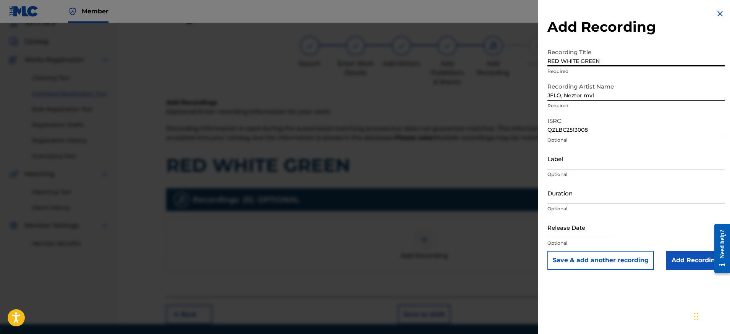
type input "RED WHITE GREEN"
click at [691, 254] on input "Add Recording" at bounding box center [695, 260] width 58 height 19
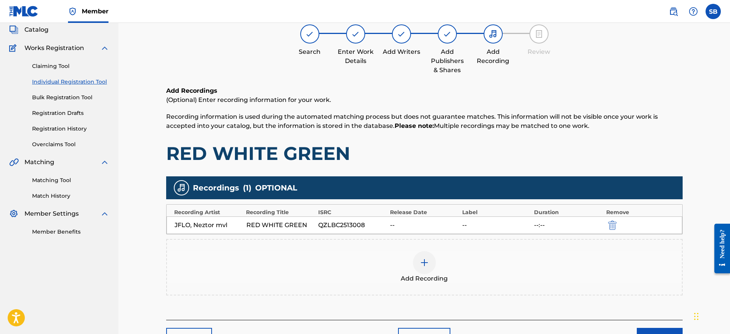
scroll to position [87, 0]
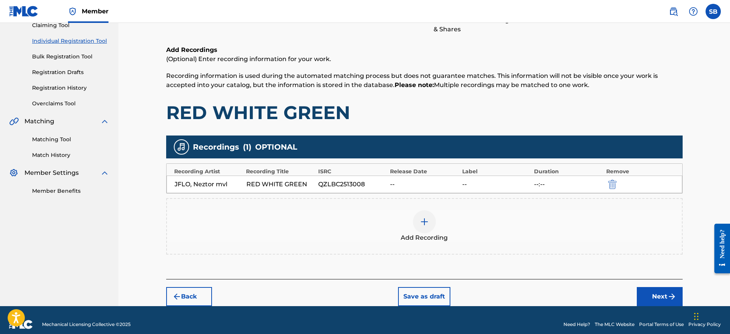
click at [644, 289] on button "Next" at bounding box center [660, 296] width 46 height 19
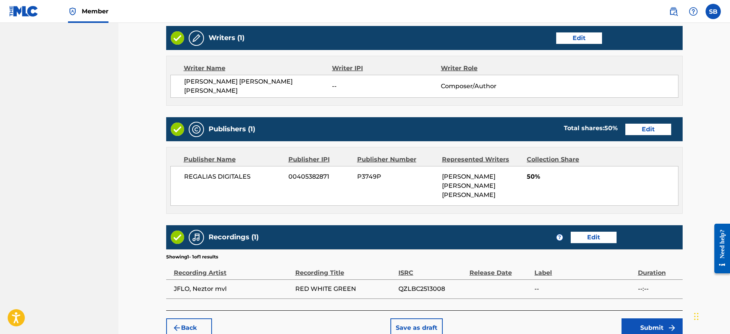
scroll to position [321, 0]
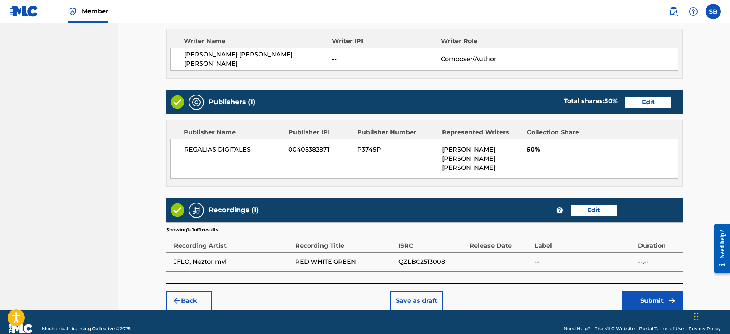
click at [641, 291] on button "Submit" at bounding box center [651, 300] width 61 height 19
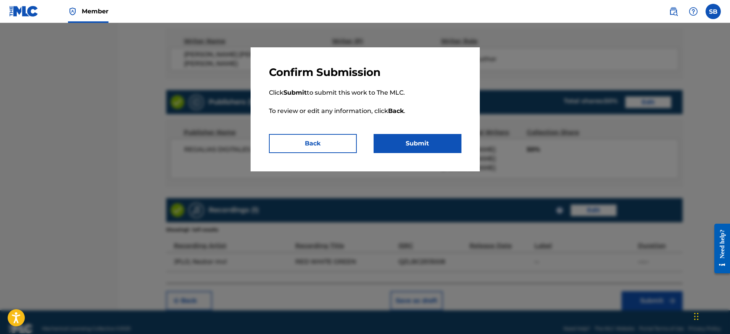
click at [447, 146] on button "Submit" at bounding box center [418, 143] width 88 height 19
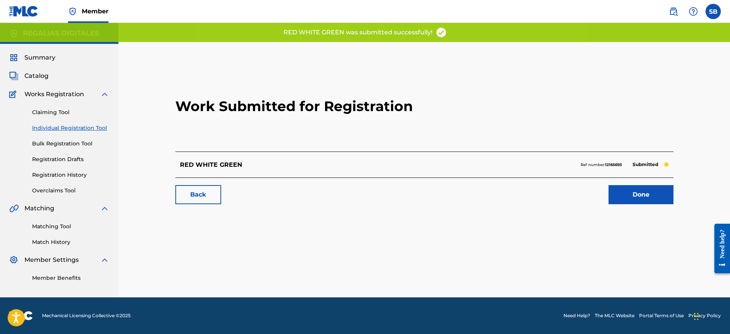
click at [645, 198] on link "Done" at bounding box center [641, 194] width 65 height 19
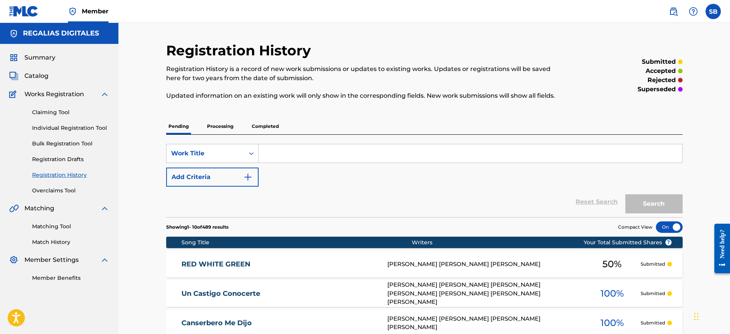
click at [91, 126] on link "Individual Registration Tool" at bounding box center [70, 128] width 77 height 8
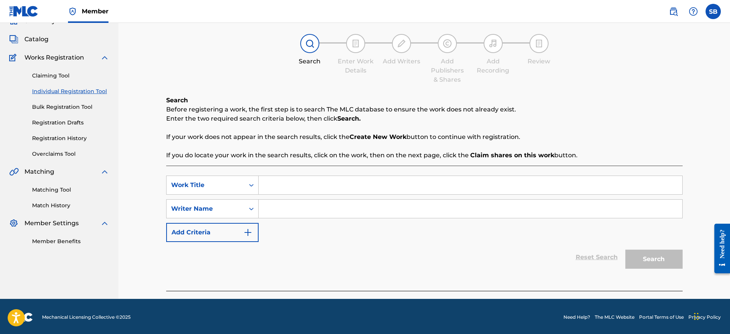
scroll to position [38, 0]
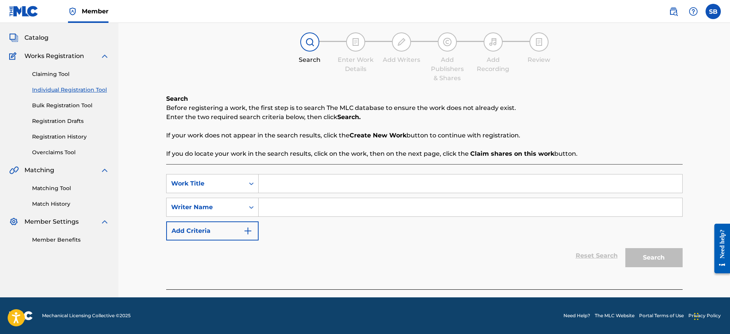
click at [285, 181] on input "Search Form" at bounding box center [471, 184] width 424 height 18
paste input "El Crepúsculo de Tus Ídolos"
type input "El Crepúsculo de Tus Ídolos"
click at [351, 207] on input "Search Form" at bounding box center [471, 207] width 424 height 18
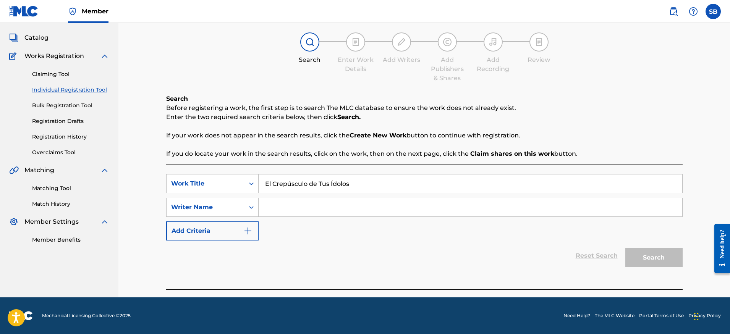
paste input "[PERSON_NAME]"
type input "[PERSON_NAME]"
click at [640, 250] on button "Search" at bounding box center [653, 257] width 57 height 19
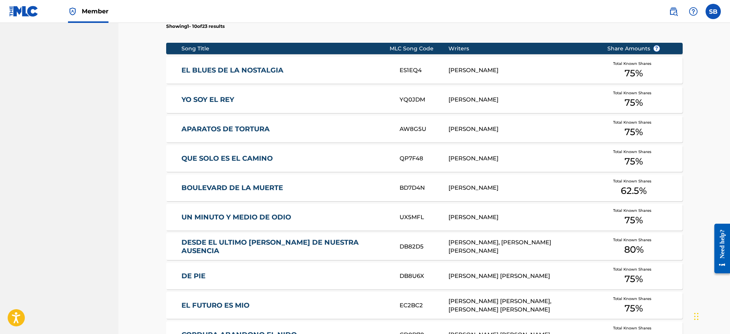
scroll to position [448, 0]
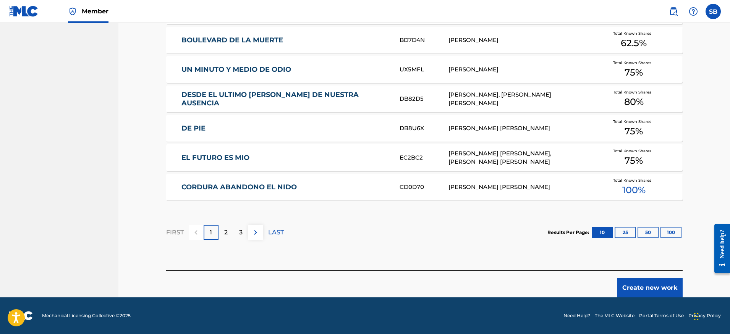
click at [642, 287] on button "Create new work" at bounding box center [650, 287] width 66 height 19
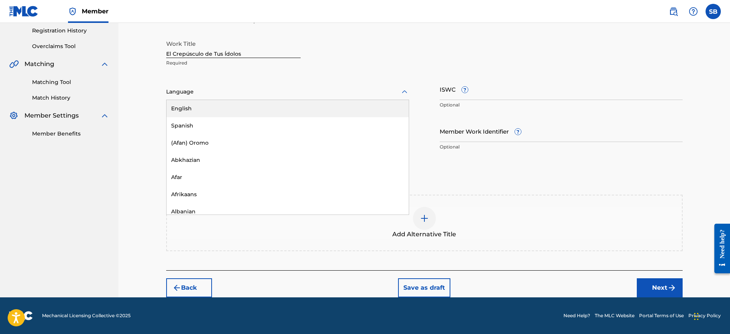
click at [228, 87] on div at bounding box center [287, 92] width 243 height 10
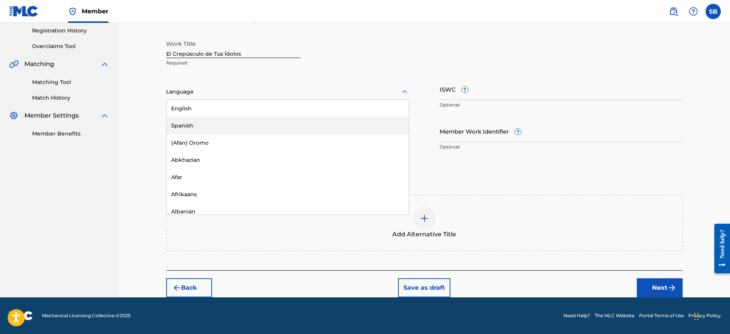
click at [217, 126] on div "Spanish" at bounding box center [288, 125] width 242 height 17
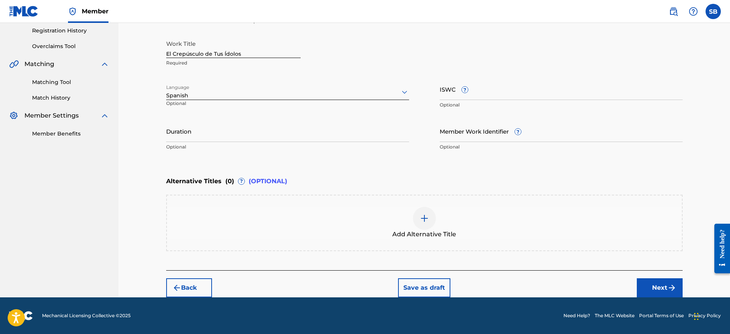
click at [654, 283] on button "Next" at bounding box center [660, 287] width 46 height 19
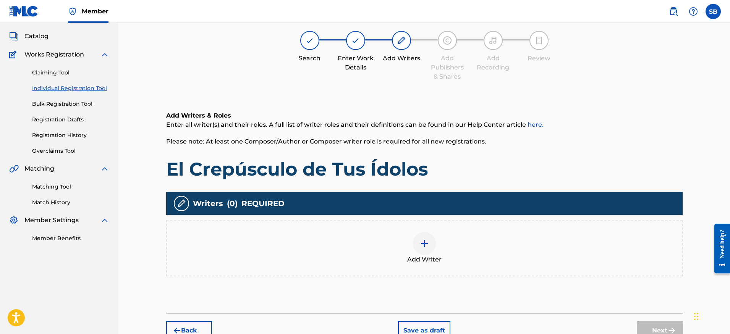
scroll to position [34, 0]
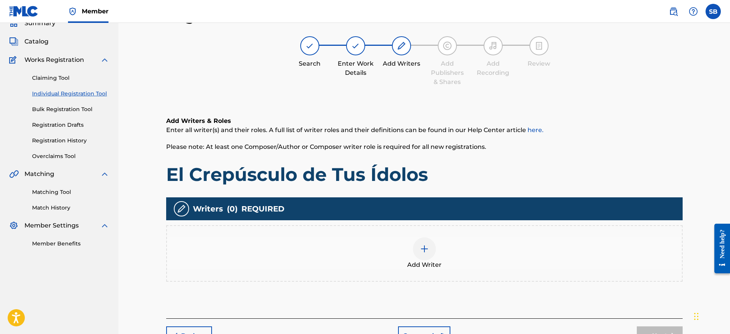
click at [479, 246] on div "Add Writer" at bounding box center [424, 254] width 515 height 32
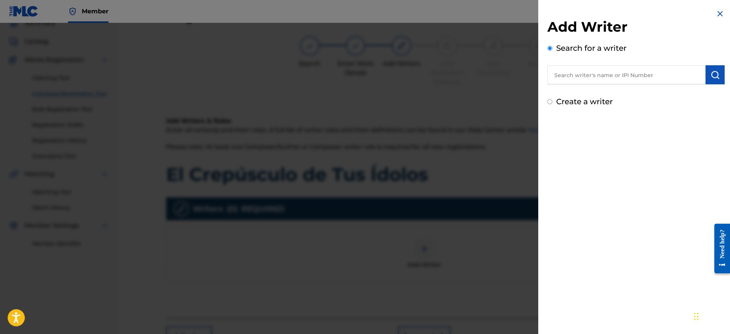
click at [593, 82] on input "text" at bounding box center [626, 74] width 158 height 19
click at [593, 77] on input "text" at bounding box center [626, 74] width 158 height 19
paste input "[PERSON_NAME]"
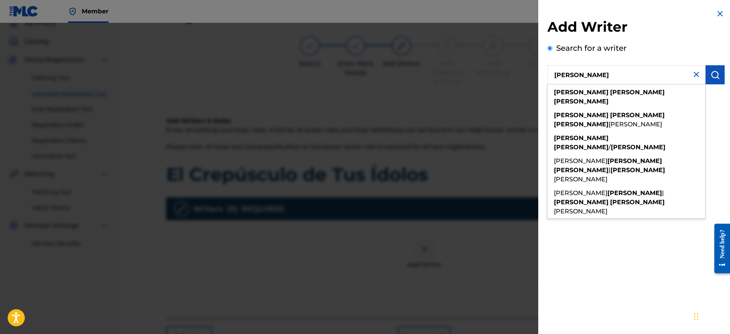
type input "[PERSON_NAME]"
click at [710, 74] on img "submit" at bounding box center [714, 74] width 9 height 9
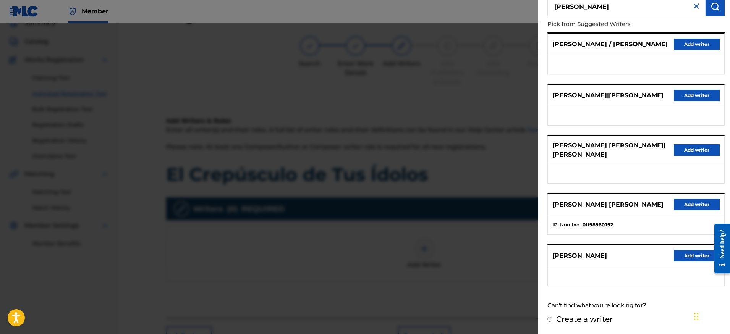
scroll to position [82, 0]
click at [687, 248] on div "[PERSON_NAME] Add writer" at bounding box center [636, 256] width 176 height 21
click at [686, 258] on button "Add writer" at bounding box center [697, 255] width 46 height 11
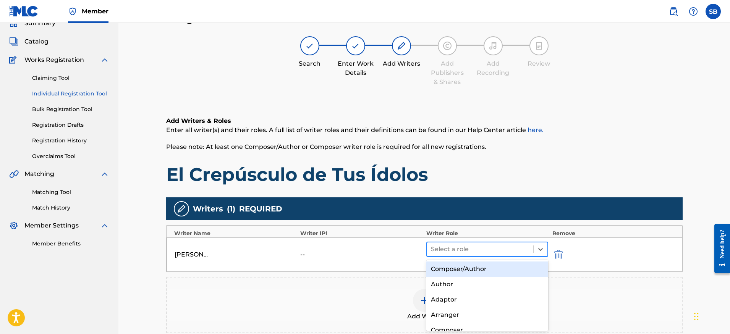
click at [454, 248] on div at bounding box center [480, 249] width 99 height 11
click at [467, 261] on div "Composer/Author Author Adaptor Arranger Composer Translator Sub Arranger Sub Au…" at bounding box center [487, 295] width 122 height 71
click at [474, 266] on div "Composer/Author" at bounding box center [487, 269] width 122 height 15
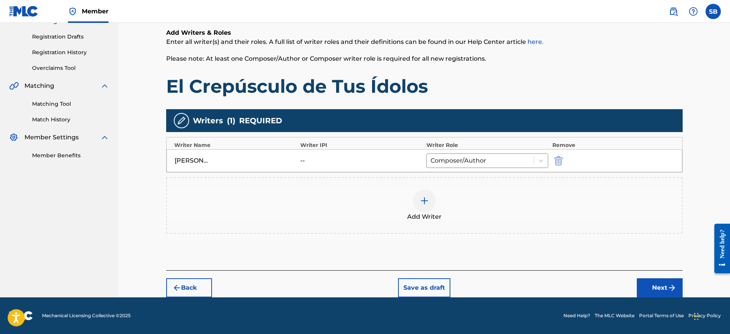
click at [657, 287] on button "Next" at bounding box center [660, 287] width 46 height 19
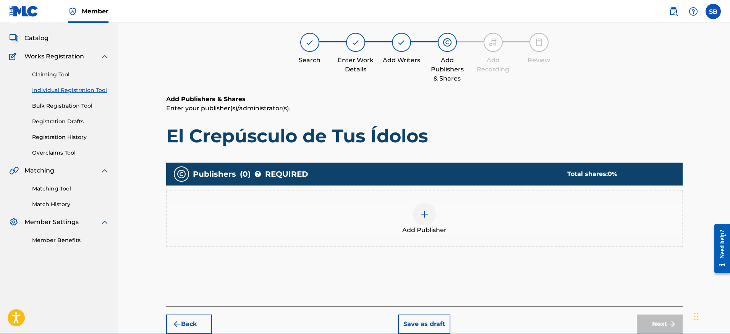
scroll to position [34, 0]
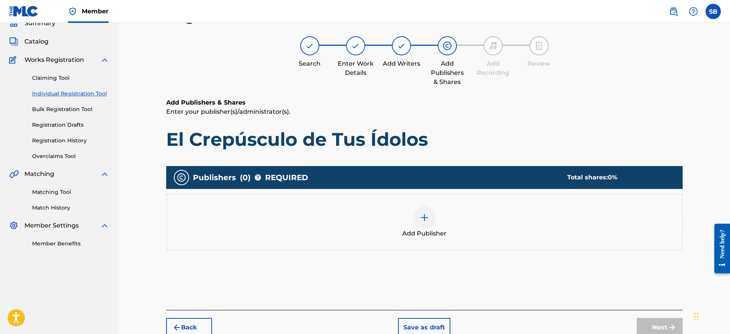
click at [425, 219] on img at bounding box center [424, 217] width 9 height 9
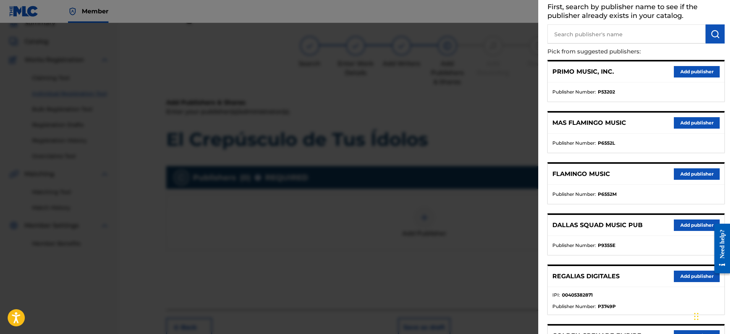
scroll to position [47, 0]
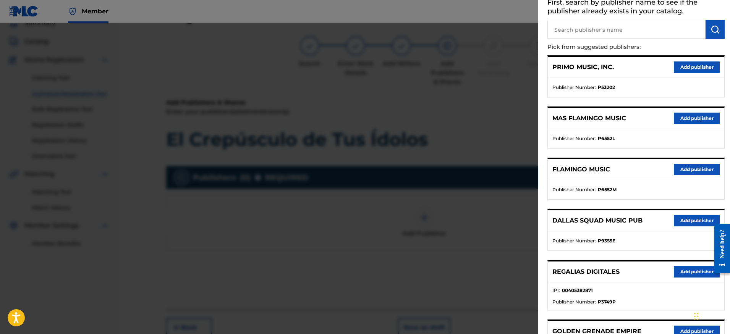
click at [689, 272] on button "Add publisher" at bounding box center [697, 271] width 46 height 11
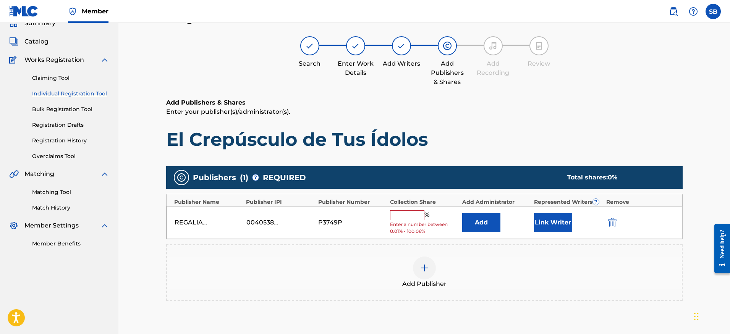
click at [416, 217] on input "text" at bounding box center [407, 215] width 34 height 10
type input "100"
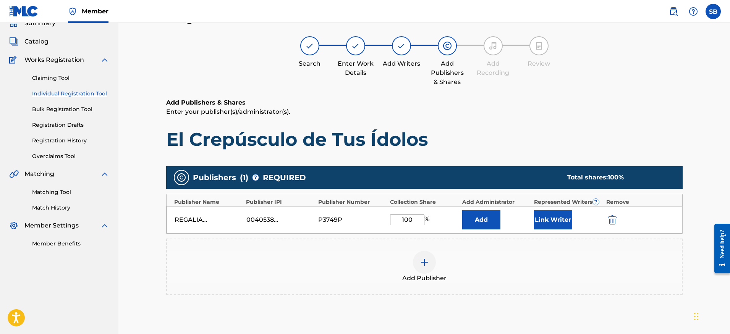
click at [557, 221] on button "Link Writer" at bounding box center [553, 219] width 38 height 19
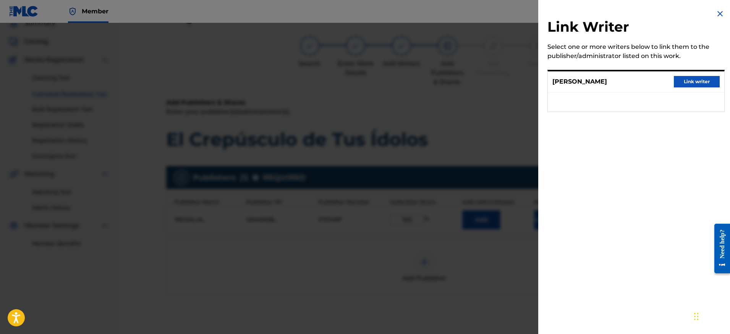
click at [701, 81] on button "Link writer" at bounding box center [697, 81] width 46 height 11
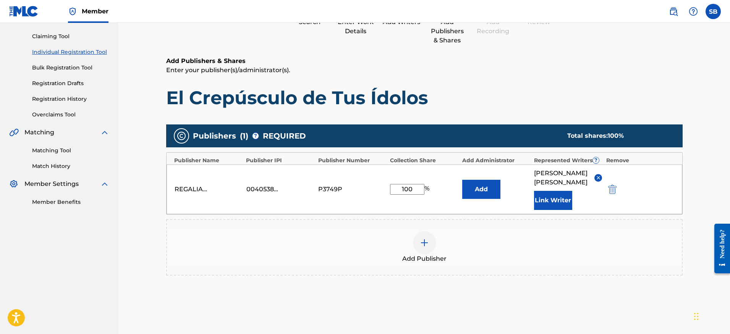
scroll to position [139, 0]
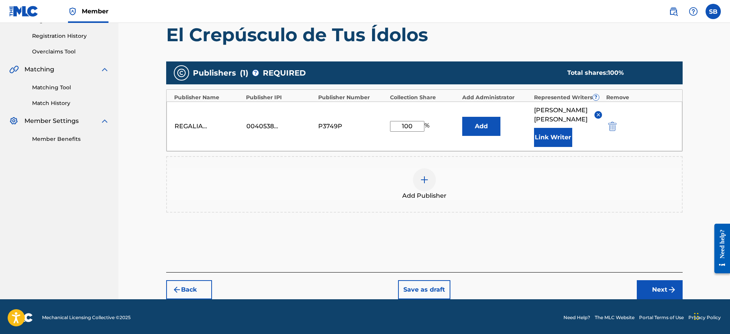
click at [664, 298] on button "Next" at bounding box center [660, 289] width 46 height 19
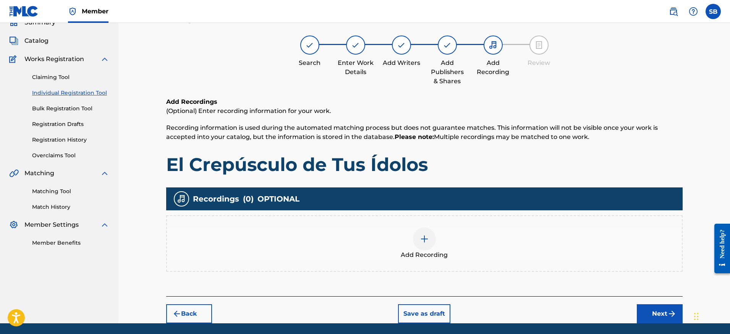
scroll to position [34, 0]
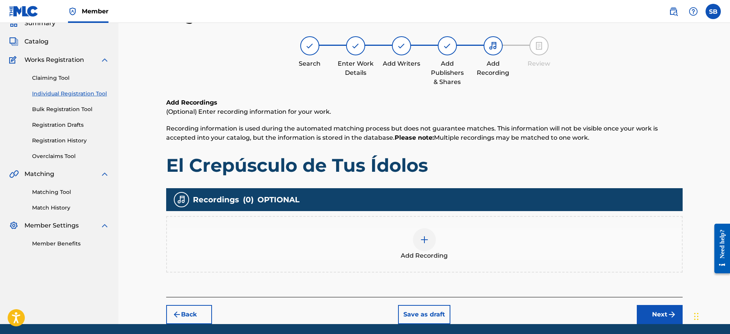
click at [454, 262] on div "Add Recording" at bounding box center [424, 244] width 516 height 57
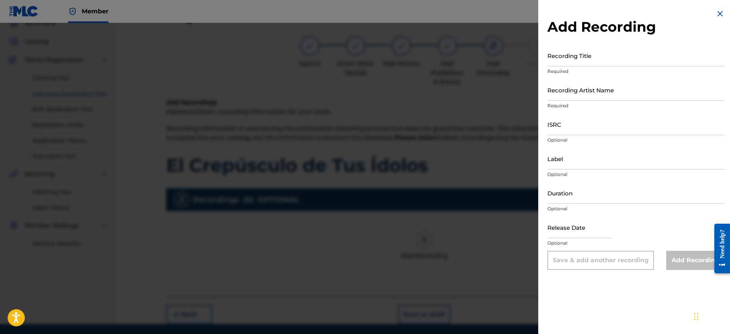
click at [570, 114] on input "ISRC" at bounding box center [635, 124] width 177 height 22
paste input "QZNJY2528133"
type input "QZNJY2528133"
click at [593, 94] on input "Recording Artist Name" at bounding box center [635, 90] width 177 height 22
paste input "[PERSON_NAME]"
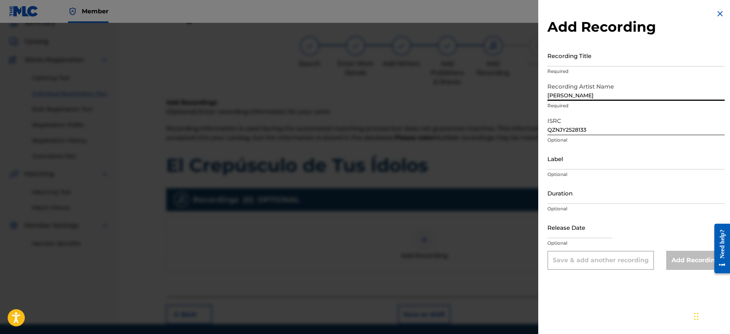
type input "[PERSON_NAME]"
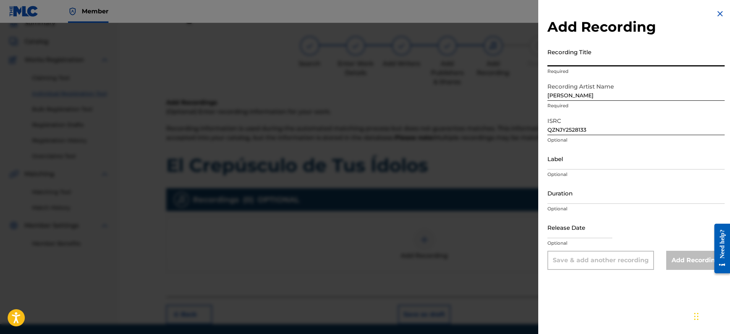
click at [614, 53] on input "Recording Title" at bounding box center [635, 56] width 177 height 22
paste input "El Crepúsculo de Tus Ídolos"
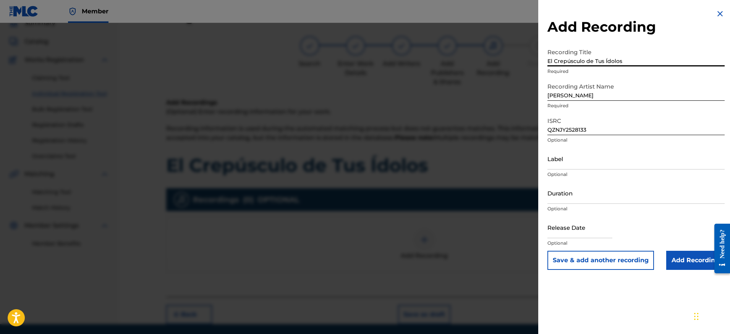
type input "El Crepúsculo de Tus Ídolos"
click at [683, 267] on input "Add Recording" at bounding box center [695, 260] width 58 height 19
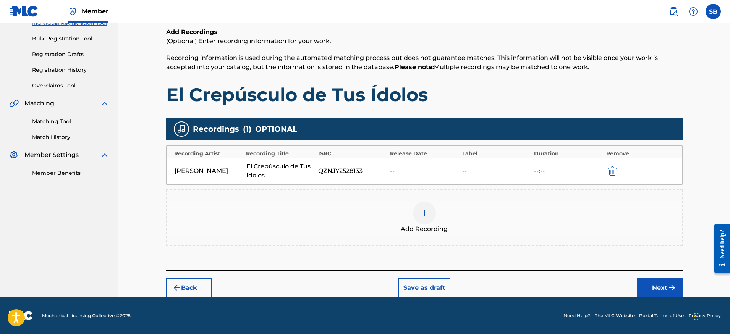
click at [646, 285] on button "Next" at bounding box center [660, 287] width 46 height 19
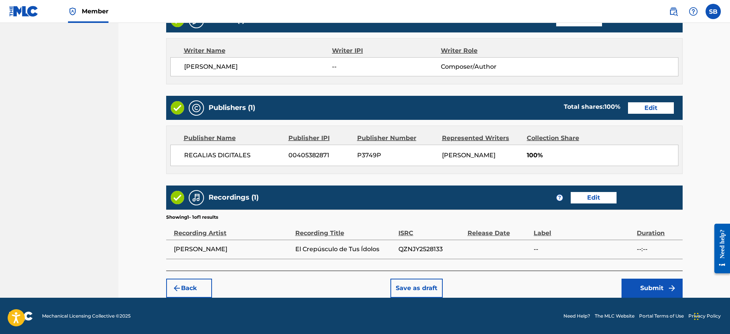
scroll to position [312, 0]
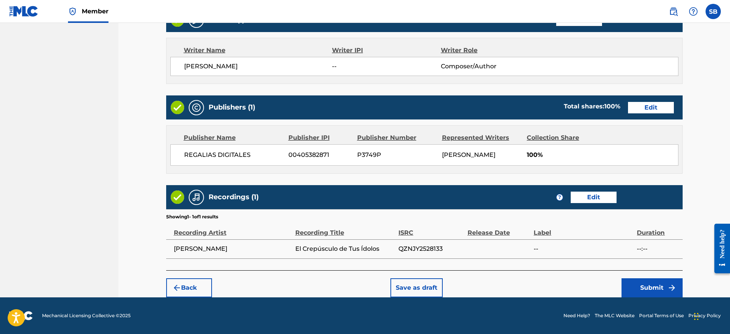
click at [667, 293] on img "submit" at bounding box center [671, 287] width 9 height 9
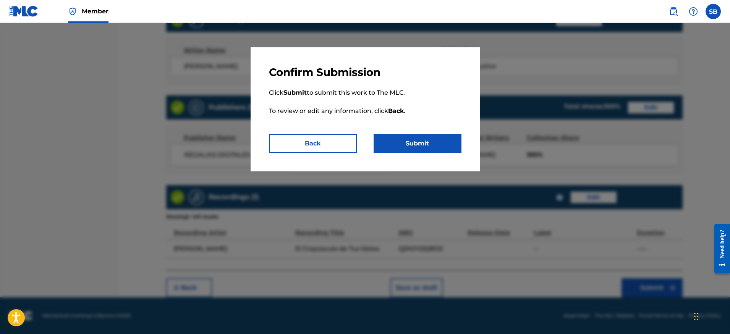
click at [426, 136] on button "Submit" at bounding box center [418, 143] width 88 height 19
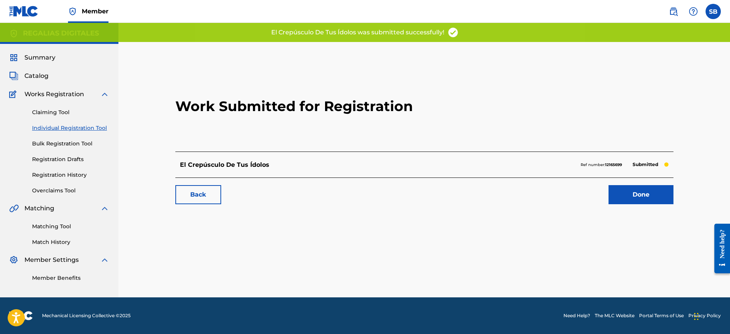
click at [609, 196] on link "Done" at bounding box center [641, 194] width 65 height 19
